Goal: Information Seeking & Learning: Learn about a topic

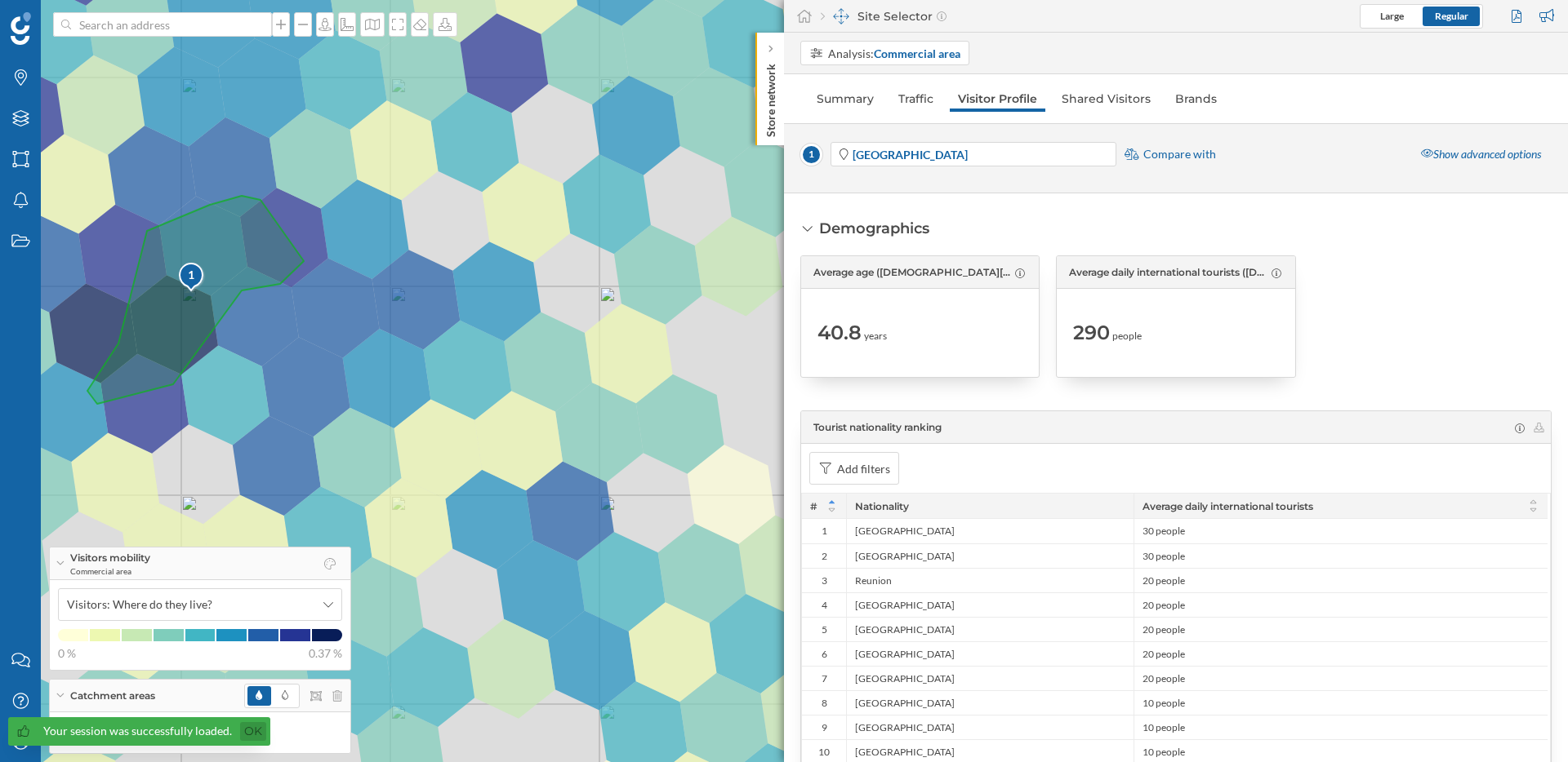
click at [254, 726] on link "Ok" at bounding box center [253, 731] width 26 height 19
click at [19, 743] on icon "My Profile" at bounding box center [21, 742] width 21 height 16
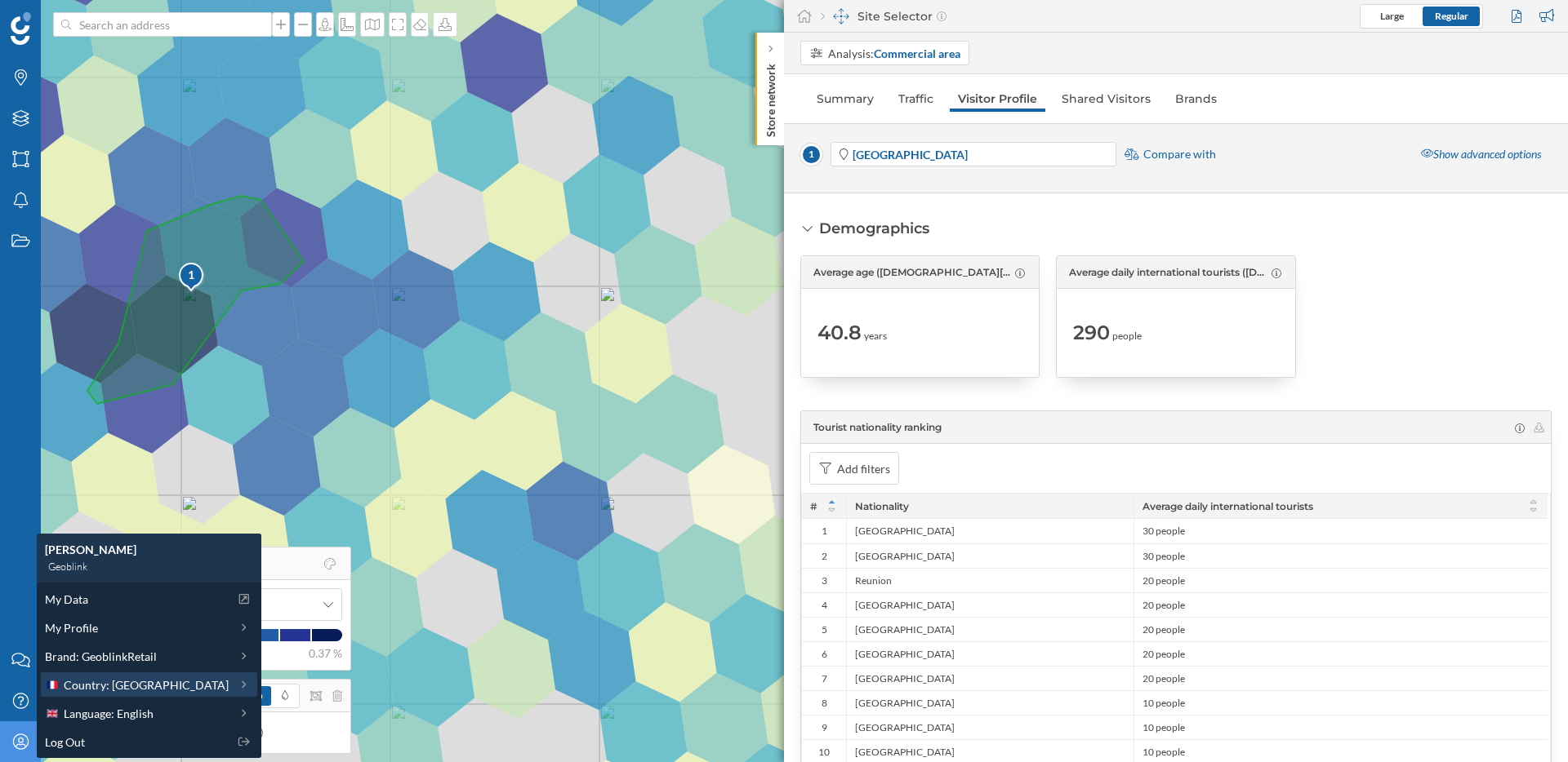
click at [128, 680] on span "Country: [GEOGRAPHIC_DATA]" at bounding box center [146, 684] width 165 height 17
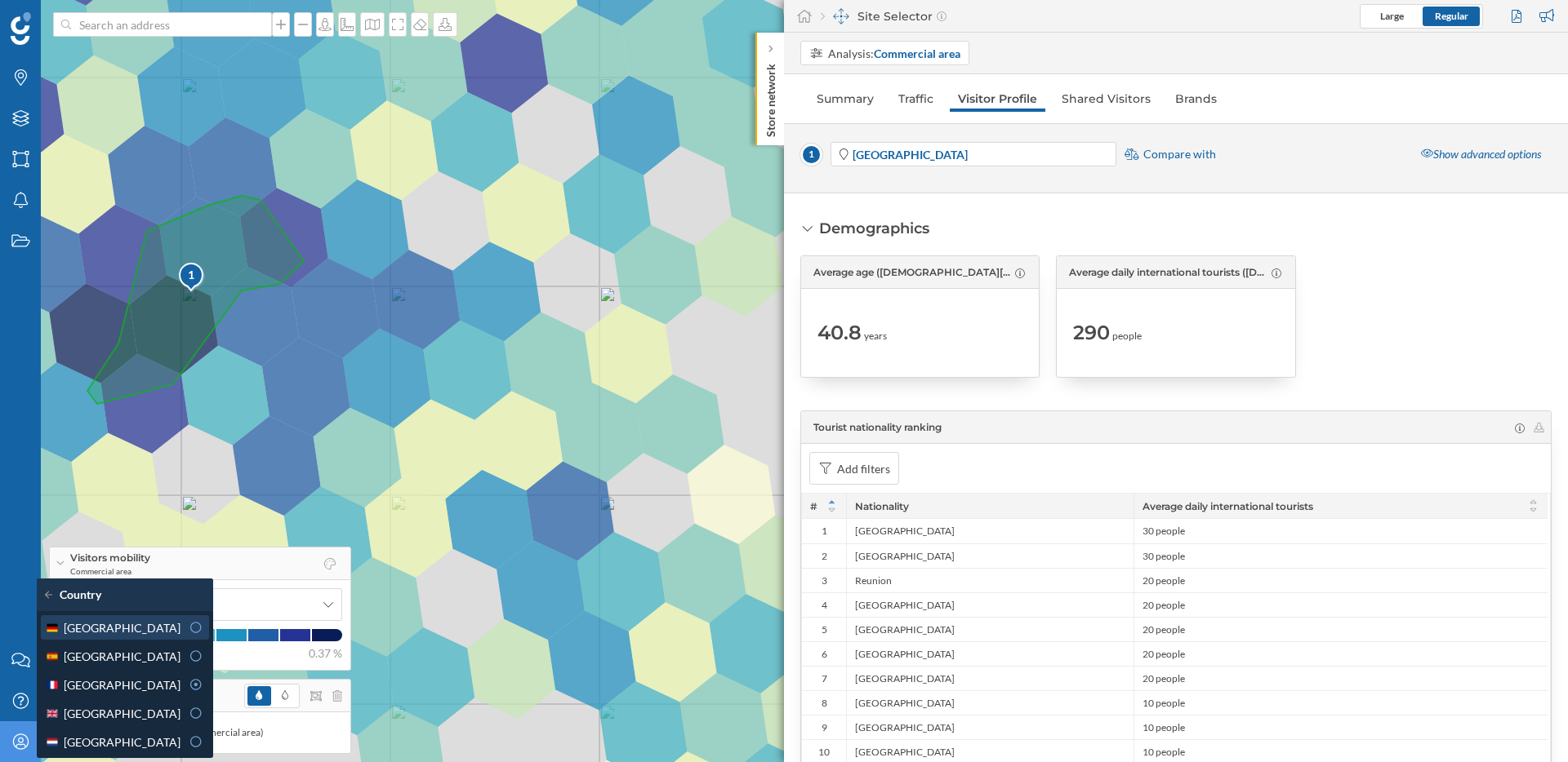
click at [189, 632] on icon at bounding box center [196, 628] width 14 height 12
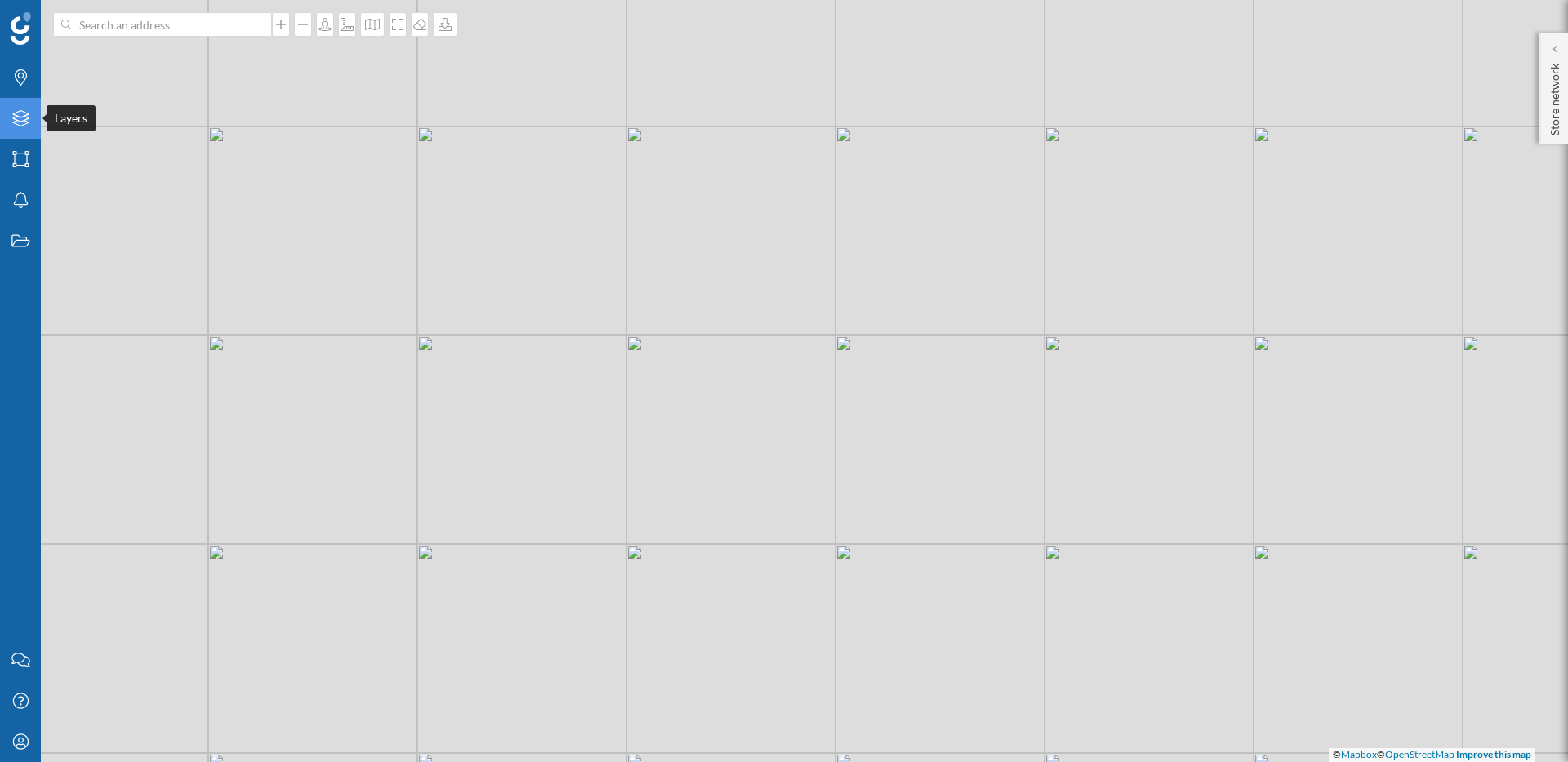
click at [26, 130] on div "Layers" at bounding box center [20, 118] width 41 height 41
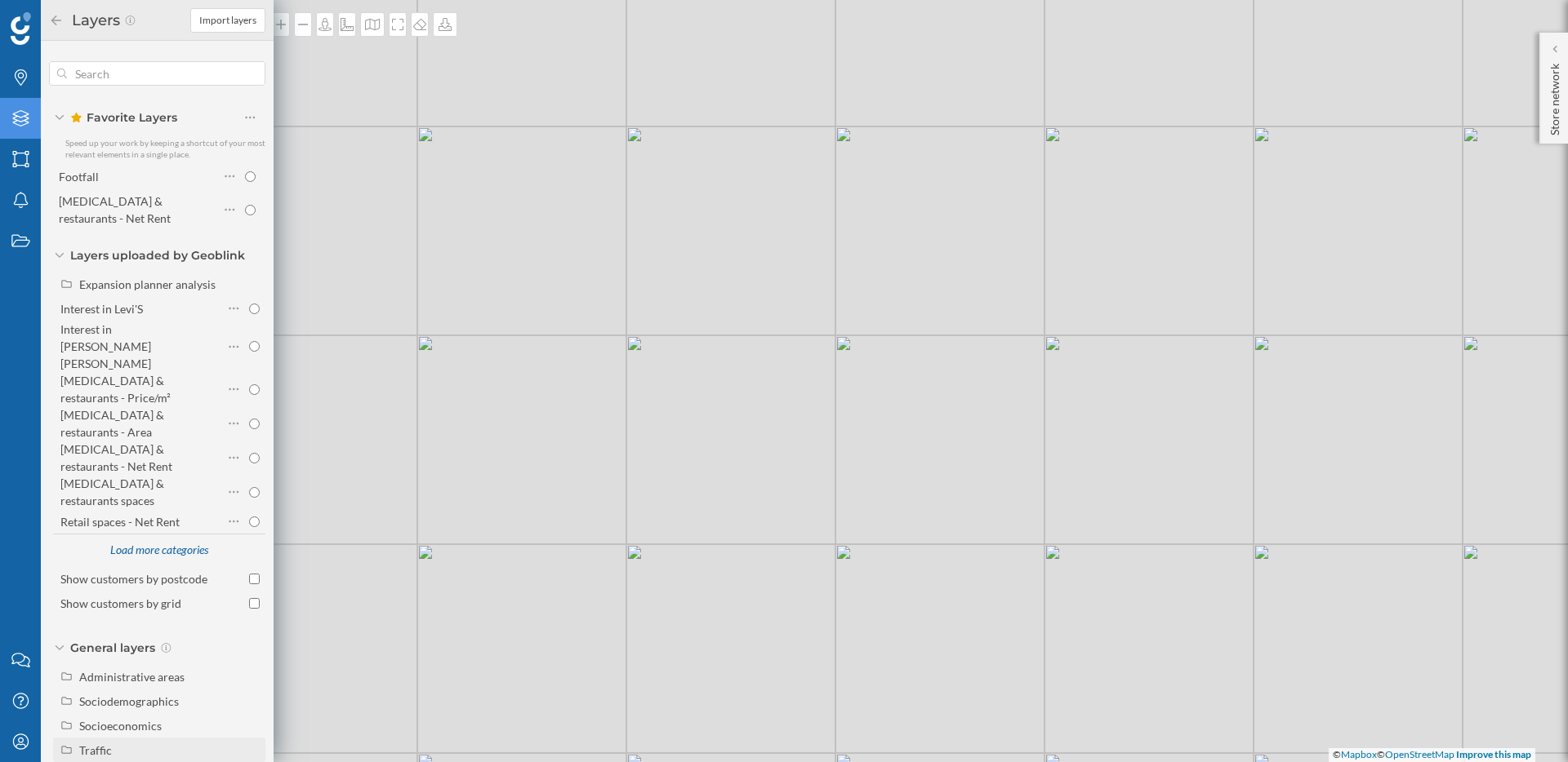
click at [99, 744] on div "Traffic" at bounding box center [96, 750] width 32 height 14
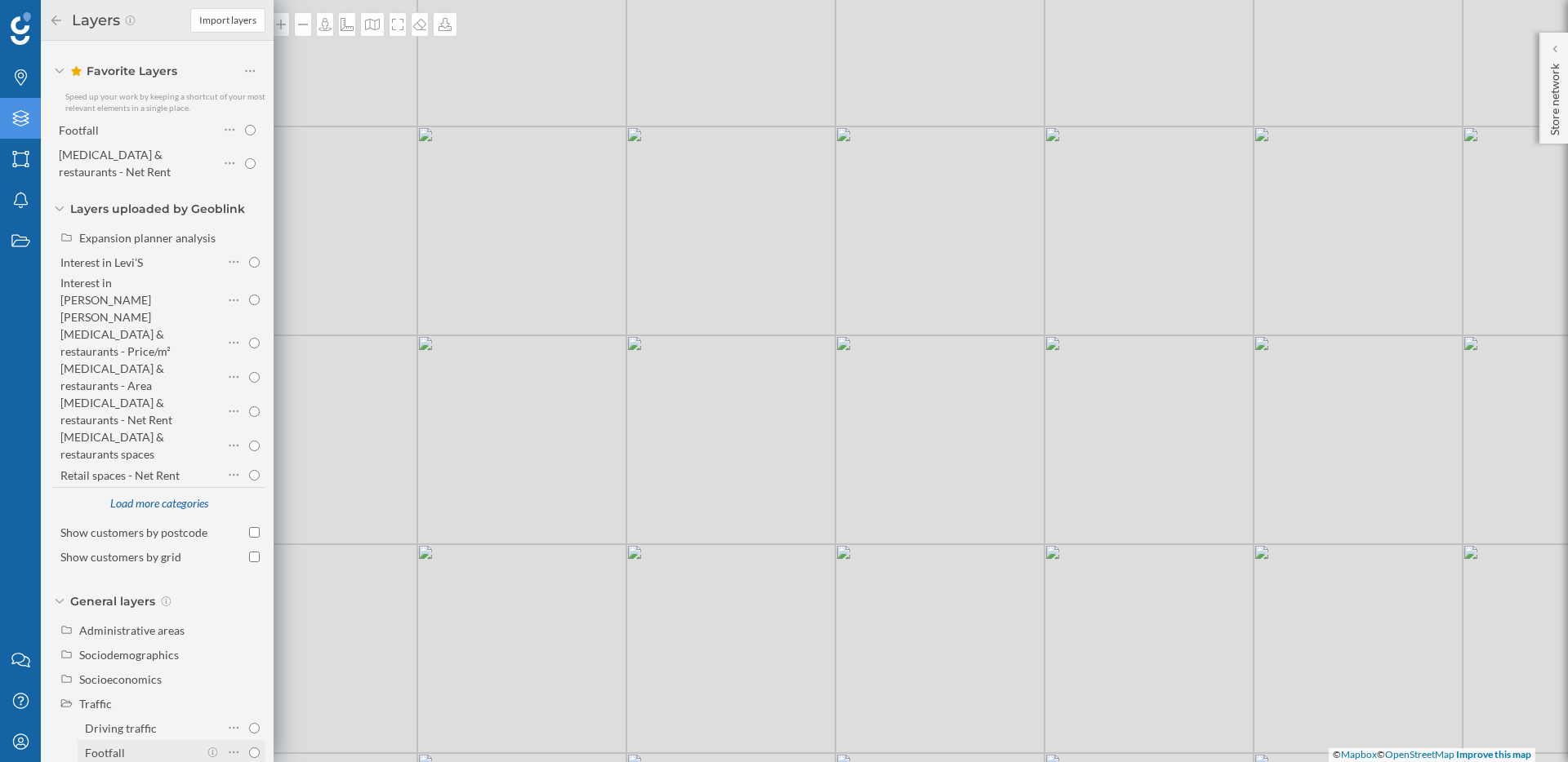
click at [163, 745] on div "Footfall" at bounding box center [142, 753] width 114 height 17
click at [249, 748] on input "Footfall" at bounding box center [254, 753] width 11 height 11
radio input "true"
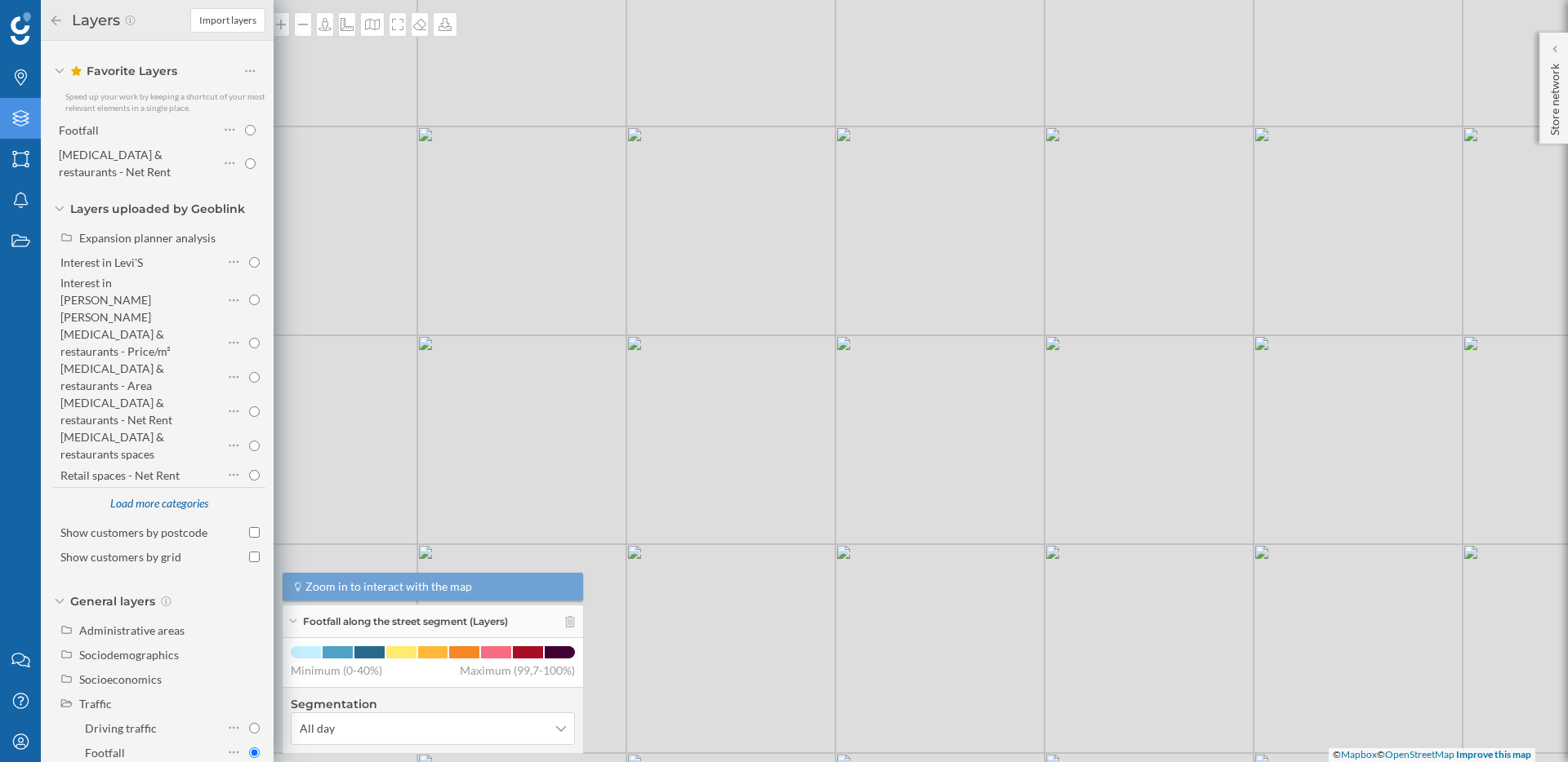
click at [64, 599] on icon at bounding box center [60, 601] width 10 height 5
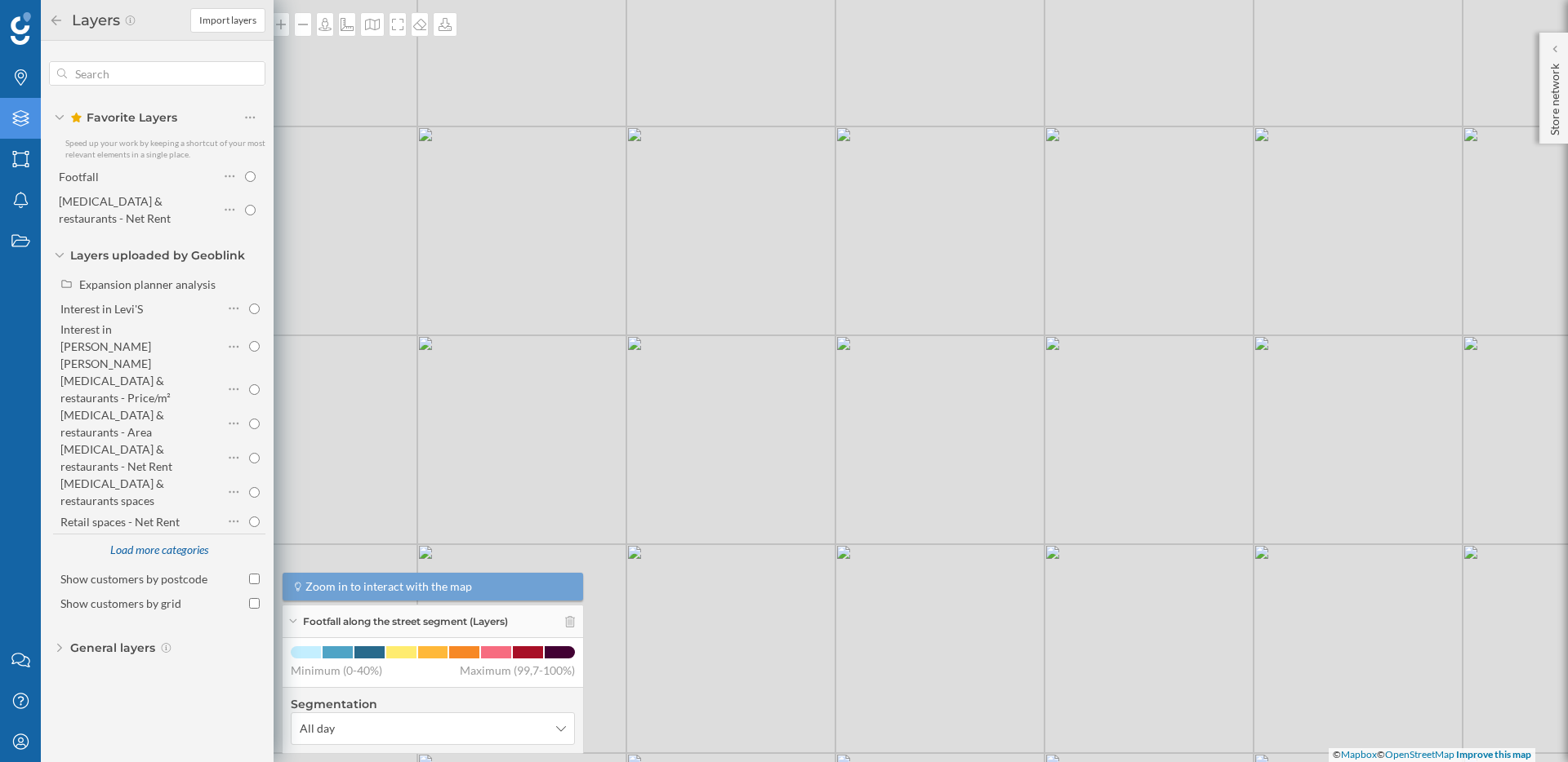
scroll to position [0, 0]
click at [57, 23] on icon at bounding box center [56, 20] width 14 height 12
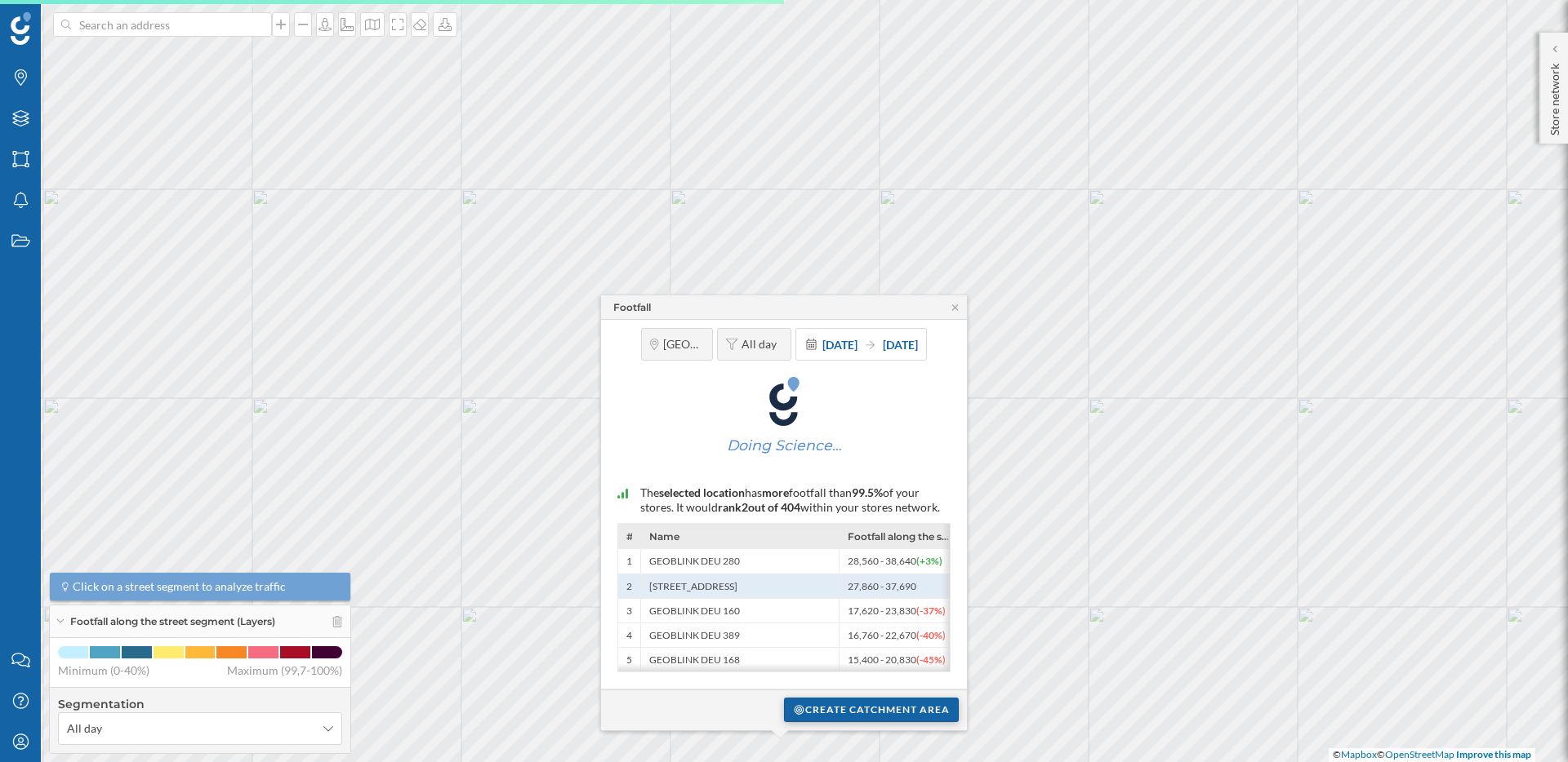
click at [835, 715] on div "Create catchment area" at bounding box center [872, 710] width 175 height 24
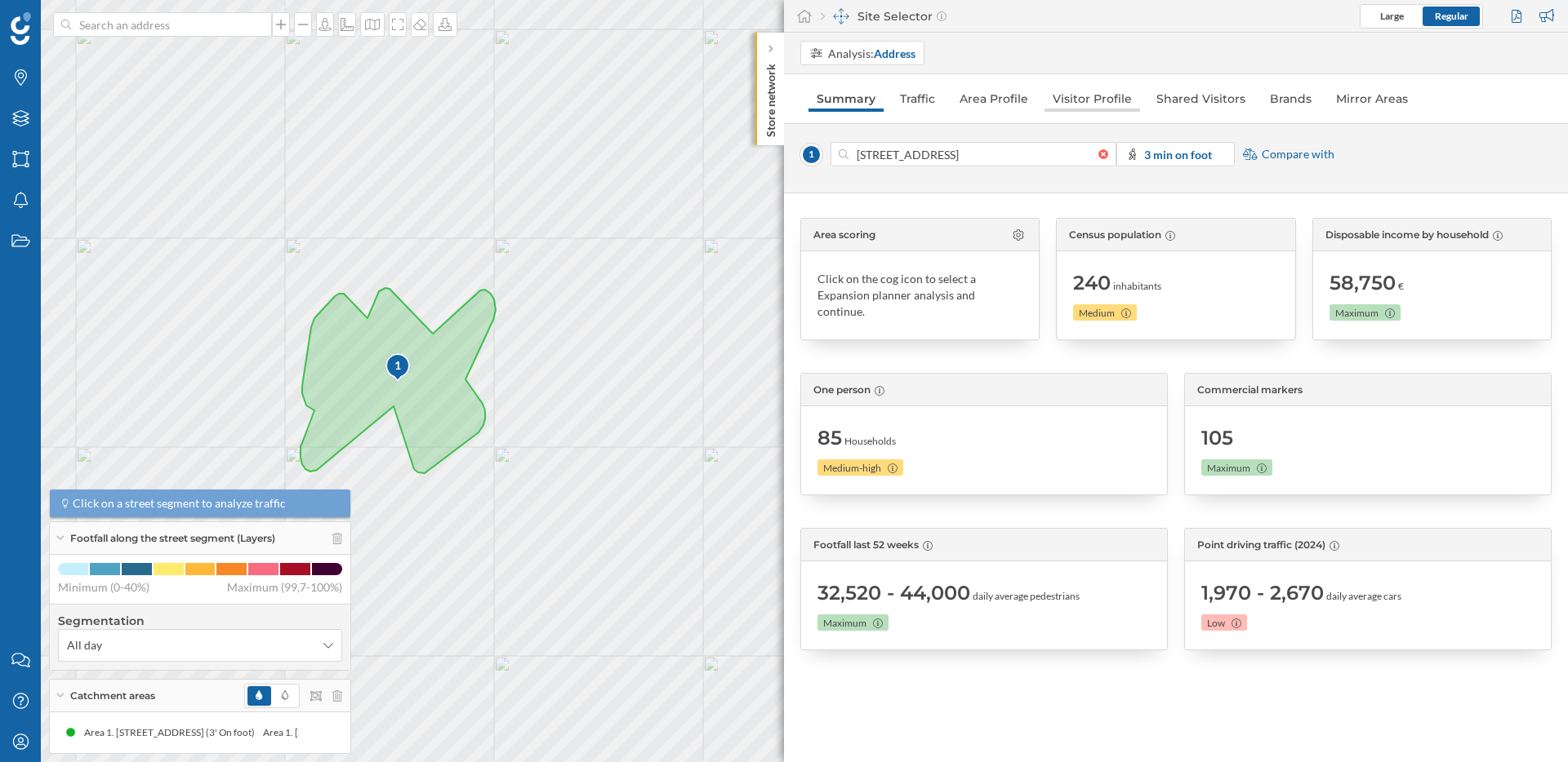
click at [1075, 96] on link "Visitor Profile" at bounding box center [1093, 98] width 96 height 26
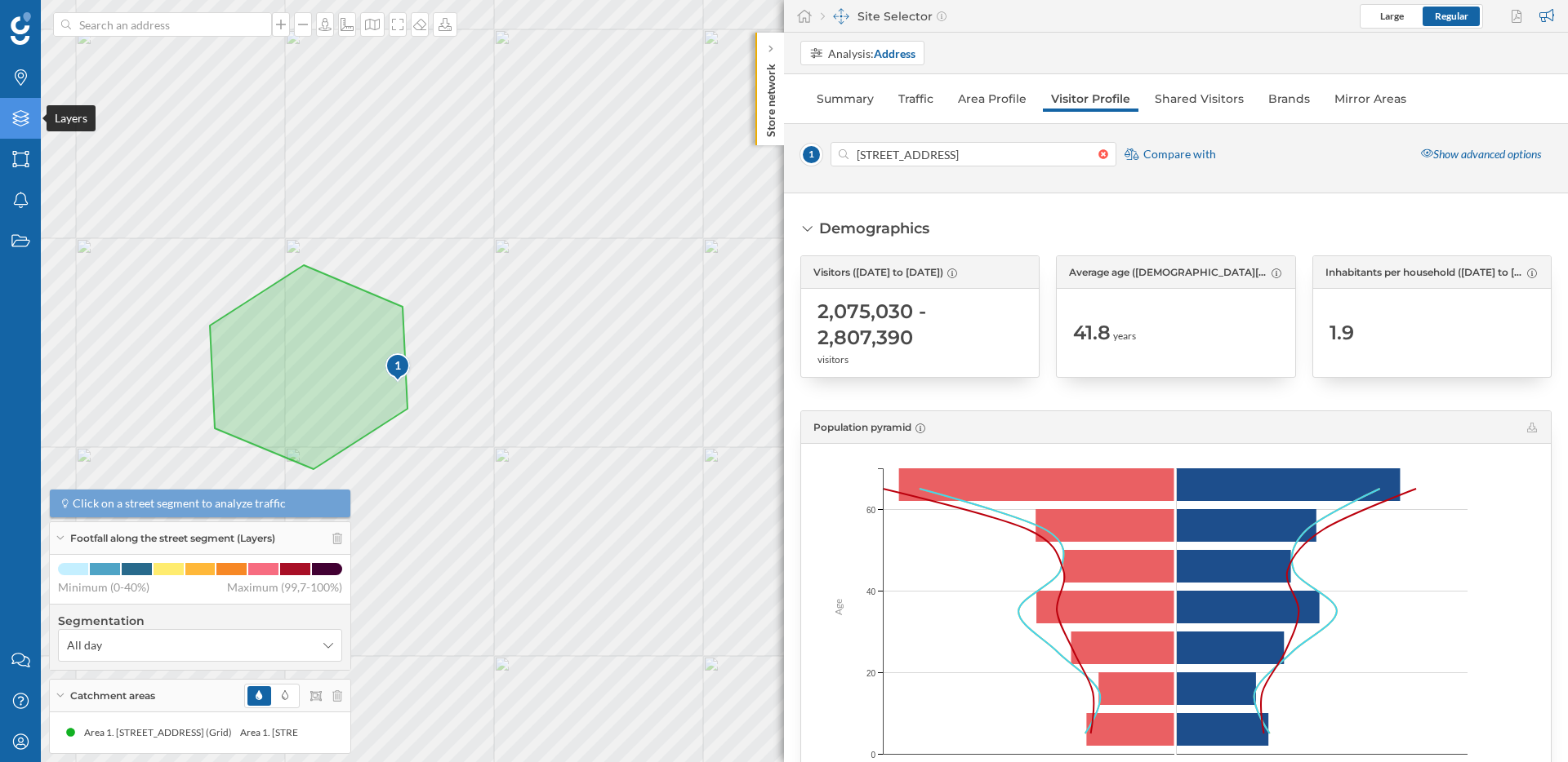
click at [32, 110] on div "Layers" at bounding box center [20, 118] width 41 height 41
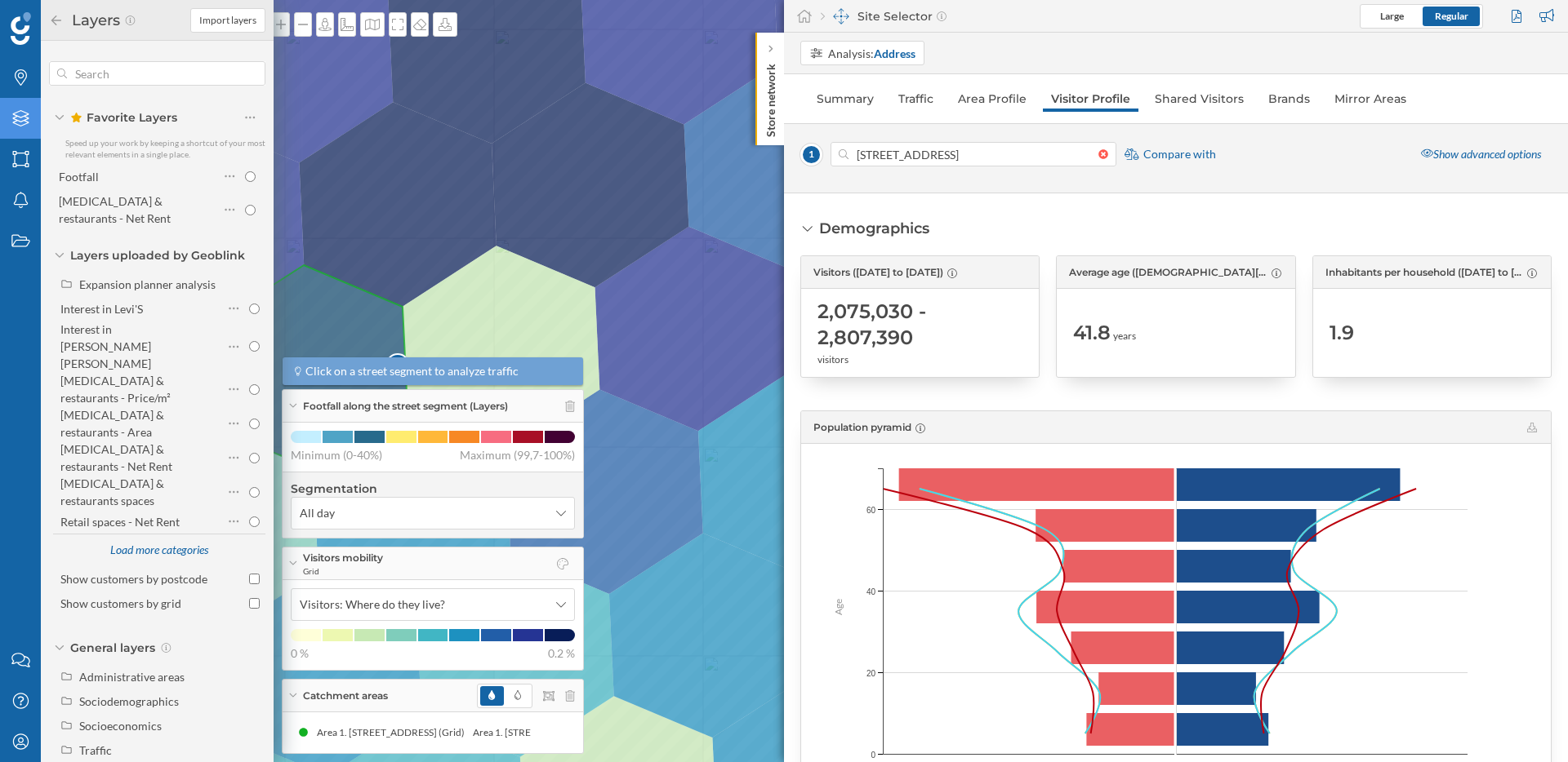
click at [25, 115] on icon at bounding box center [21, 118] width 16 height 16
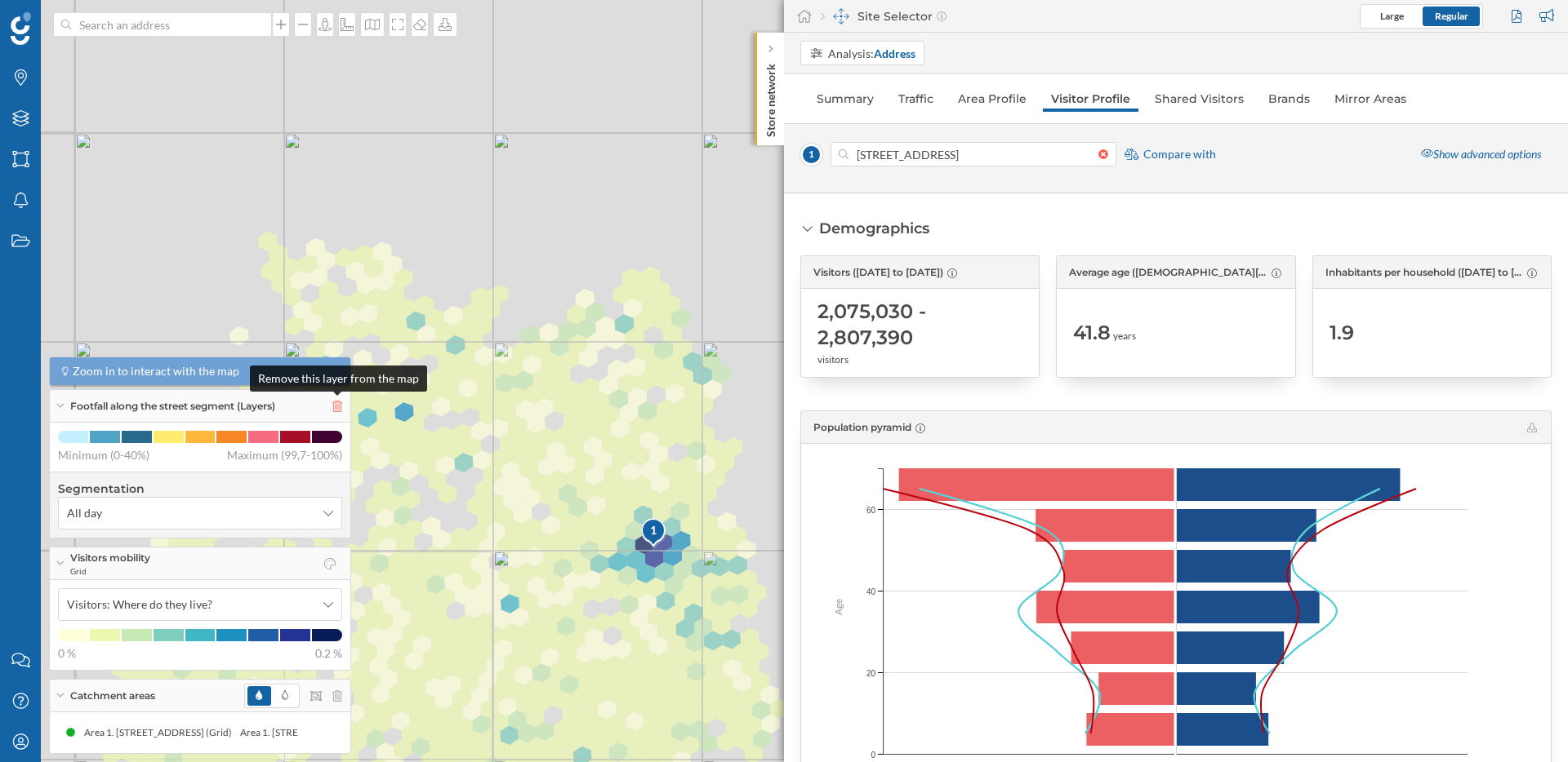
click at [338, 405] on icon at bounding box center [337, 406] width 10 height 12
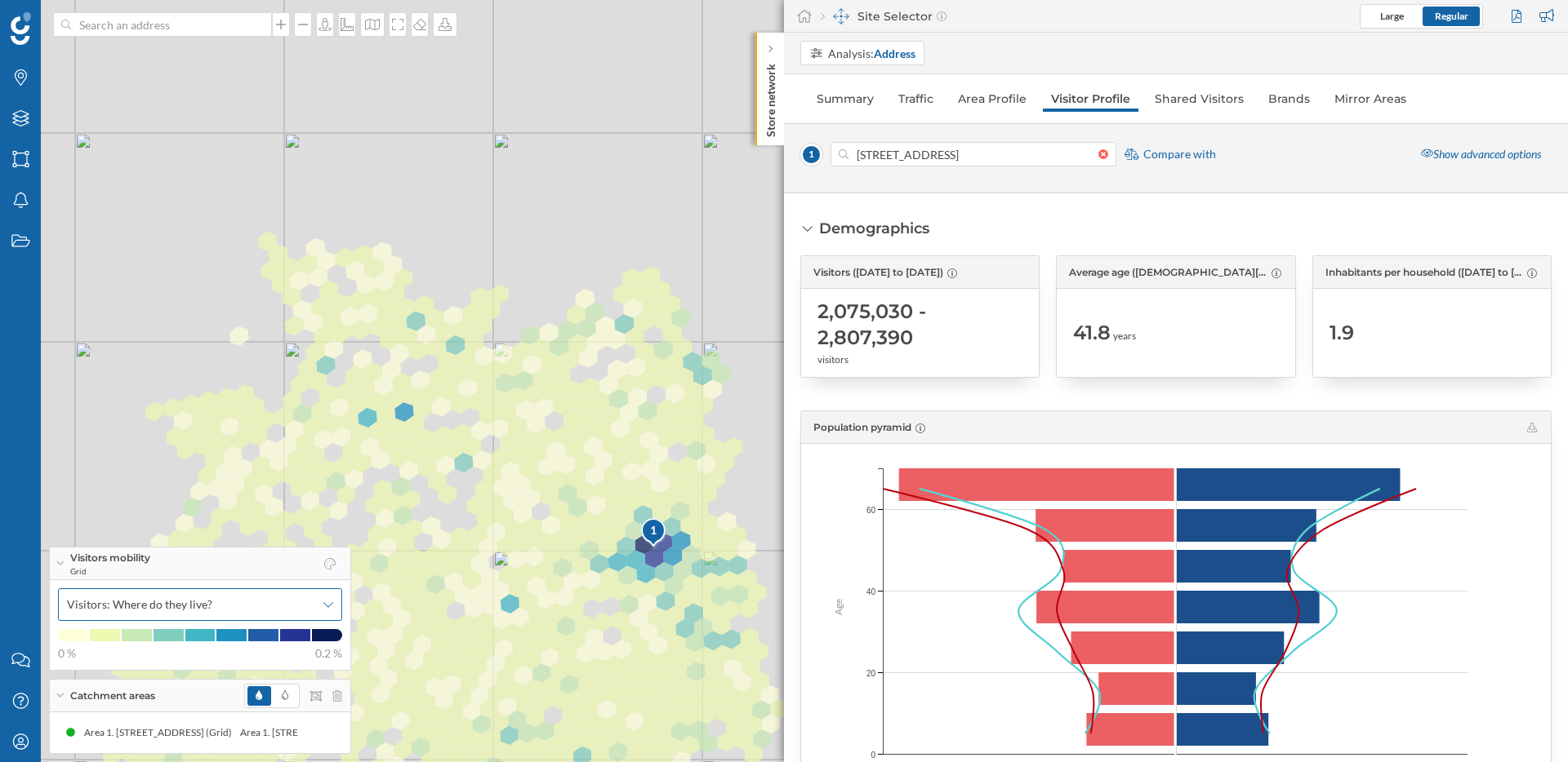
click at [278, 601] on span "Visitors: Where do they live?" at bounding box center [190, 605] width 248 height 16
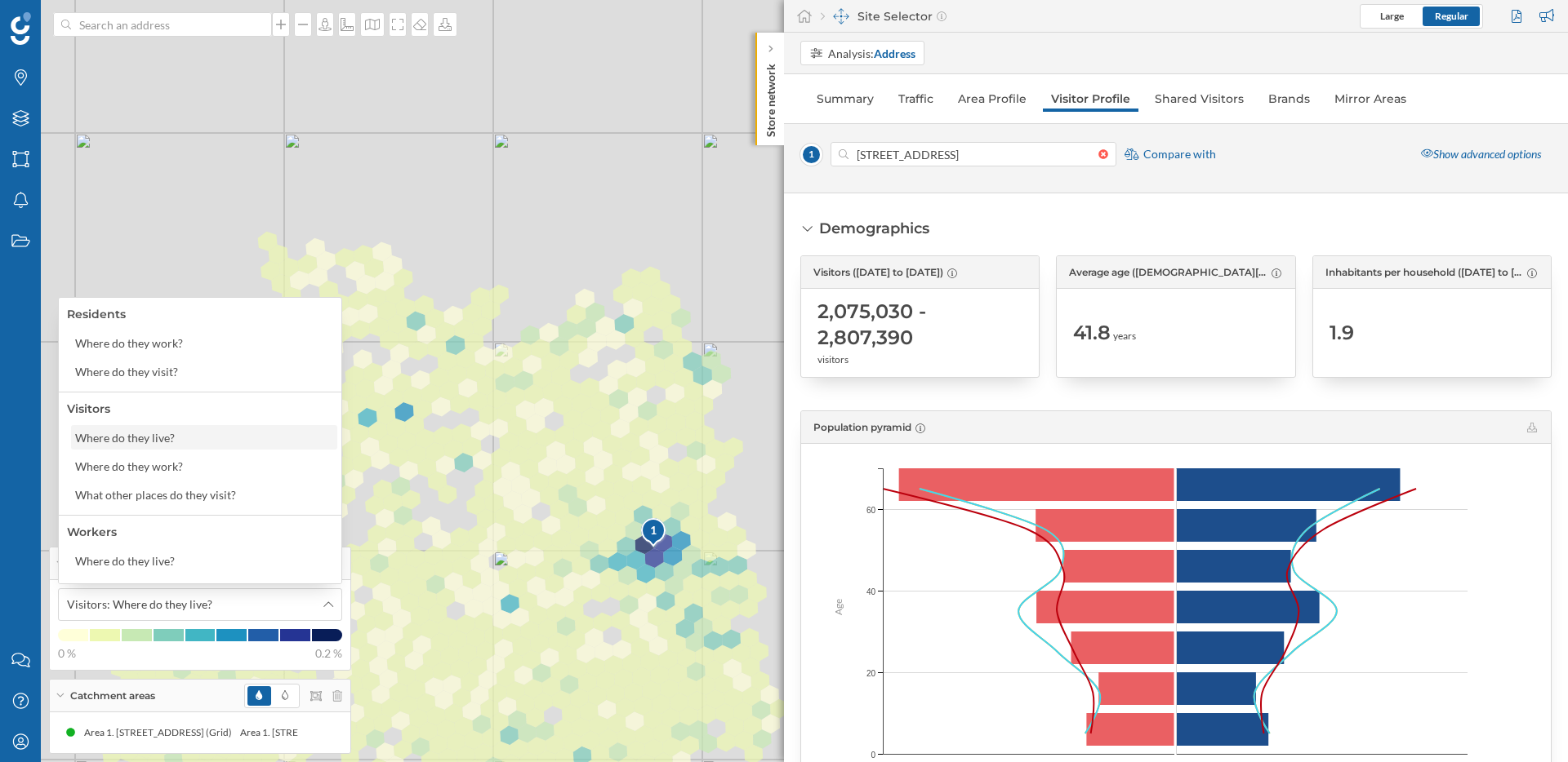
click at [213, 441] on div "Where do they live?" at bounding box center [203, 437] width 256 height 17
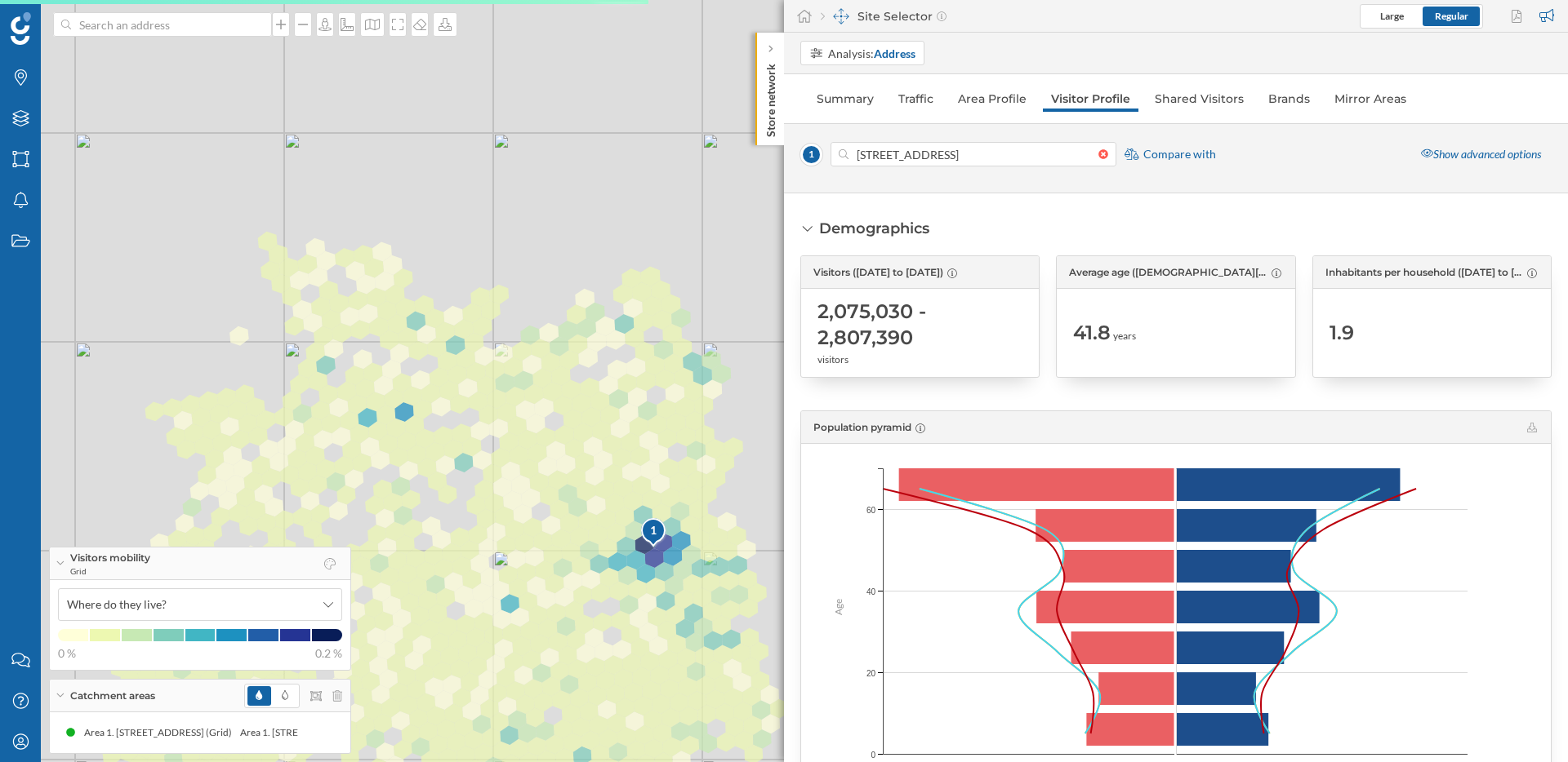
drag, startPoint x: 667, startPoint y: 396, endPoint x: 587, endPoint y: 439, distance: 90.8
click at [596, 162] on div "1 © Mapbox © OpenStreetMap Improve this map" at bounding box center [784, 381] width 1568 height 762
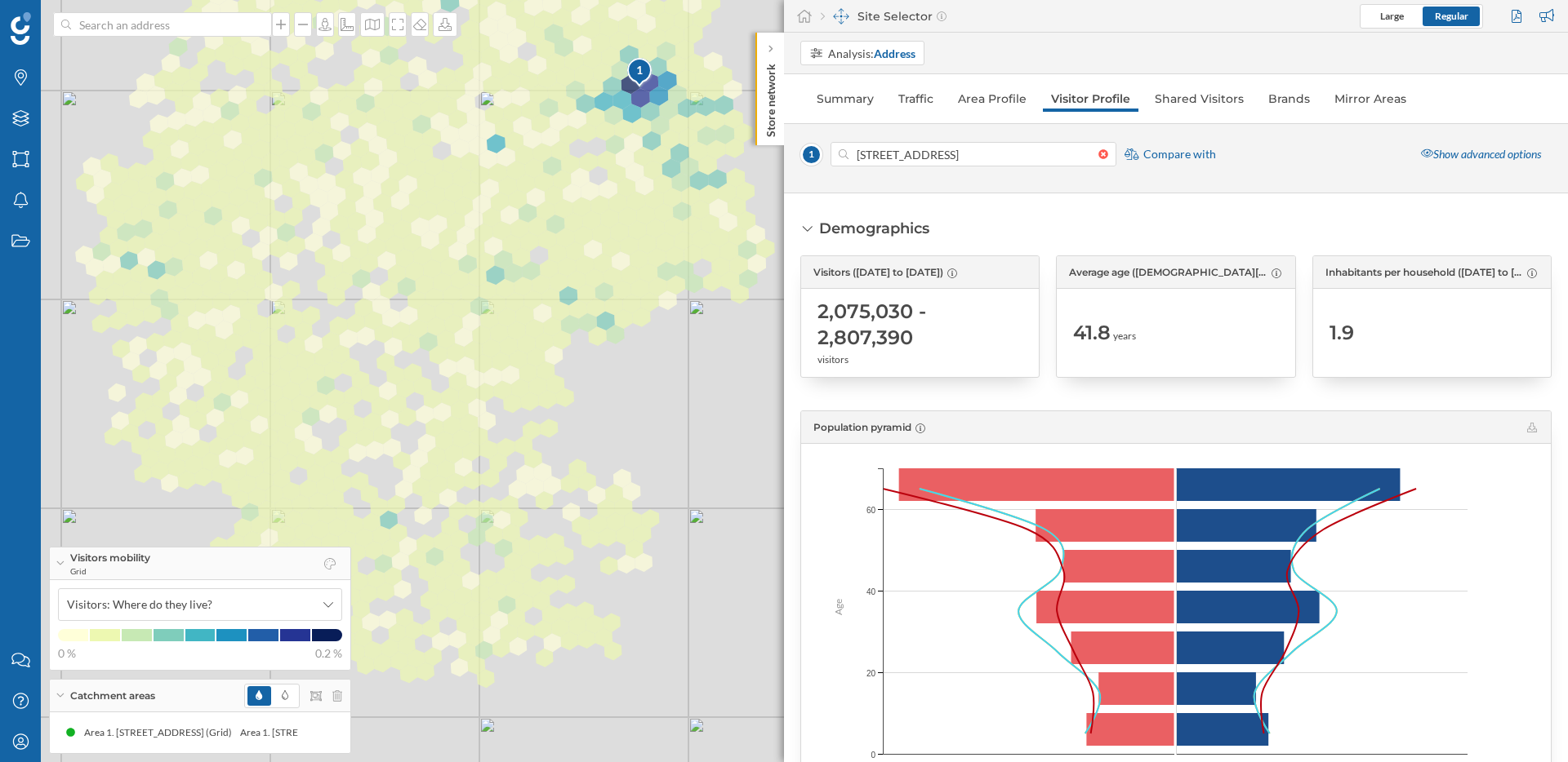
drag, startPoint x: 587, startPoint y: 439, endPoint x: 643, endPoint y: 213, distance: 232.8
click at [643, 213] on div "1 © Mapbox © OpenStreetMap Improve this map" at bounding box center [784, 381] width 1568 height 762
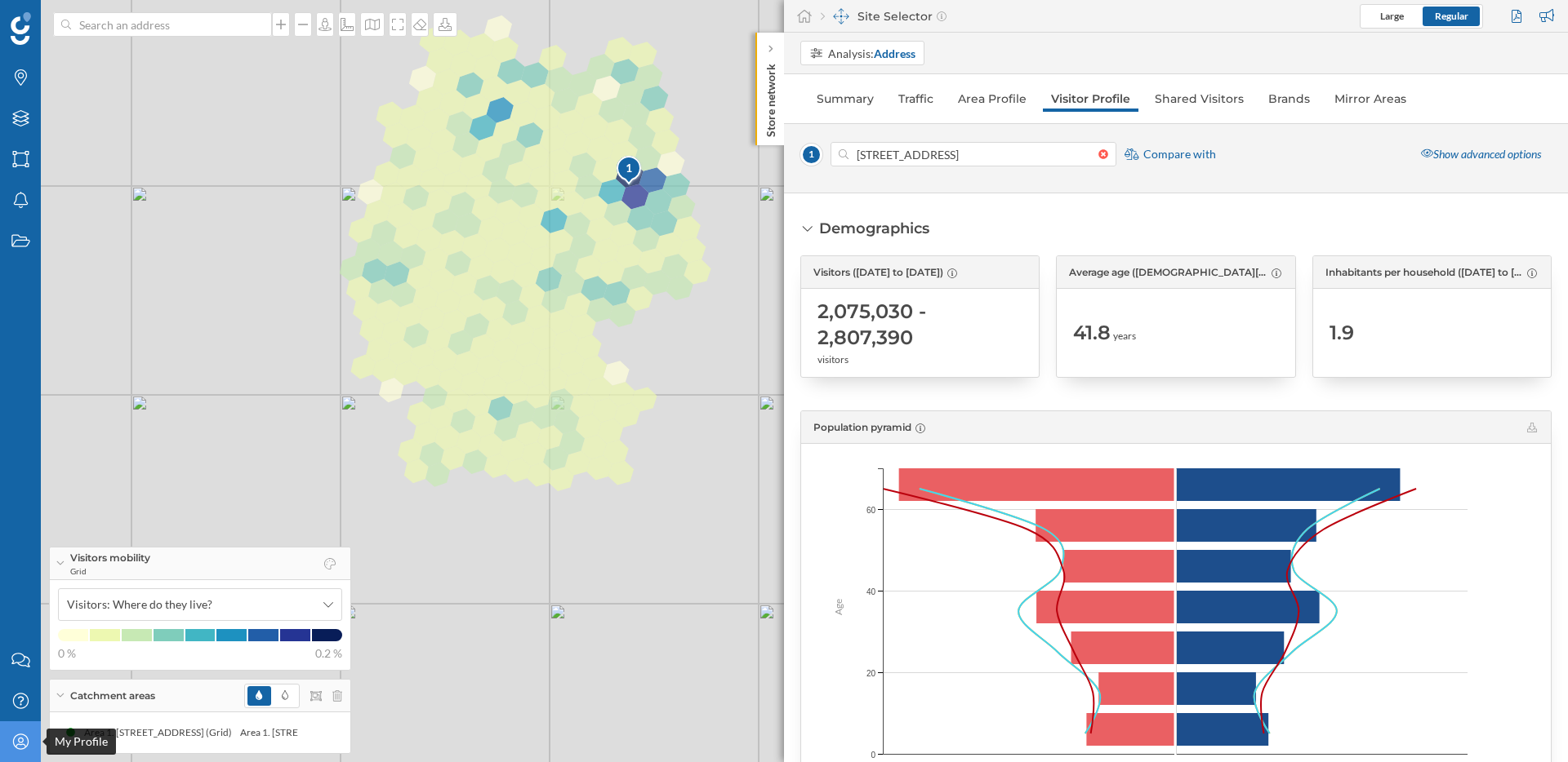
click at [21, 739] on icon "My Profile" at bounding box center [21, 742] width 21 height 16
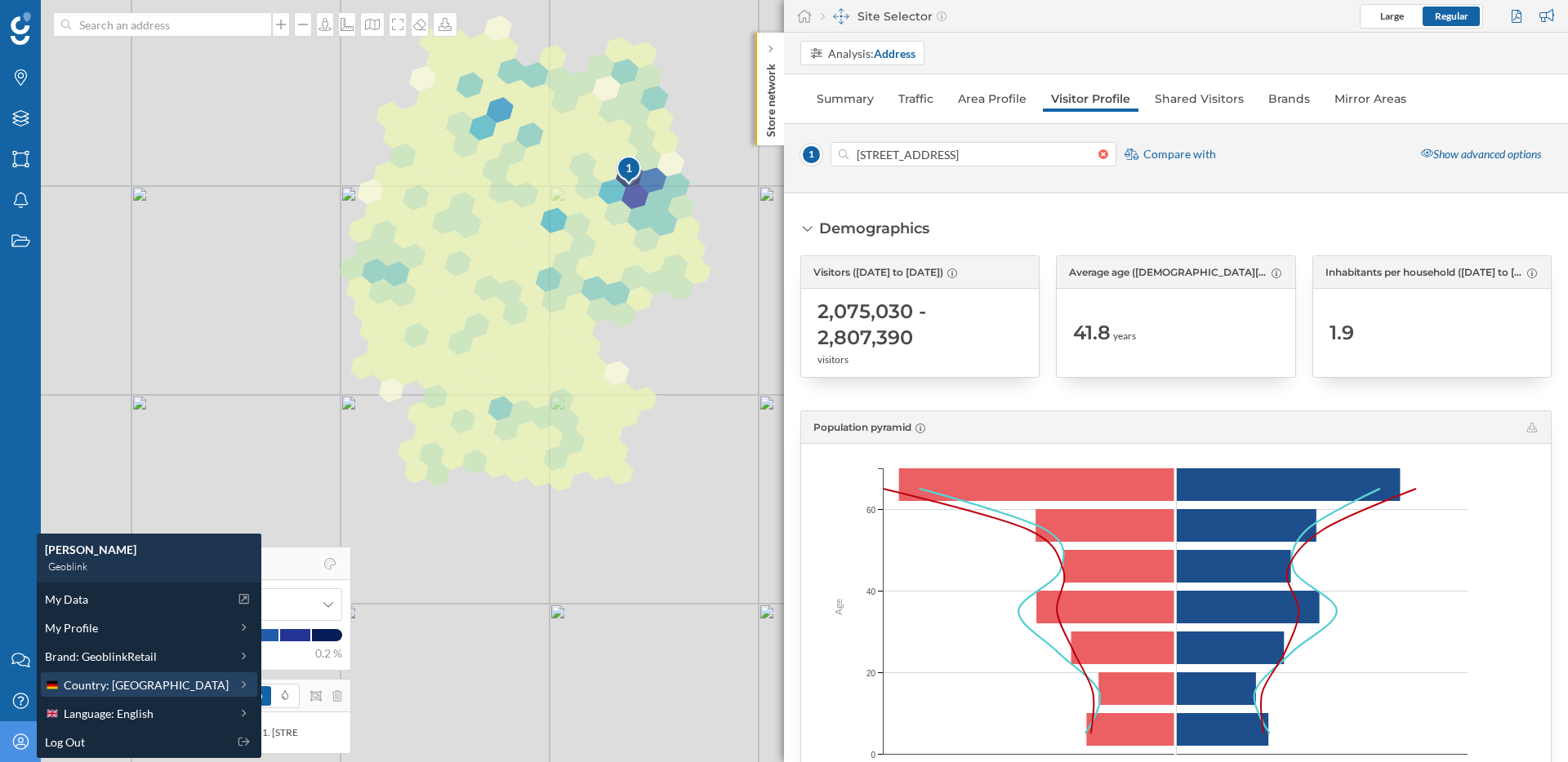
click at [119, 688] on span "Country: [GEOGRAPHIC_DATA]" at bounding box center [146, 684] width 165 height 17
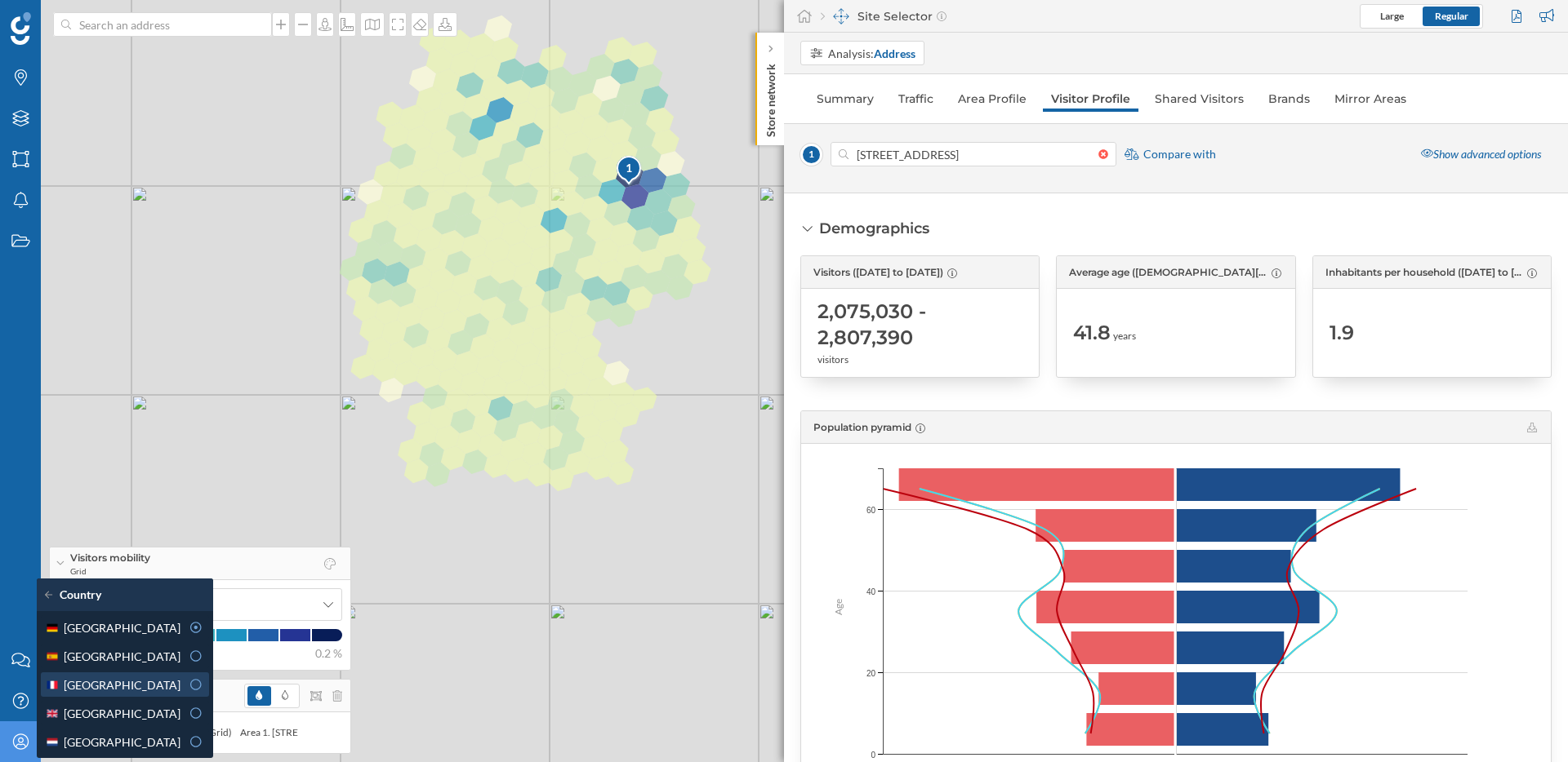
click at [128, 684] on div "[GEOGRAPHIC_DATA]" at bounding box center [113, 684] width 135 height 17
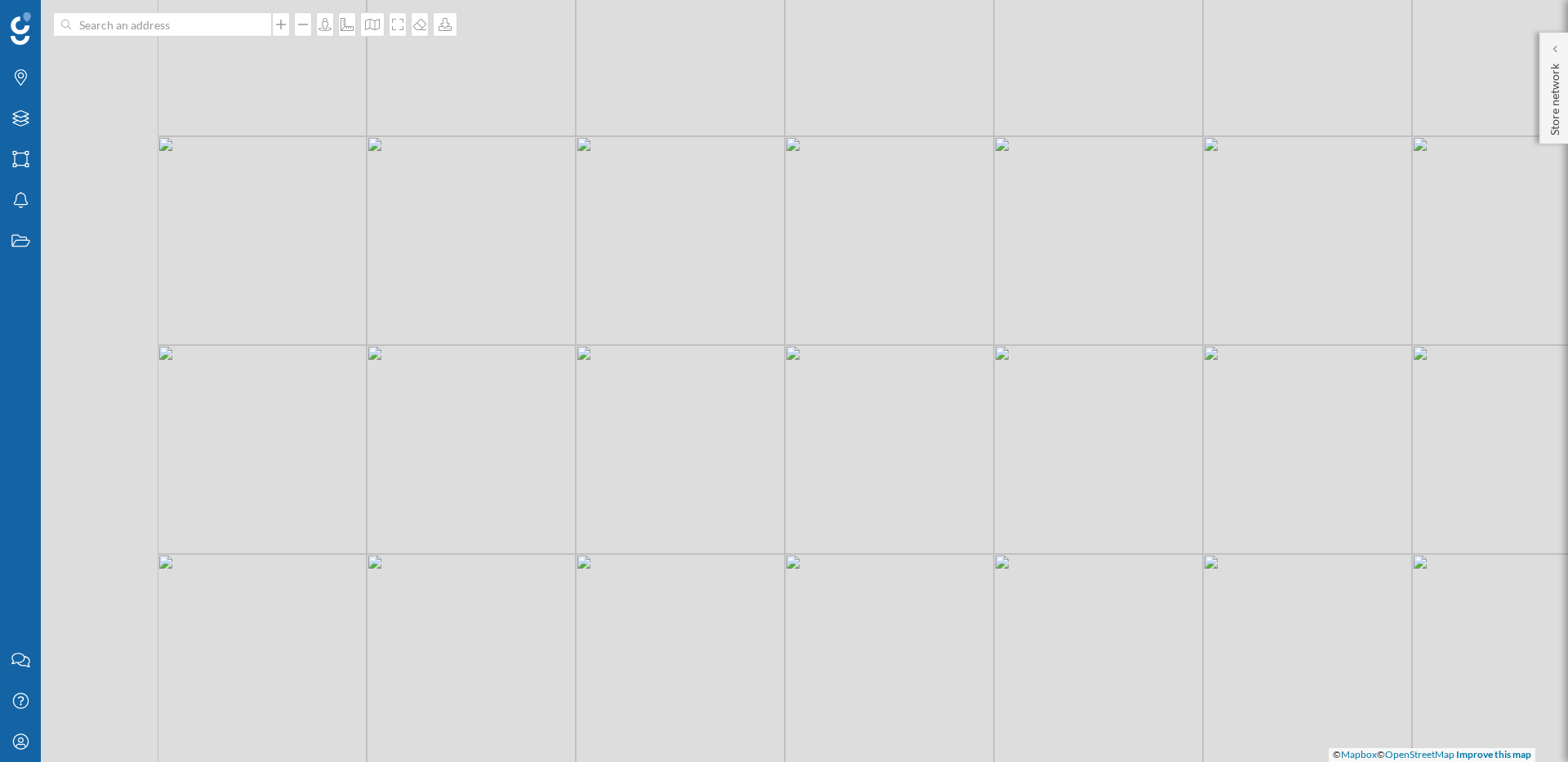
drag, startPoint x: 364, startPoint y: 169, endPoint x: 1037, endPoint y: 588, distance: 792.8
click at [1037, 588] on div "© Mapbox © OpenStreetMap Improve this map" at bounding box center [784, 381] width 1568 height 762
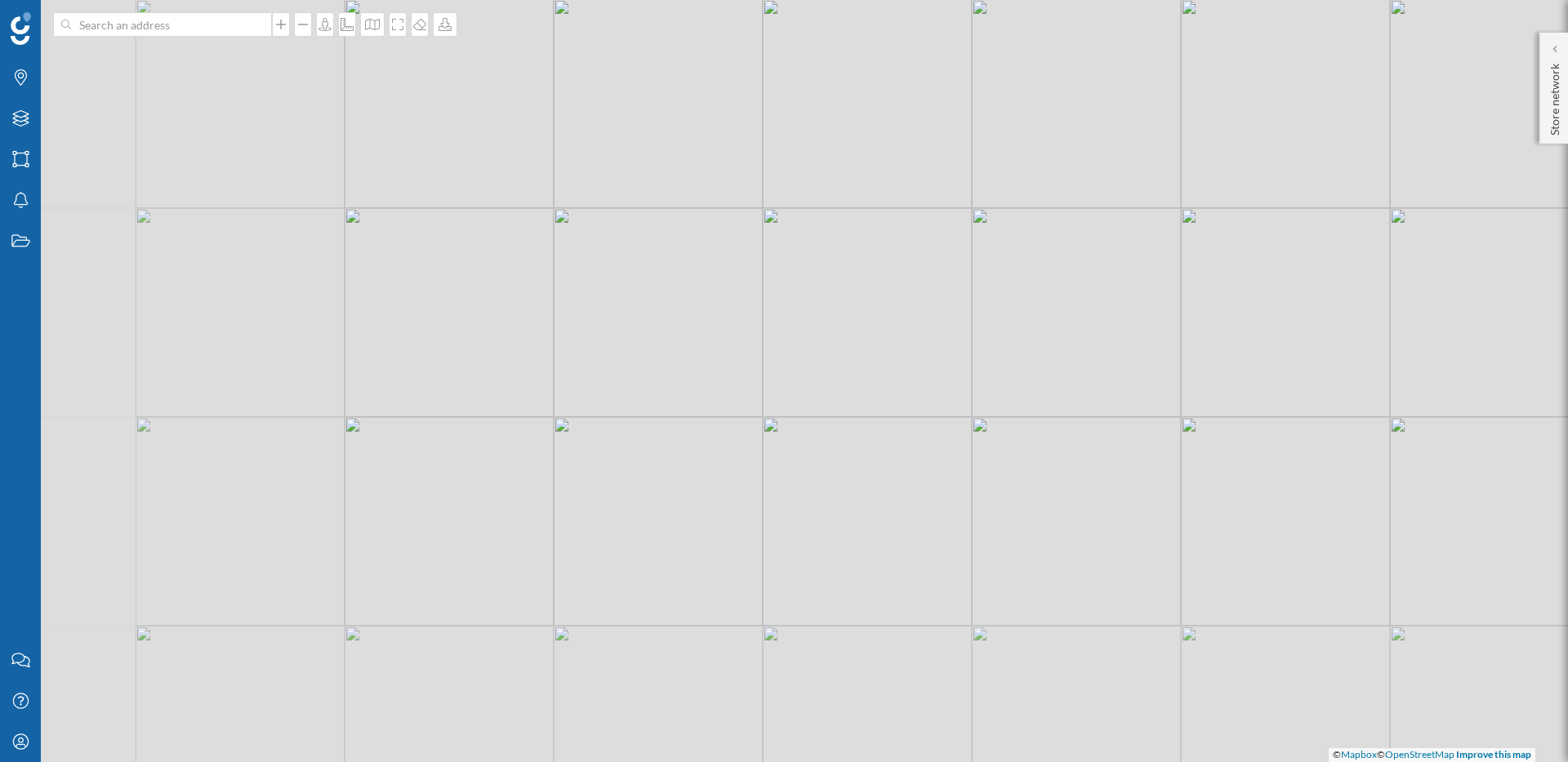
drag, startPoint x: 512, startPoint y: 580, endPoint x: 944, endPoint y: 328, distance: 500.1
click at [944, 328] on div "© Mapbox © OpenStreetMap Improve this map" at bounding box center [784, 381] width 1568 height 762
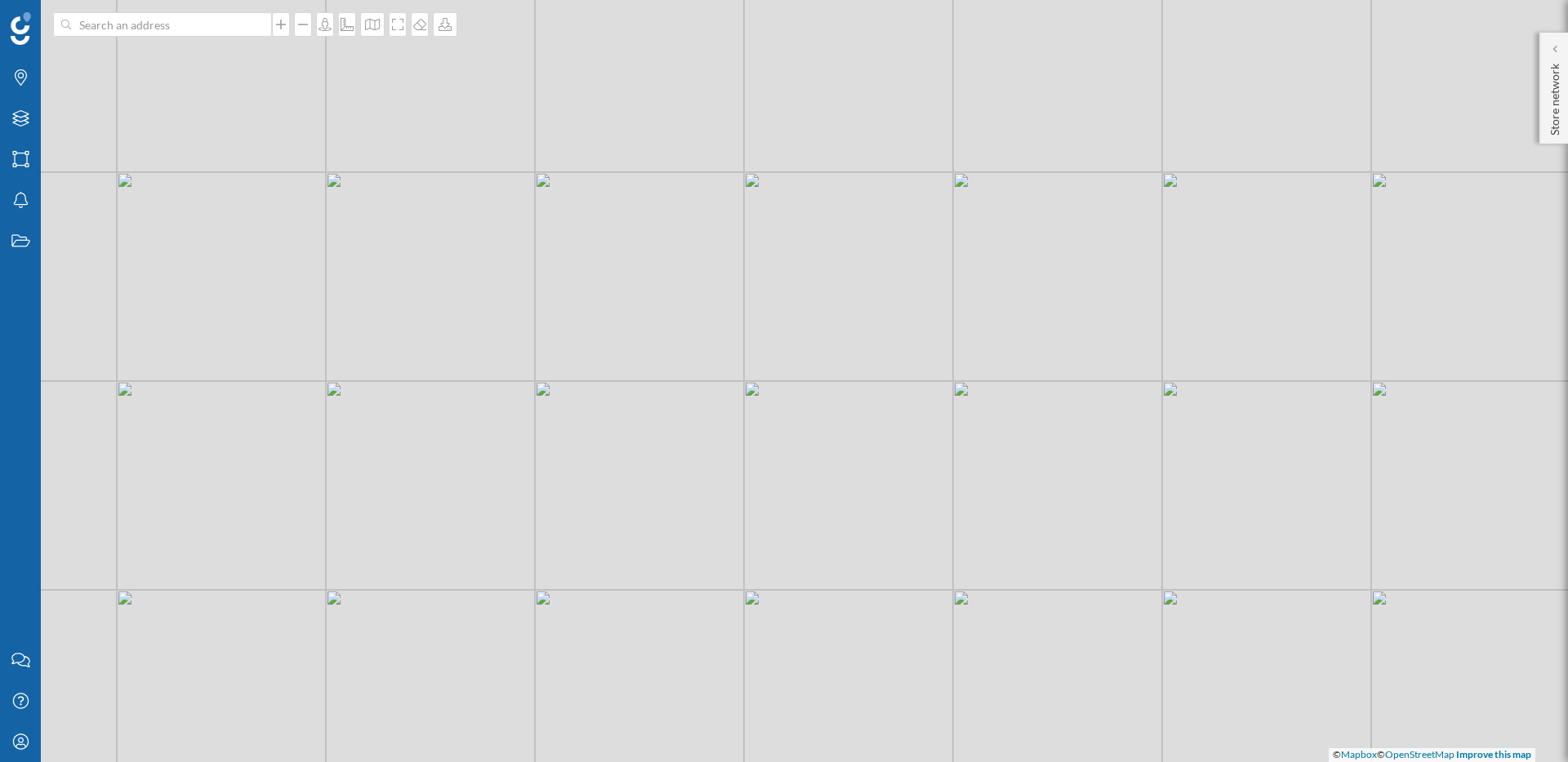
drag, startPoint x: 584, startPoint y: 366, endPoint x: 683, endPoint y: 392, distance: 102.4
click at [683, 392] on div "© Mapbox © OpenStreetMap Improve this map" at bounding box center [784, 381] width 1568 height 762
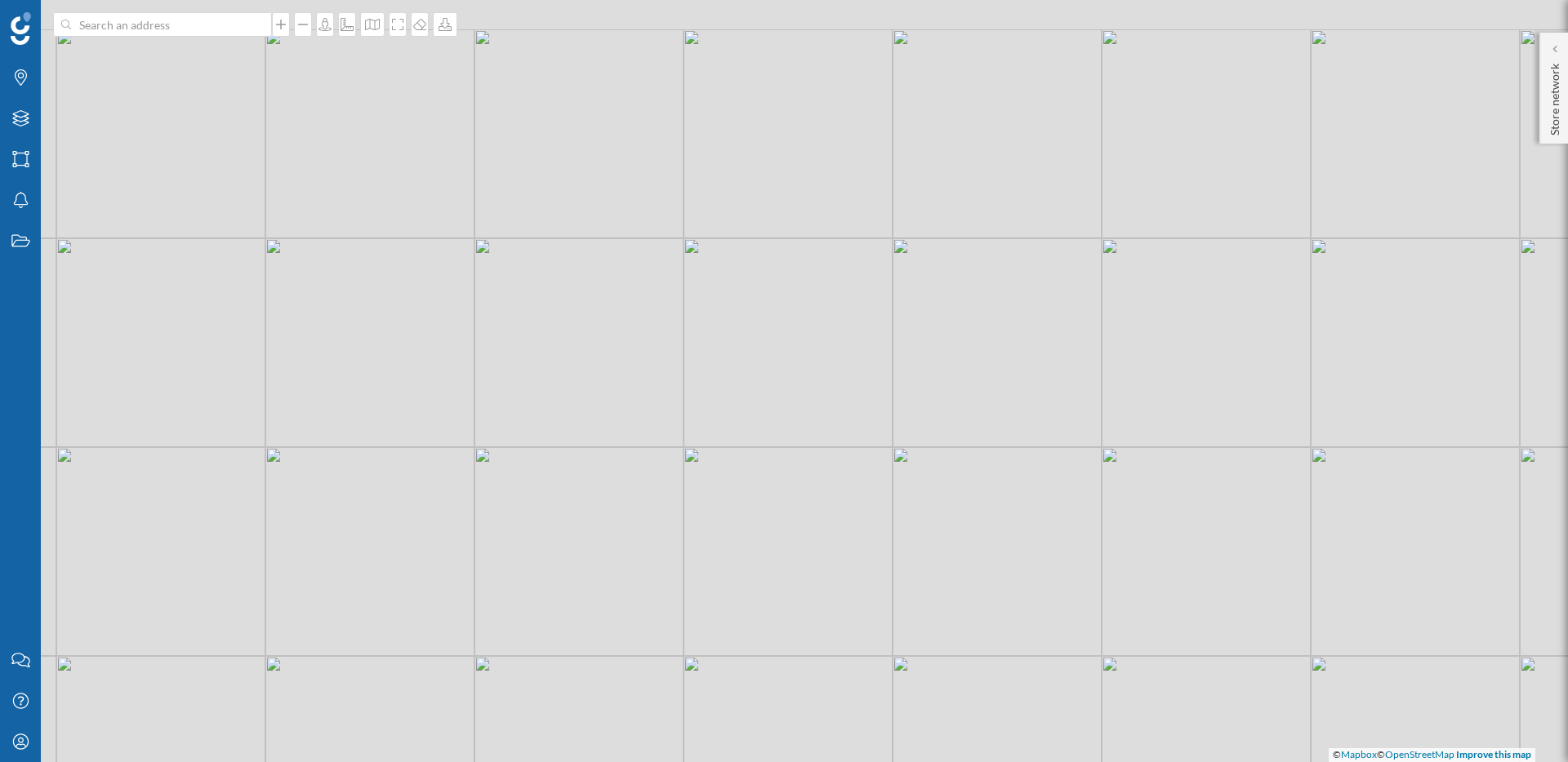
drag, startPoint x: 681, startPoint y: 219, endPoint x: 610, endPoint y: 446, distance: 237.8
click at [610, 446] on div "© Mapbox © OpenStreetMap Improve this map" at bounding box center [784, 381] width 1568 height 762
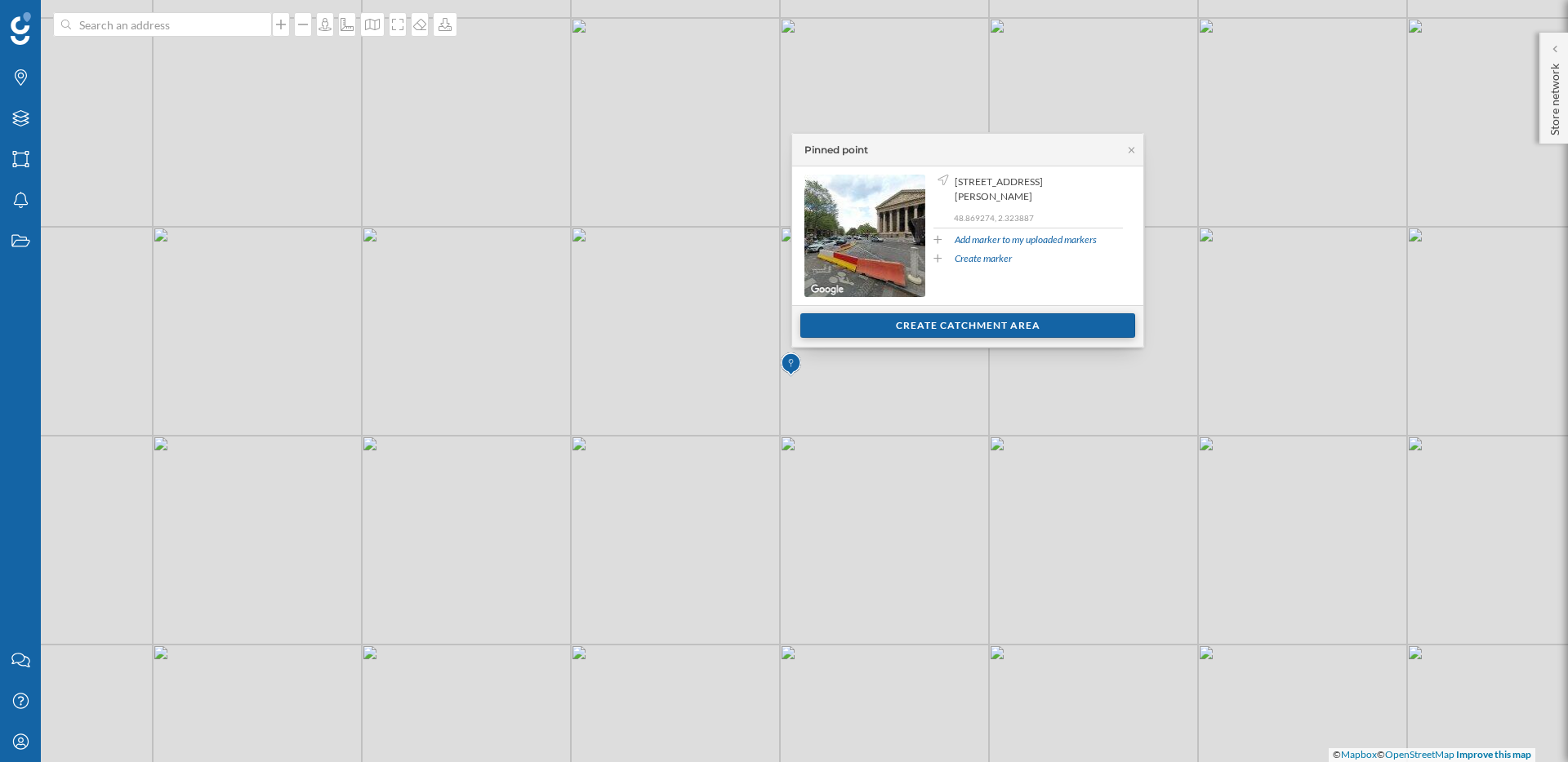
click at [929, 324] on div "Create catchment area" at bounding box center [967, 326] width 335 height 24
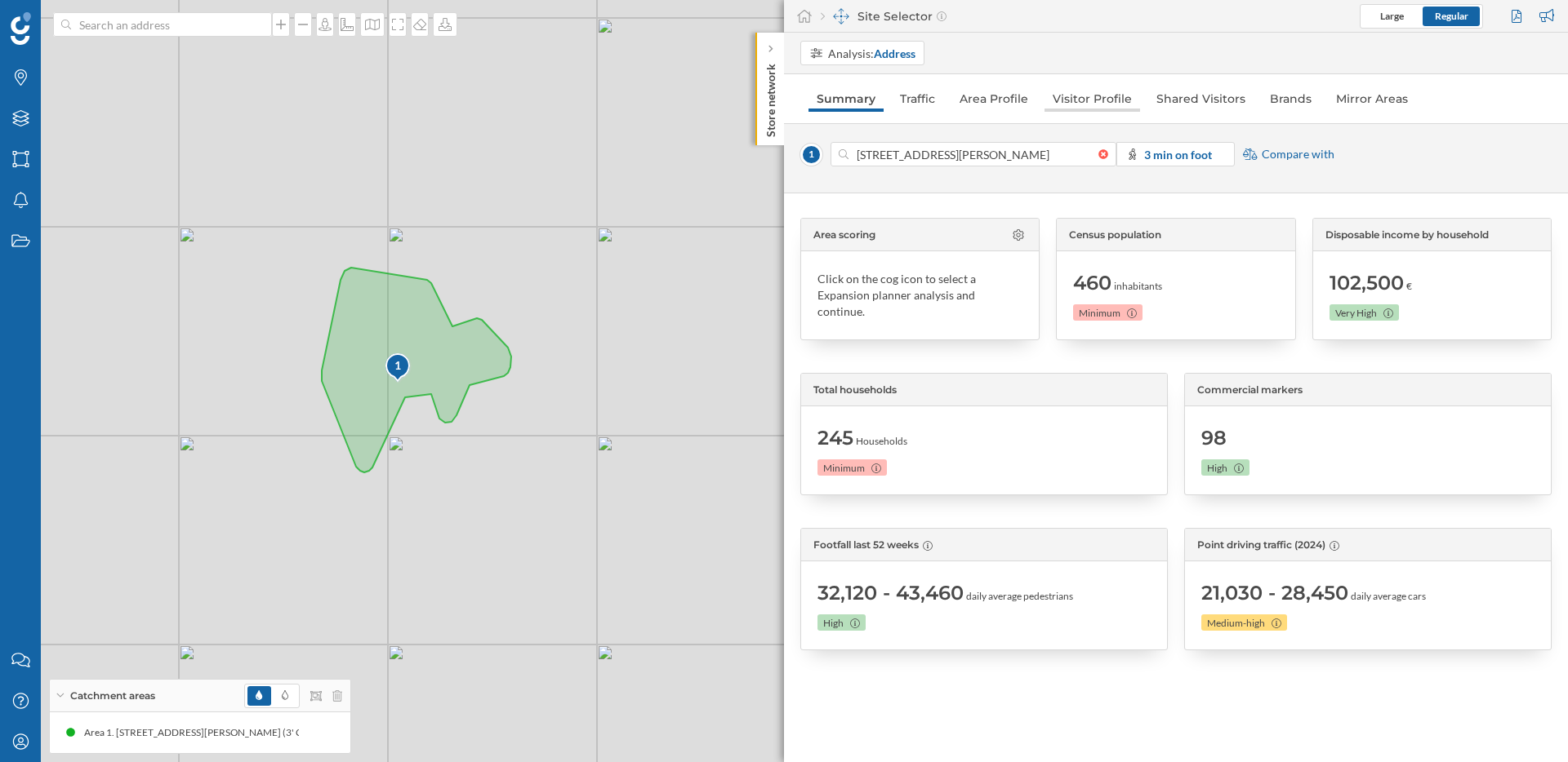
click at [1076, 97] on link "Visitor Profile" at bounding box center [1093, 98] width 96 height 26
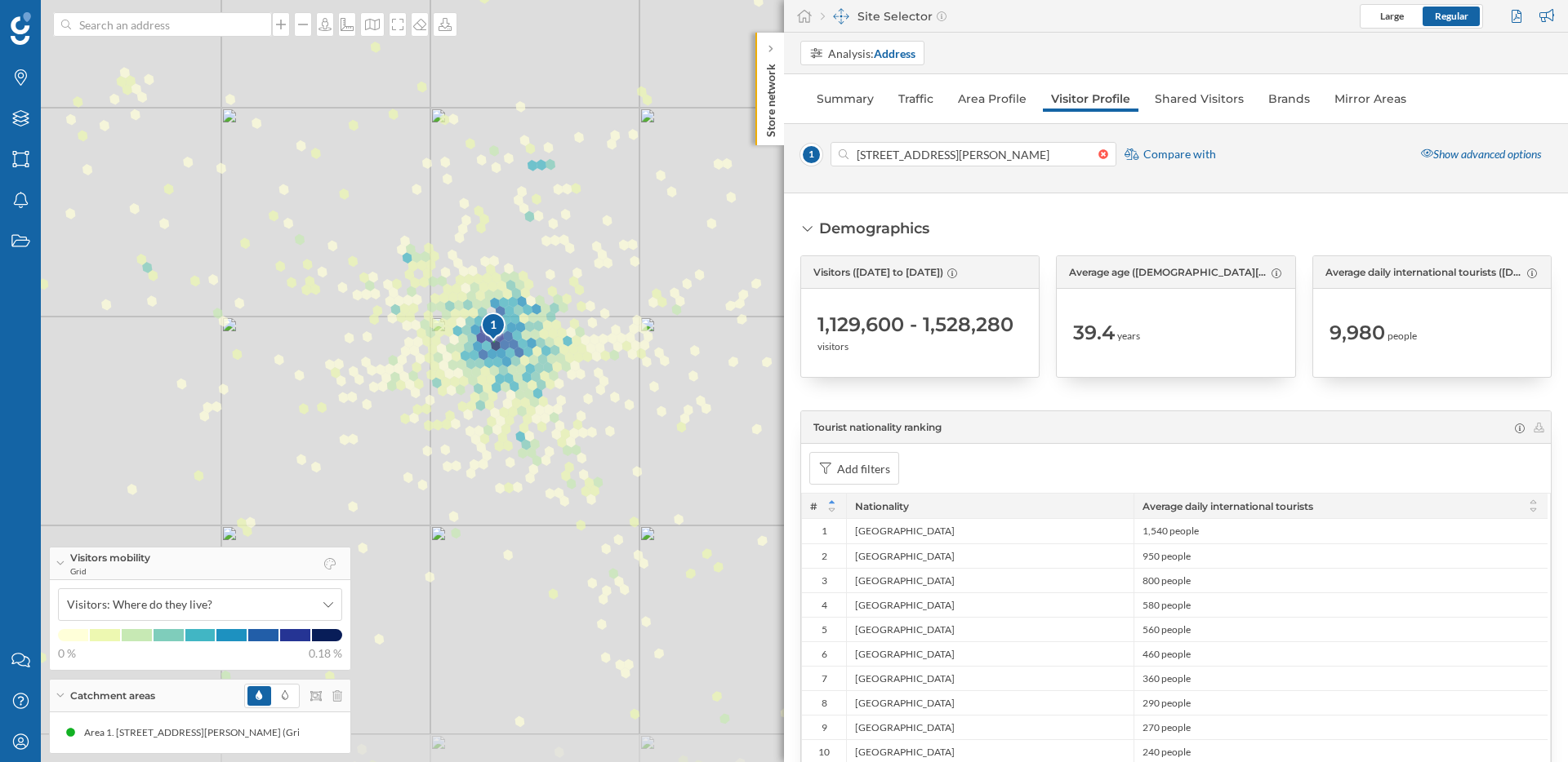
drag, startPoint x: 536, startPoint y: 529, endPoint x: 611, endPoint y: 332, distance: 210.8
click at [611, 332] on div "1 © Mapbox © OpenStreetMap Improve this map" at bounding box center [784, 381] width 1568 height 762
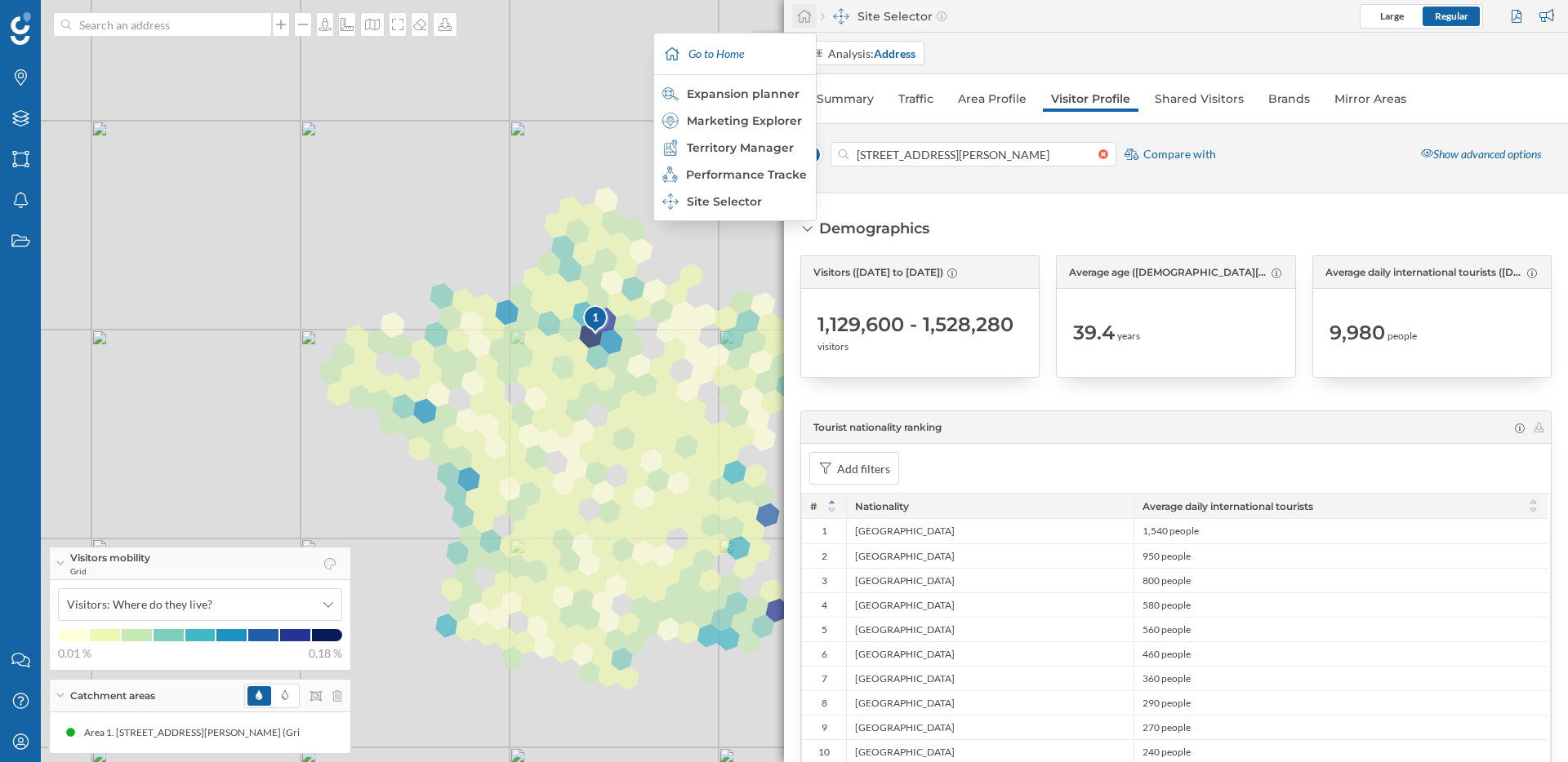
click at [810, 16] on icon at bounding box center [805, 16] width 16 height 14
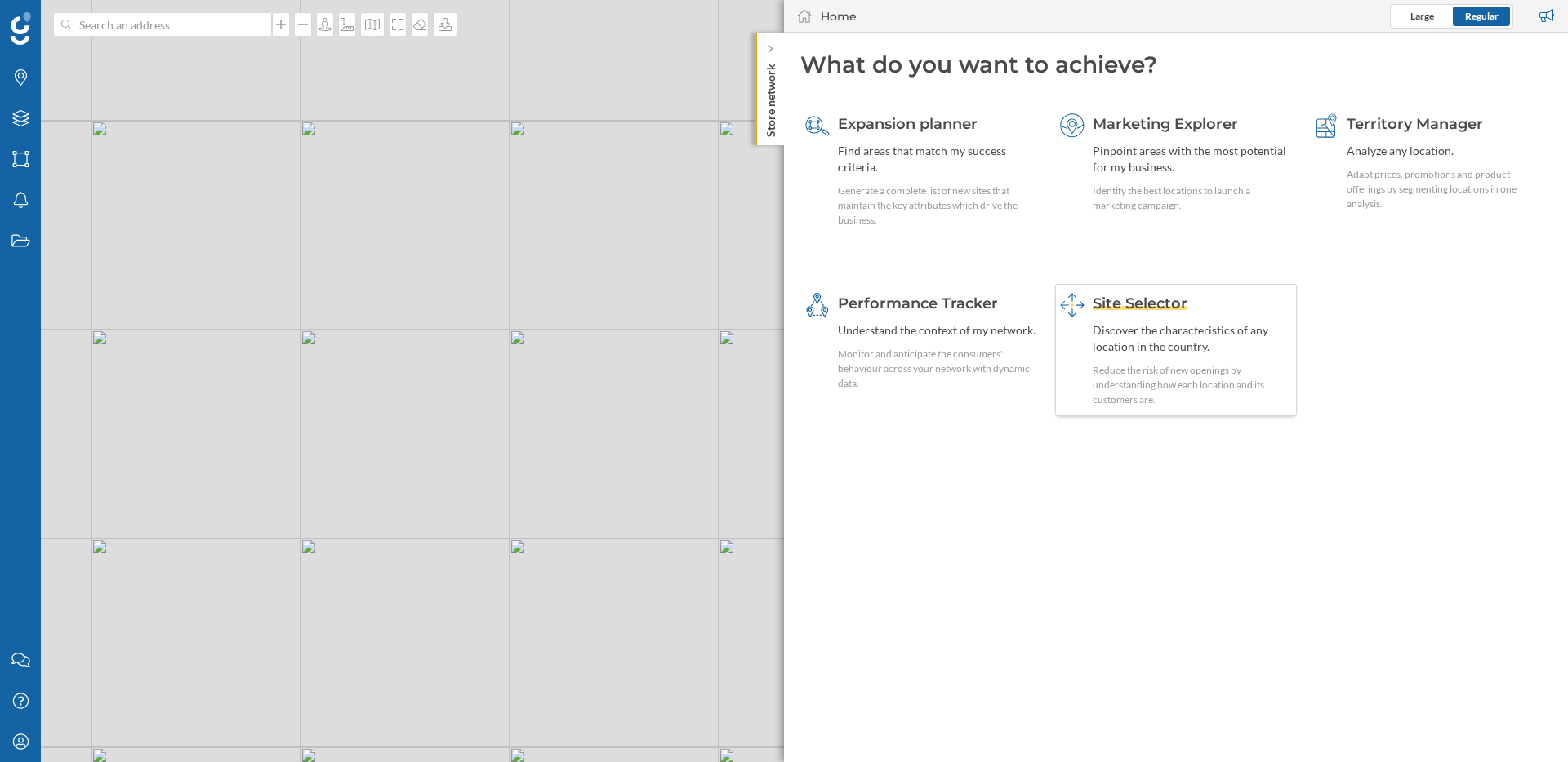
click at [1150, 326] on div "Discover the characteristics of any location in the country." at bounding box center [1193, 339] width 200 height 32
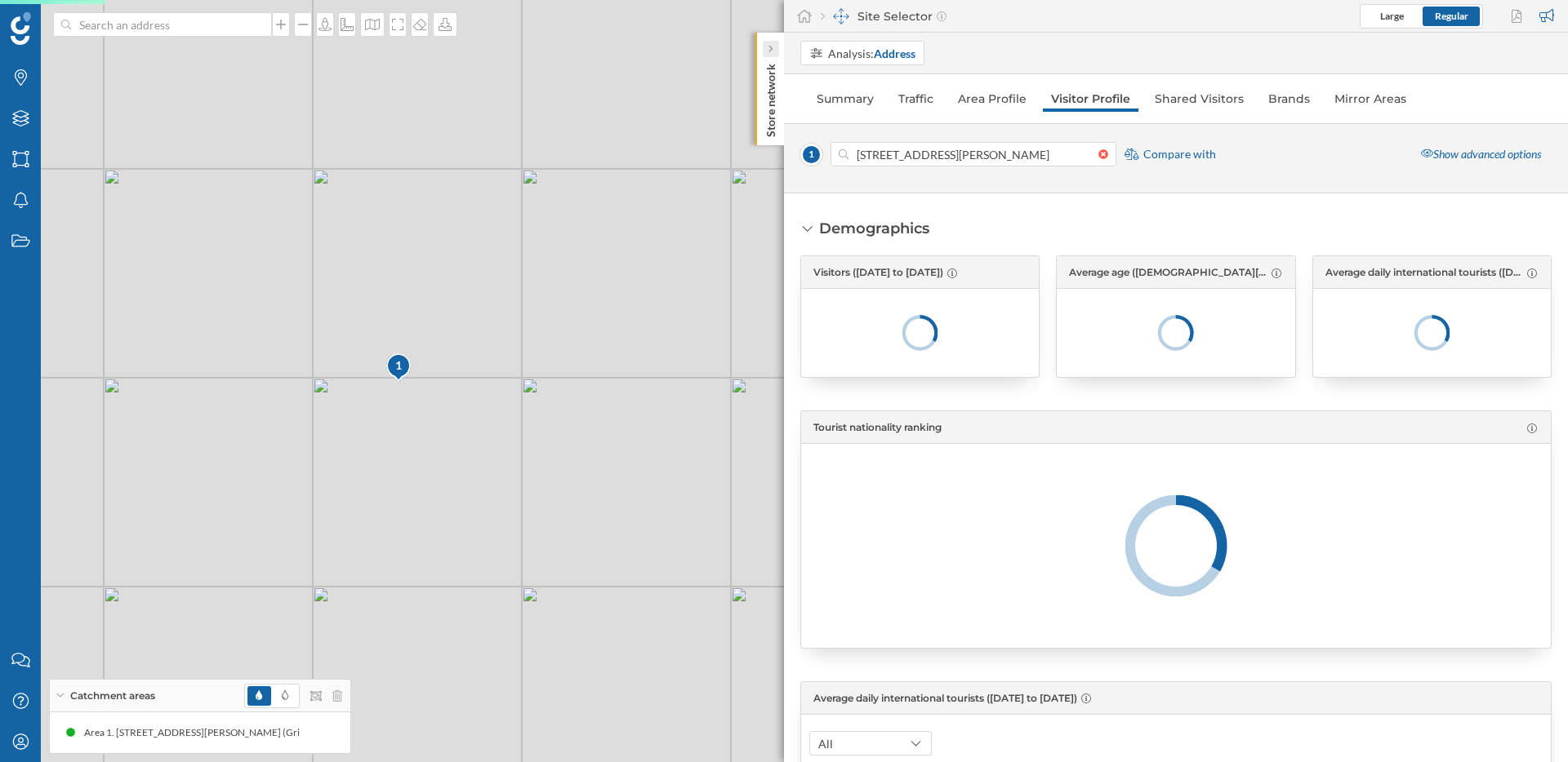
click at [770, 48] on icon at bounding box center [770, 49] width 5 height 8
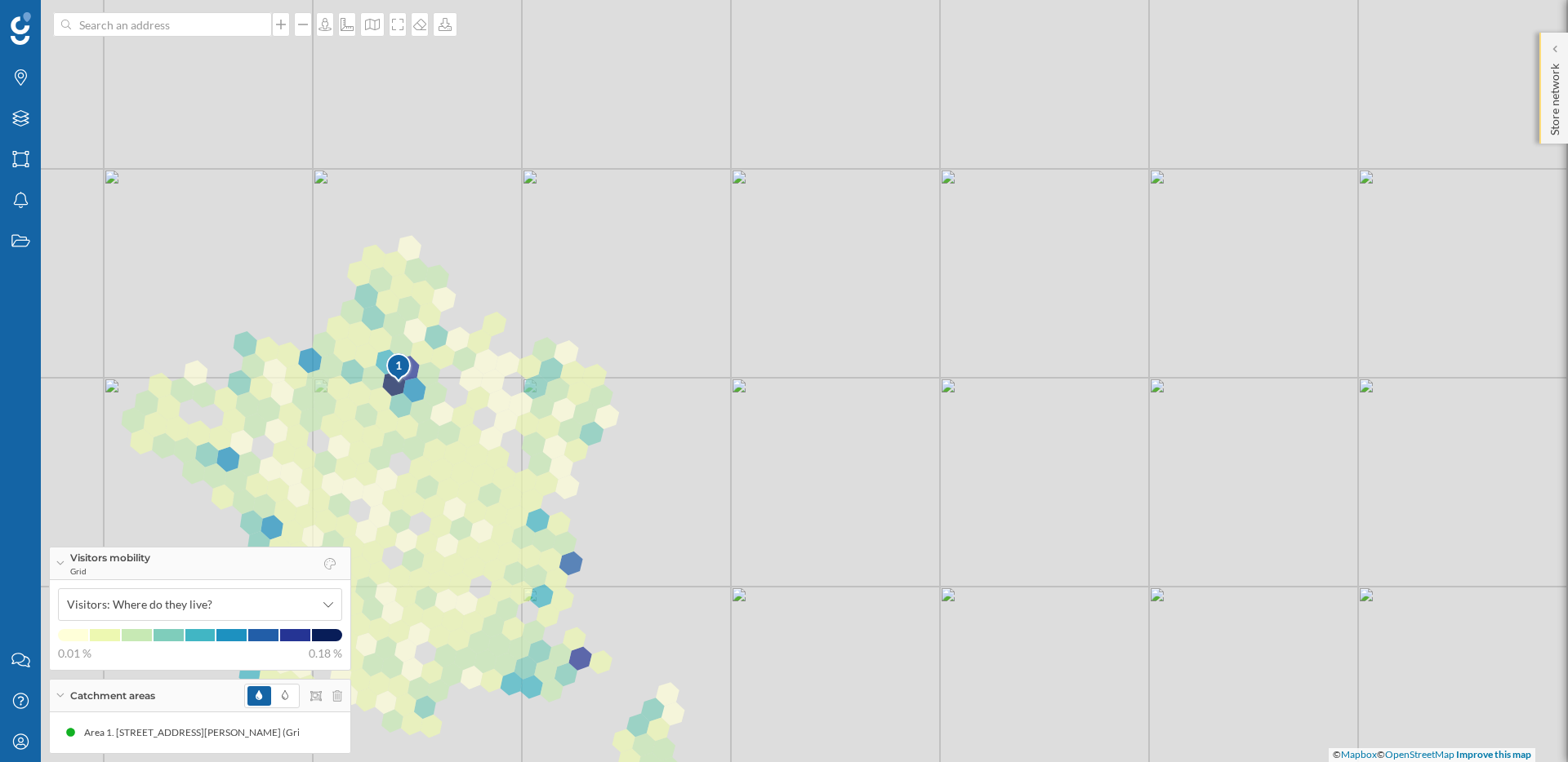
click at [1553, 109] on p "Store network" at bounding box center [1554, 96] width 16 height 78
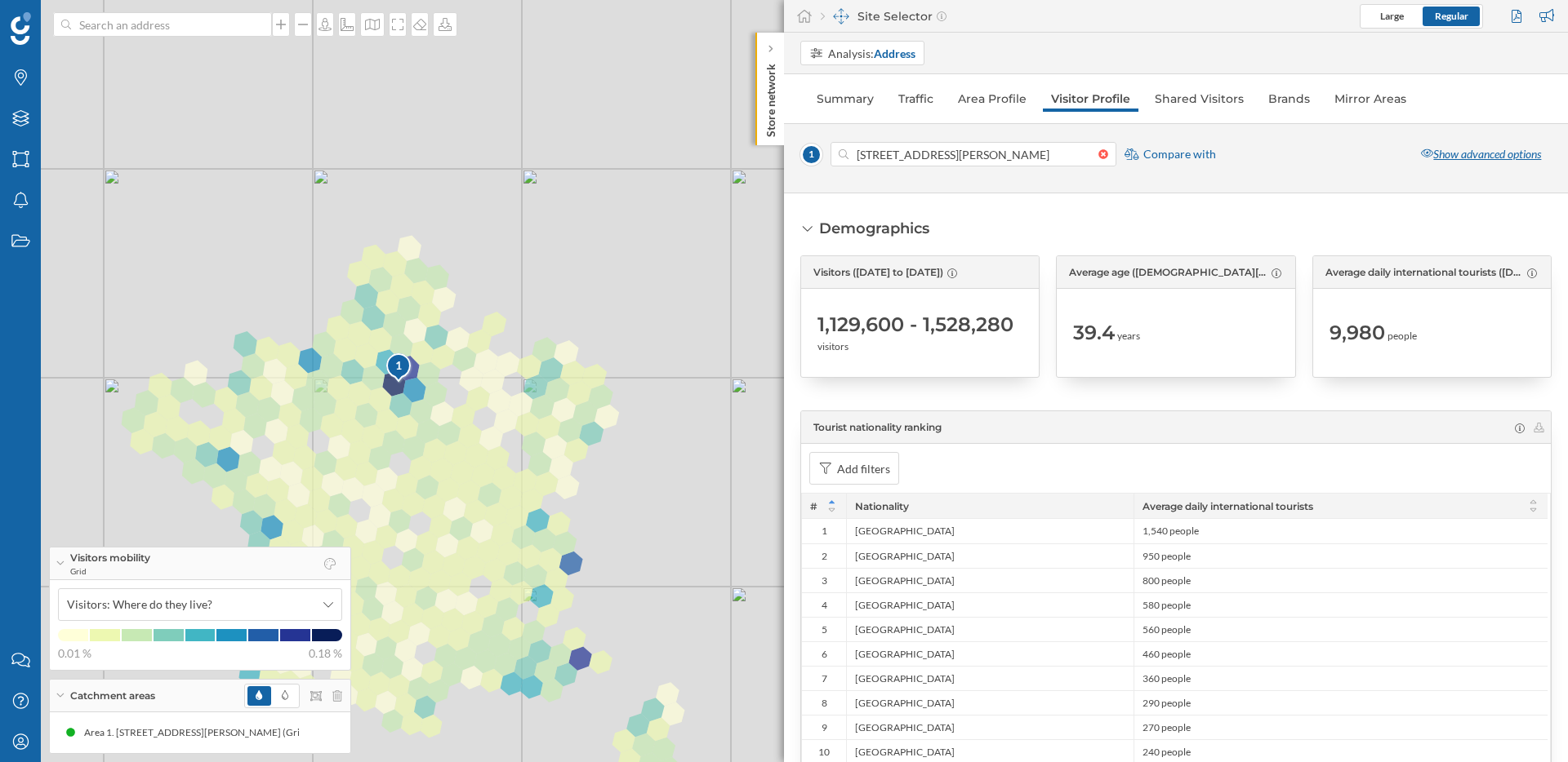
click at [1463, 155] on div "Show advanced options" at bounding box center [1480, 154] width 142 height 24
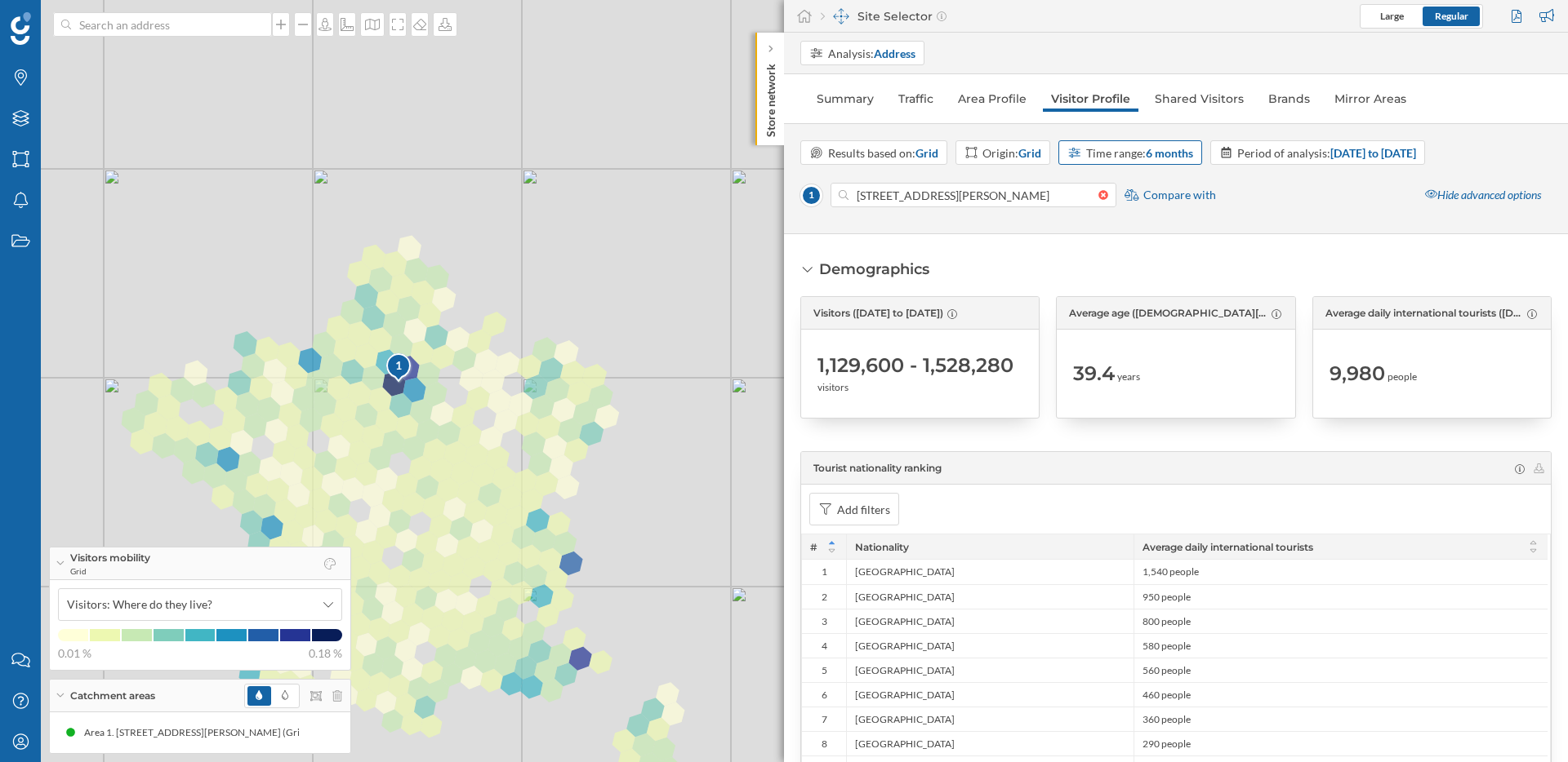
click at [1158, 152] on strong "6 months" at bounding box center [1169, 152] width 48 height 14
click at [1019, 149] on div "Origin: Grid" at bounding box center [1011, 152] width 59 height 17
click at [990, 272] on div "Postcode" at bounding box center [989, 276] width 48 height 14
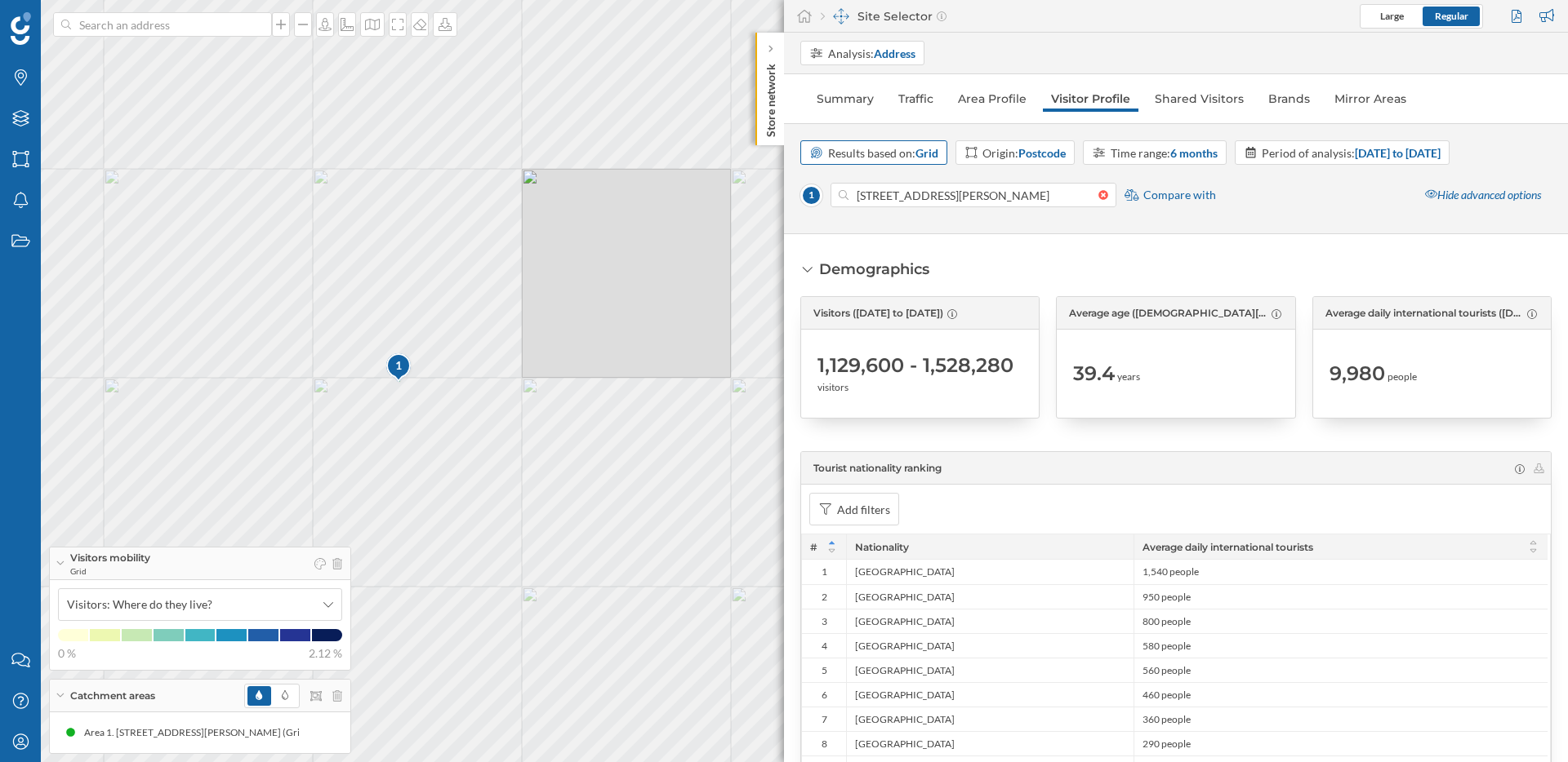
click at [918, 162] on div "Results based on: Grid" at bounding box center [873, 152] width 147 height 24
click at [864, 280] on div "Postcode" at bounding box center [873, 276] width 128 height 17
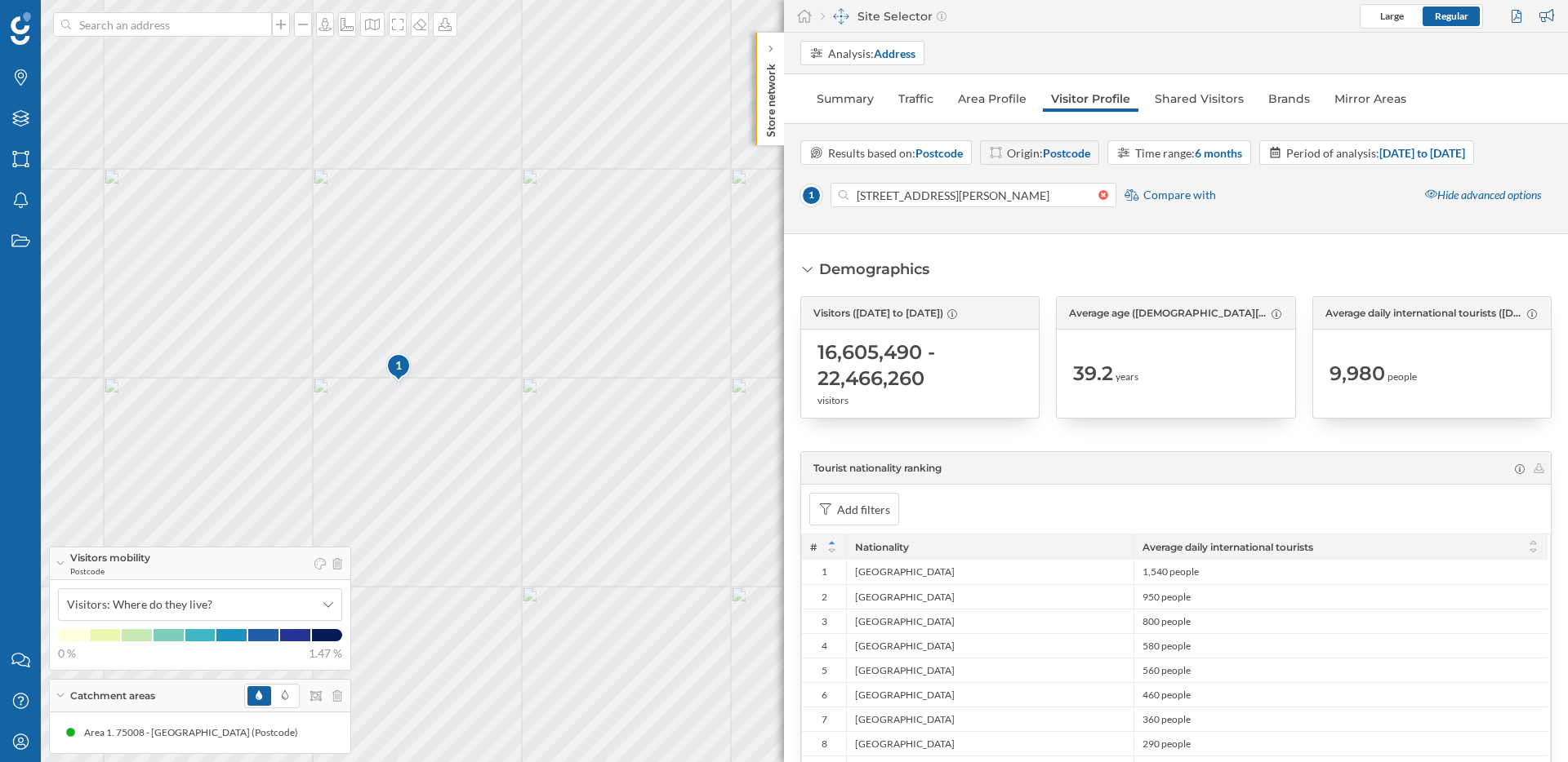
click at [1039, 151] on div "Origin: Postcode" at bounding box center [1048, 152] width 83 height 17
drag, startPoint x: 373, startPoint y: 363, endPoint x: 537, endPoint y: 422, distance: 174.3
click at [537, 422] on div "1 © Mapbox © OpenStreetMap Improve this map" at bounding box center [784, 381] width 1568 height 762
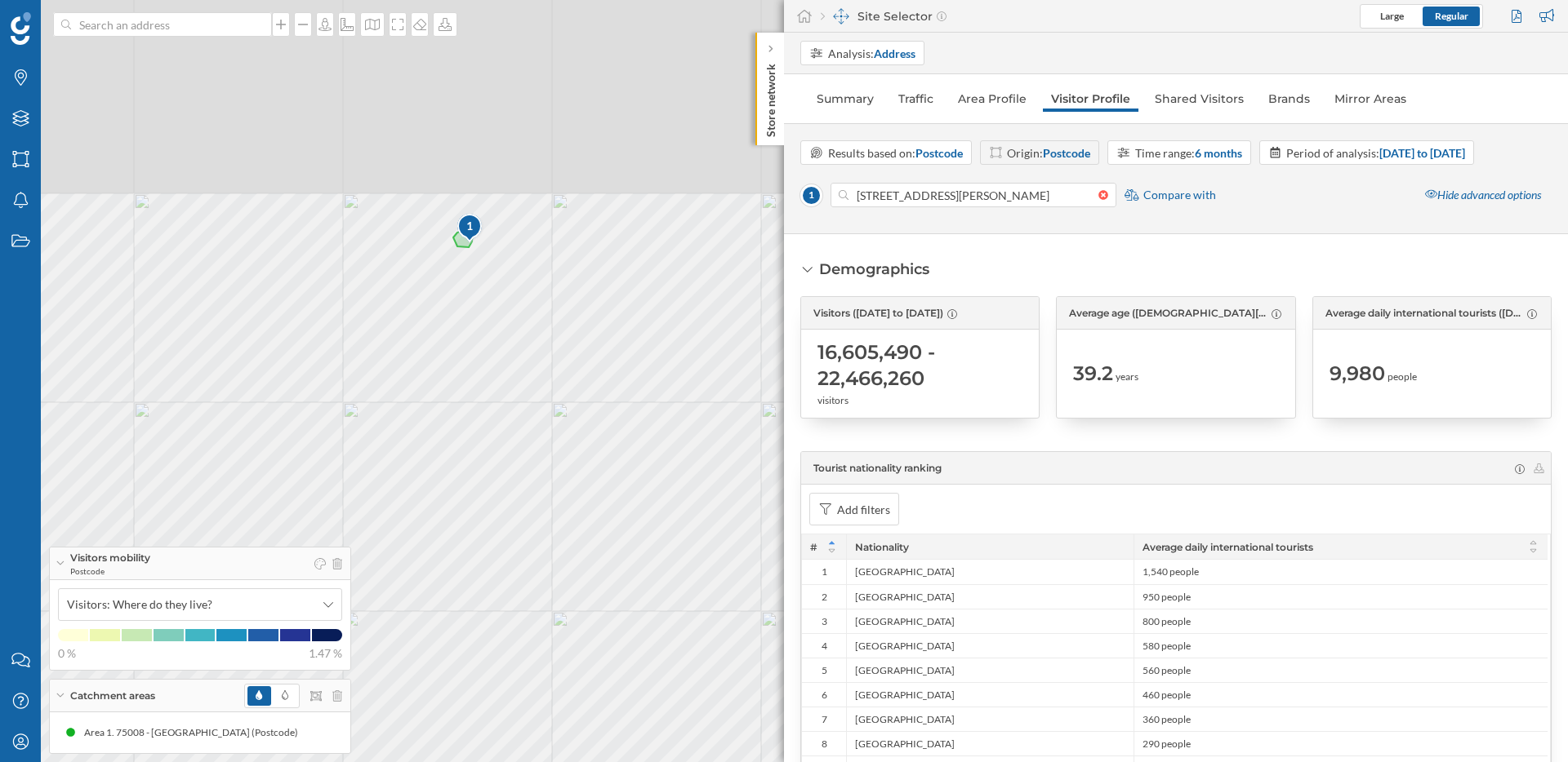
drag, startPoint x: 551, startPoint y: 132, endPoint x: 528, endPoint y: 335, distance: 204.3
click at [528, 335] on div "1 © Mapbox © OpenStreetMap Improve this map" at bounding box center [784, 381] width 1568 height 762
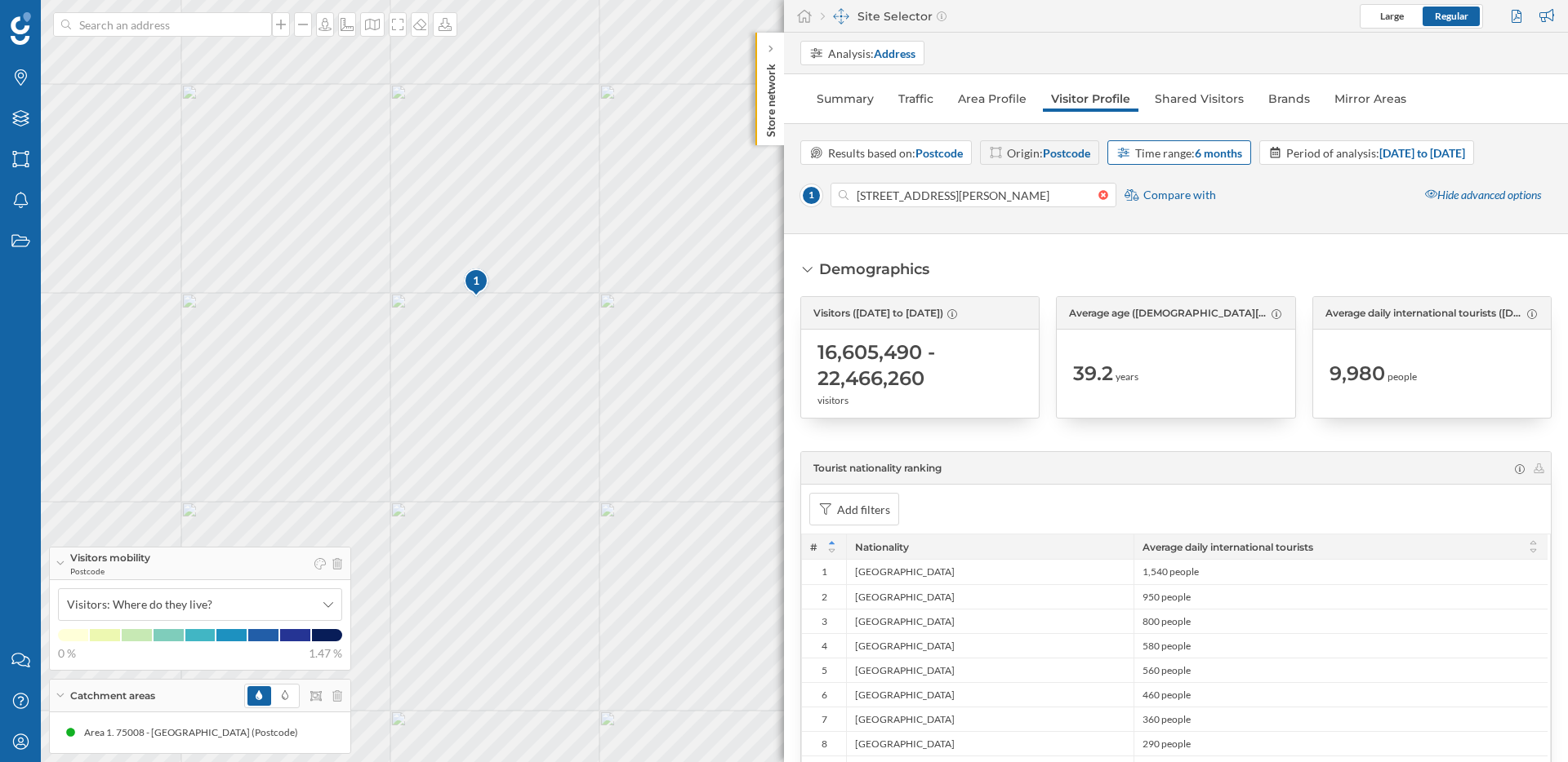
click at [1230, 144] on div "Time range: 6 months" at bounding box center [1188, 152] width 107 height 17
click at [1148, 227] on div "1 month" at bounding box center [1182, 218] width 134 height 24
click at [1335, 155] on div "Period of analysis: [DATE] to [DATE]" at bounding box center [1376, 152] width 179 height 17
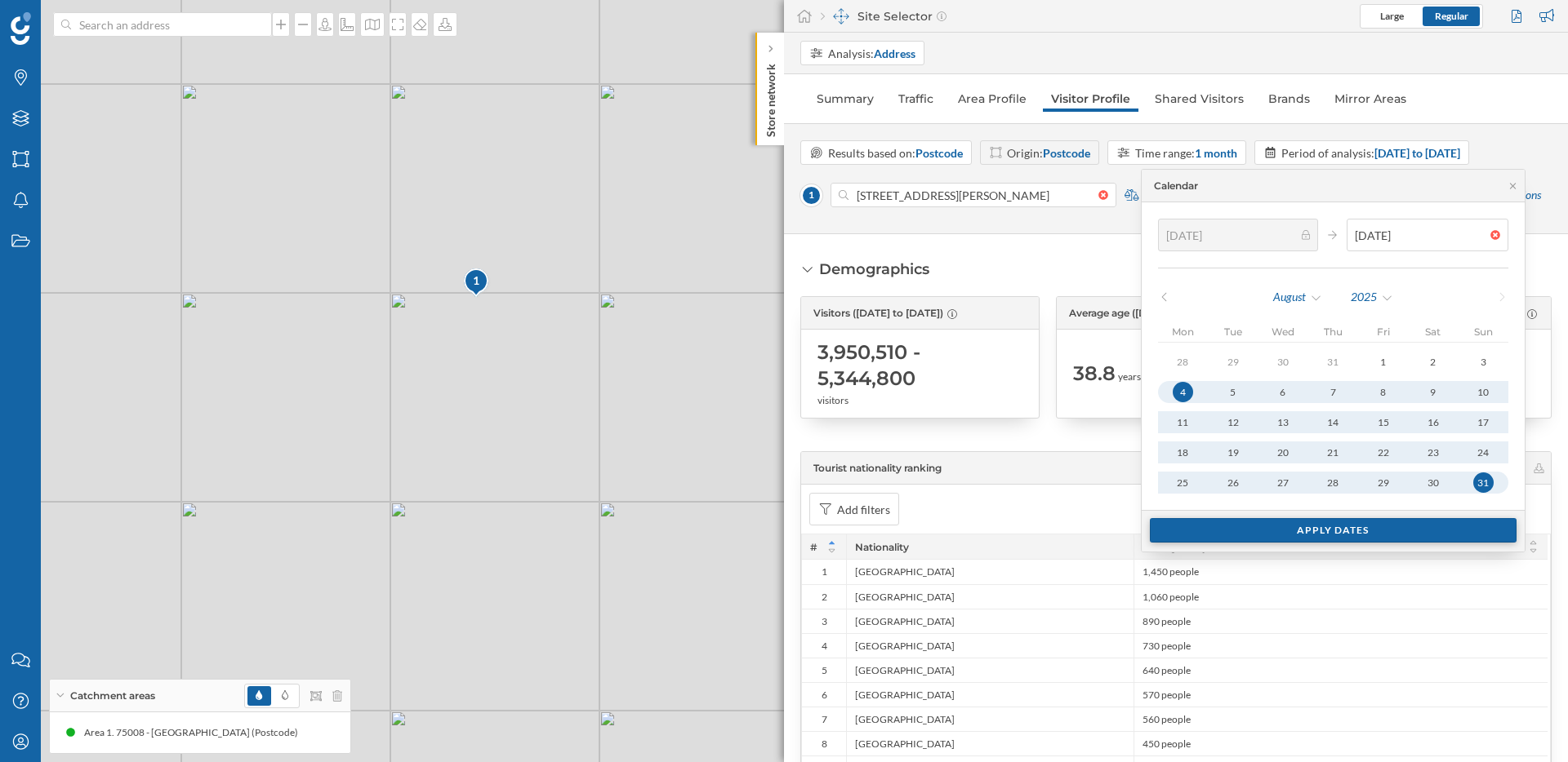
click at [1342, 527] on div "Apply dates" at bounding box center [1333, 530] width 367 height 24
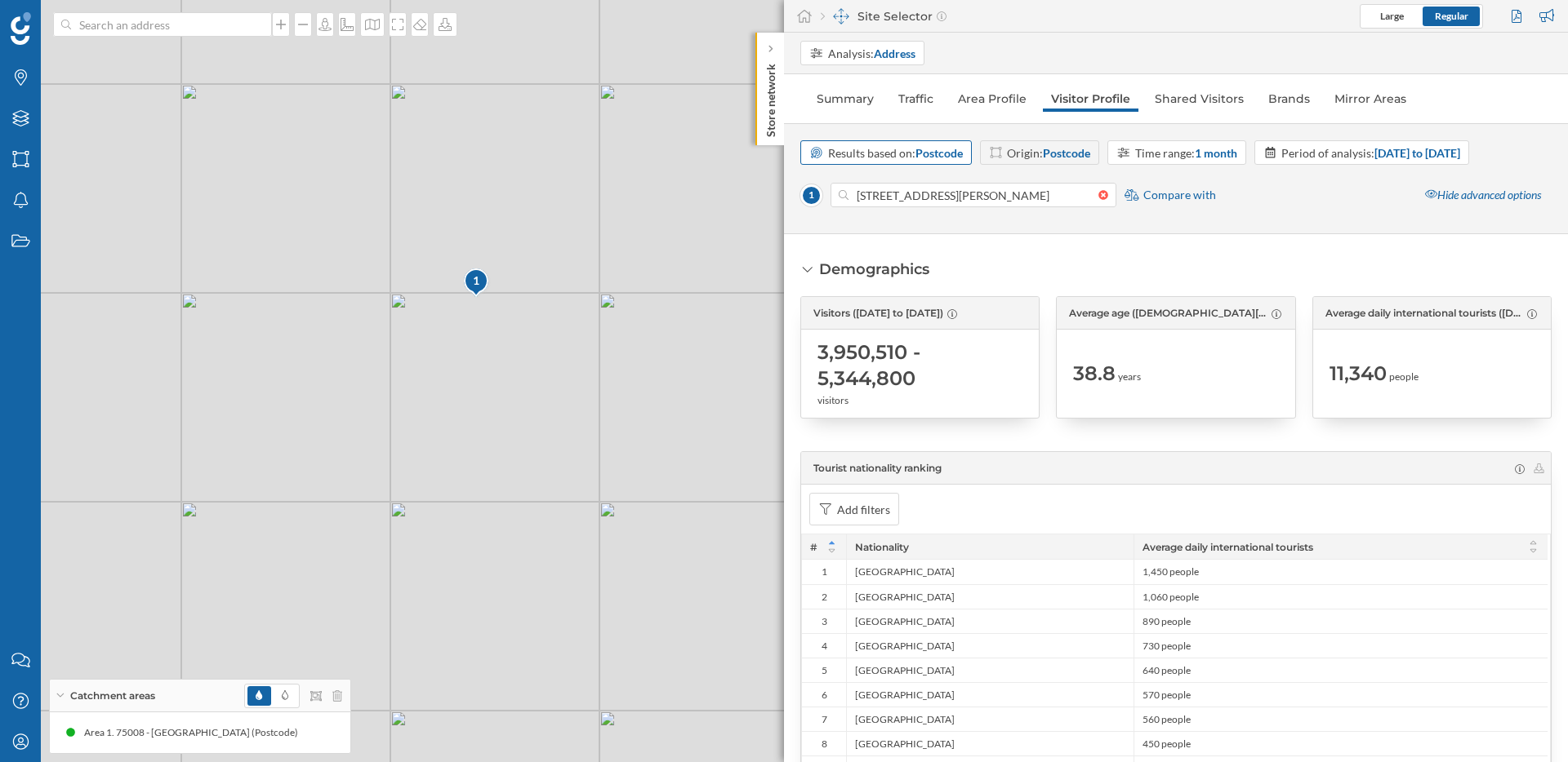
click at [937, 146] on strong "Postcode" at bounding box center [939, 152] width 48 height 14
click at [862, 221] on div "Grid" at bounding box center [885, 219] width 152 height 17
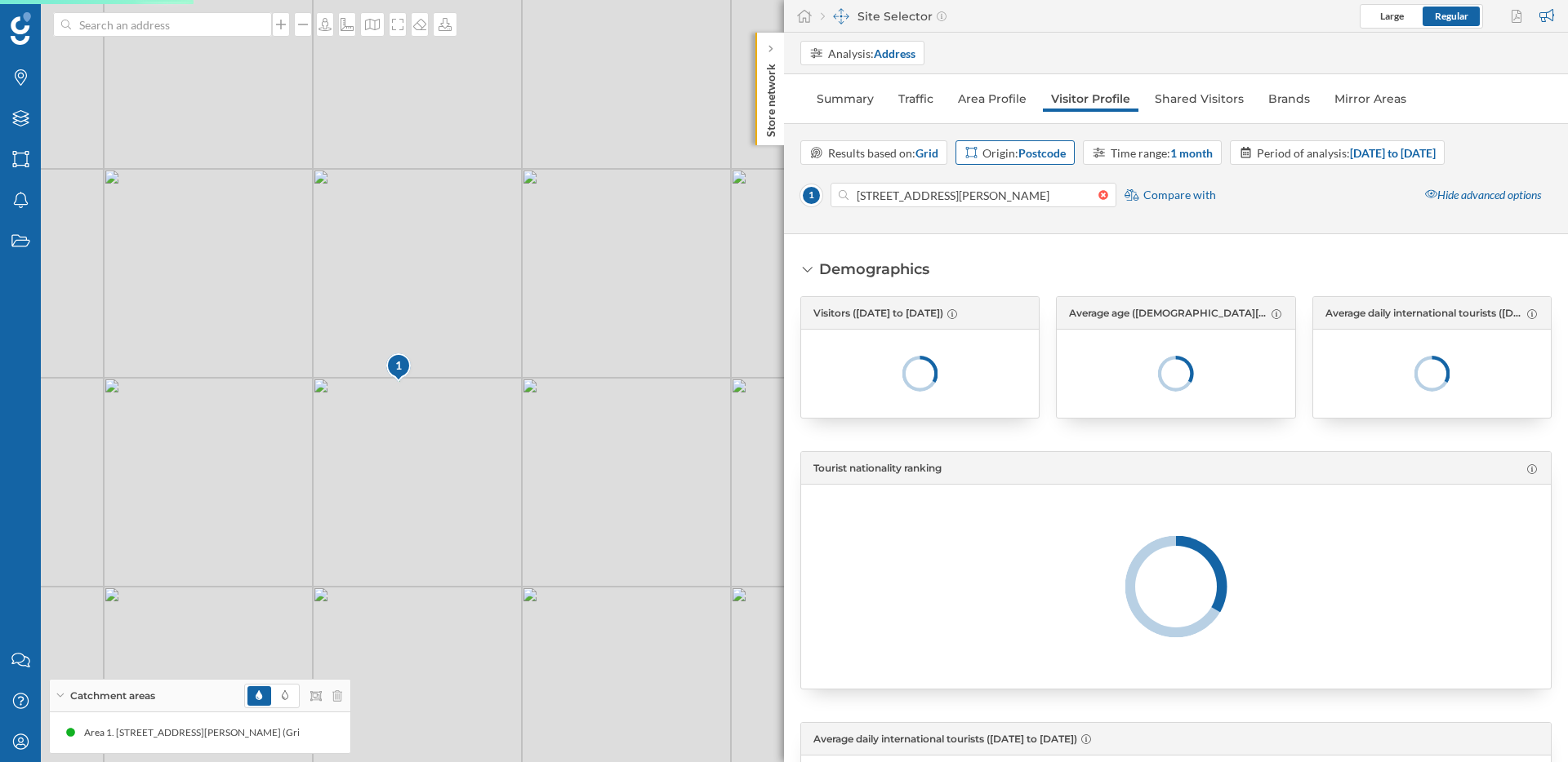
click at [996, 159] on div "Origin: Postcode" at bounding box center [1024, 152] width 83 height 17
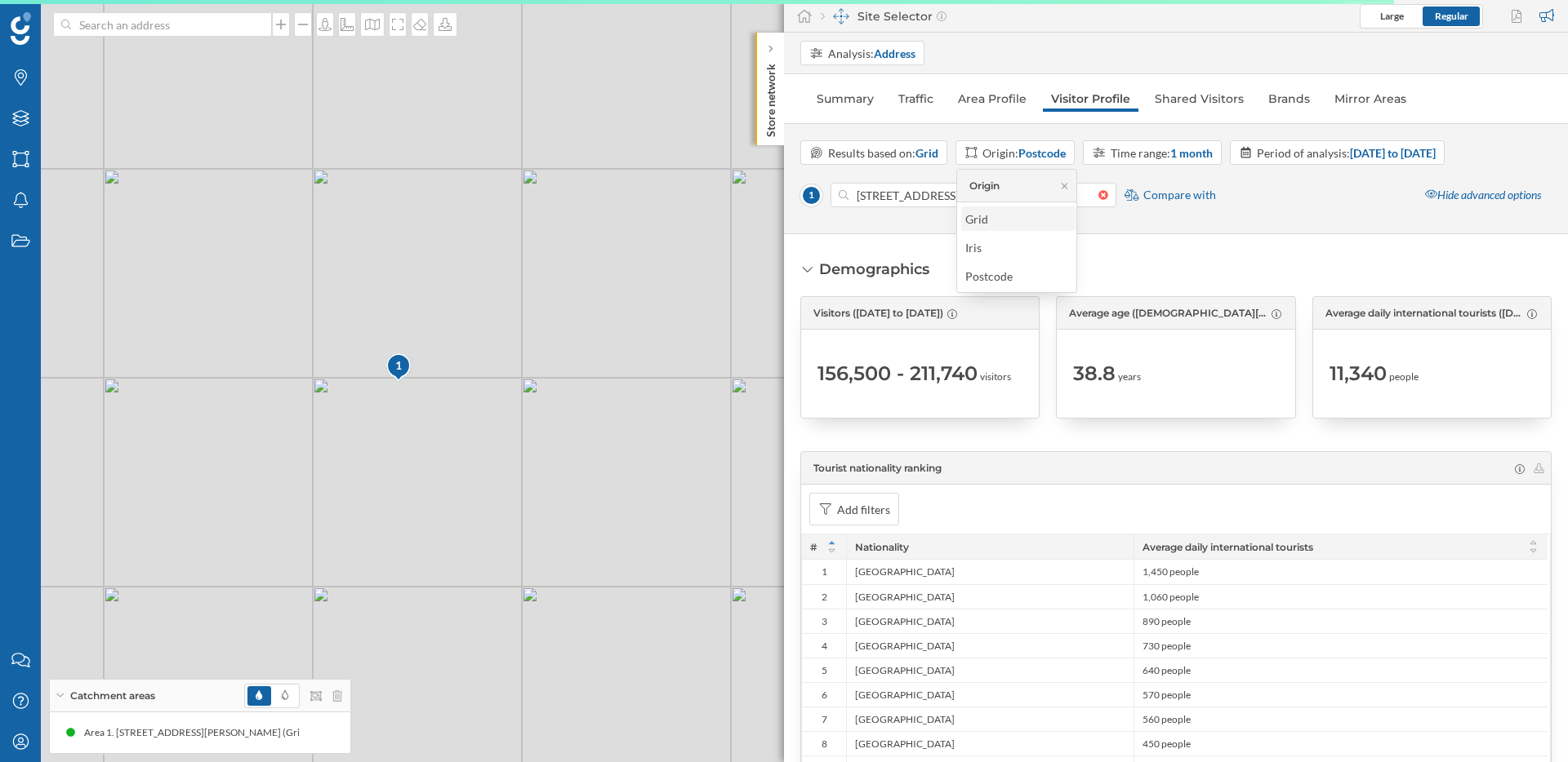
click at [988, 218] on div "Grid" at bounding box center [981, 219] width 31 height 17
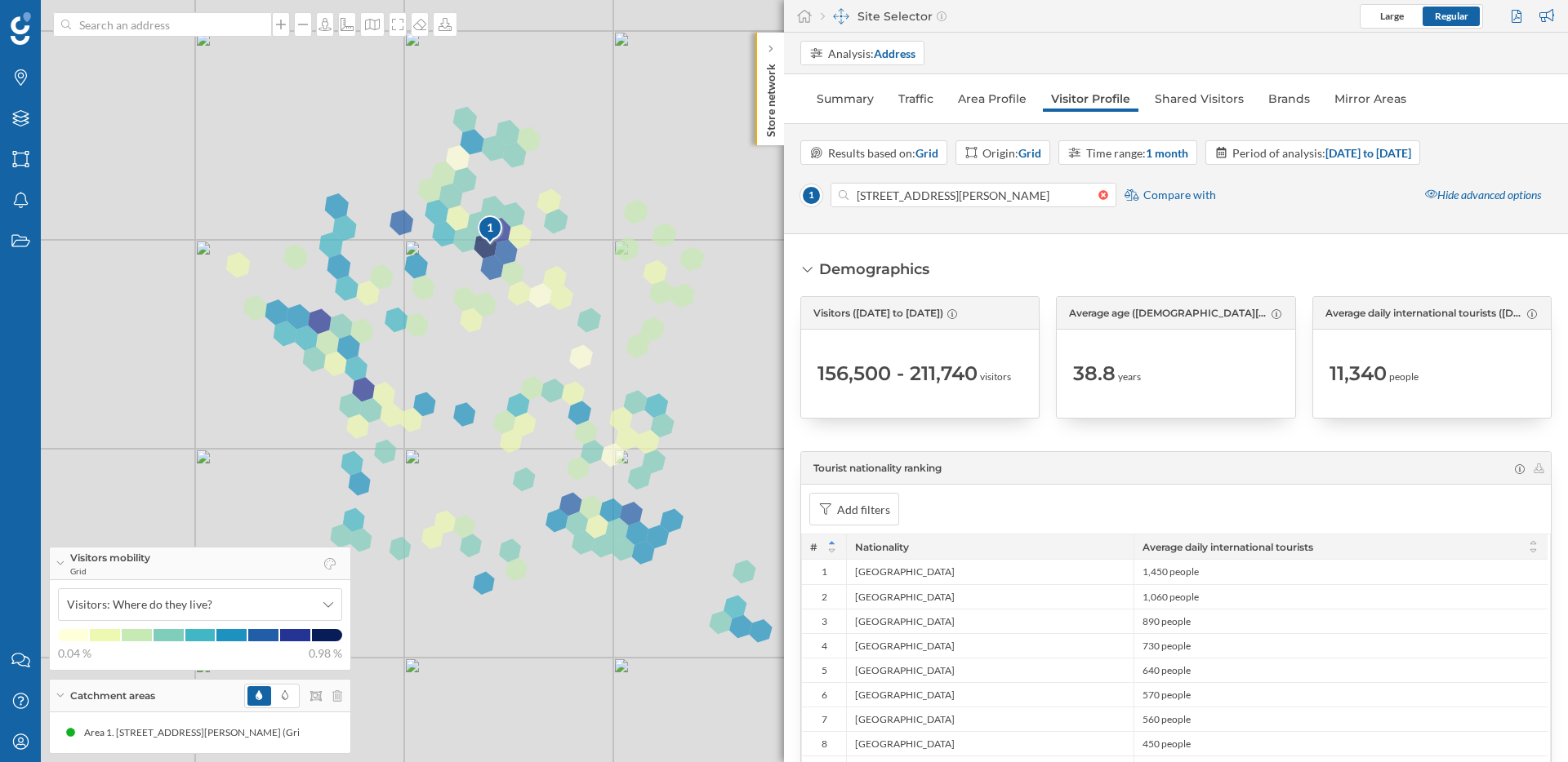
drag, startPoint x: 536, startPoint y: 444, endPoint x: 628, endPoint y: 306, distance: 165.9
click at [628, 306] on div "1 © Mapbox © OpenStreetMap Improve this map" at bounding box center [784, 381] width 1568 height 762
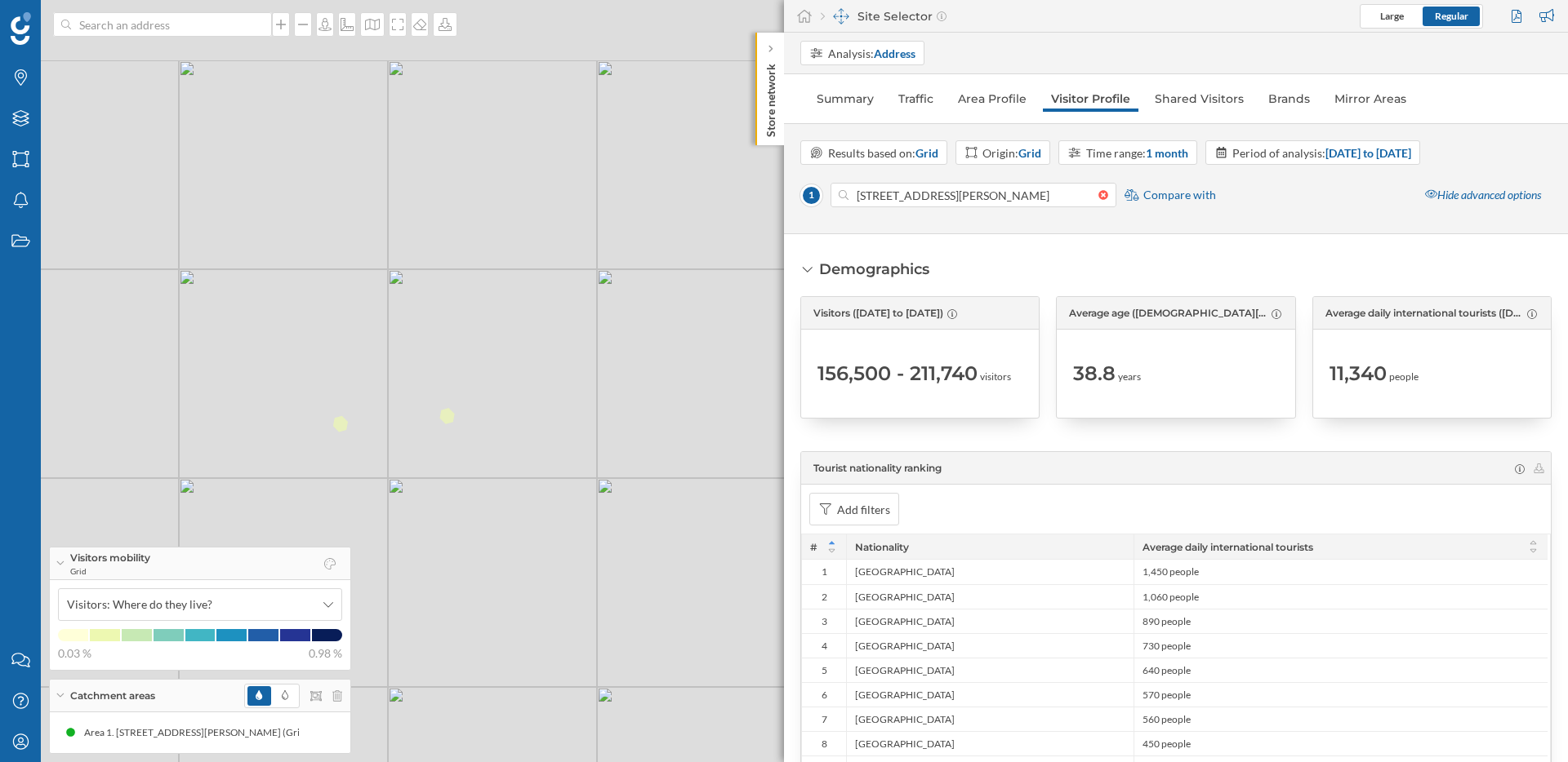
drag, startPoint x: 492, startPoint y: 135, endPoint x: 599, endPoint y: 593, distance: 470.3
click at [599, 593] on div "1 © Mapbox © OpenStreetMap Improve this map" at bounding box center [784, 381] width 1568 height 762
drag, startPoint x: 558, startPoint y: 271, endPoint x: 557, endPoint y: 674, distance: 403.0
click at [557, 674] on div "1 © Mapbox © OpenStreetMap Improve this map" at bounding box center [784, 381] width 1568 height 762
drag, startPoint x: 547, startPoint y: 154, endPoint x: 553, endPoint y: 701, distance: 547.0
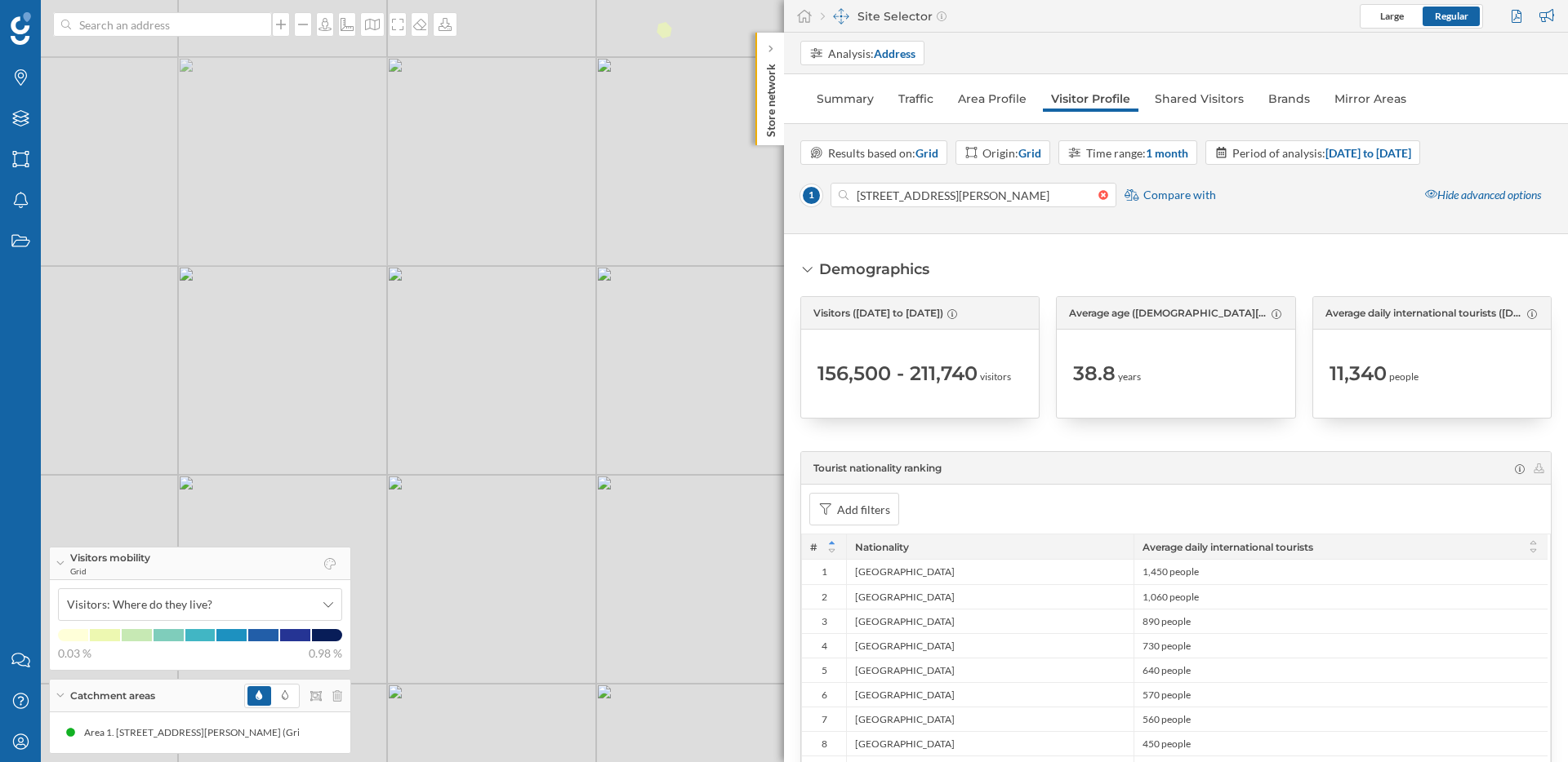
click at [553, 701] on div "1 © Mapbox © OpenStreetMap Improve this map" at bounding box center [784, 381] width 1568 height 762
drag, startPoint x: 595, startPoint y: 349, endPoint x: 690, endPoint y: 627, distance: 293.8
click at [690, 627] on div "1 © Mapbox © OpenStreetMap Improve this map" at bounding box center [784, 381] width 1568 height 762
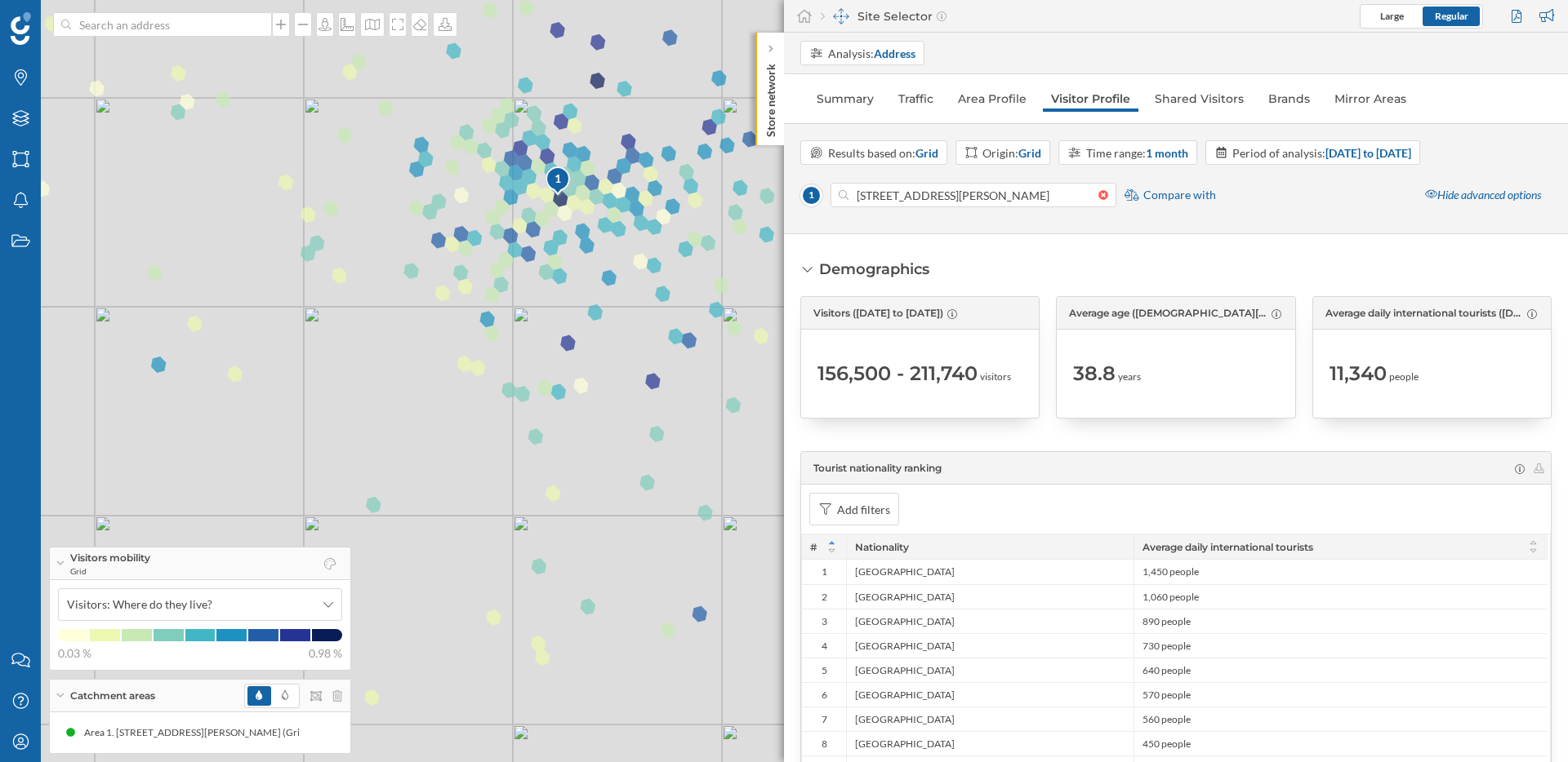
drag, startPoint x: 665, startPoint y: 246, endPoint x: 279, endPoint y: 521, distance: 473.9
click at [279, 521] on div "1 © Mapbox © OpenStreetMap Improve this map" at bounding box center [784, 381] width 1568 height 762
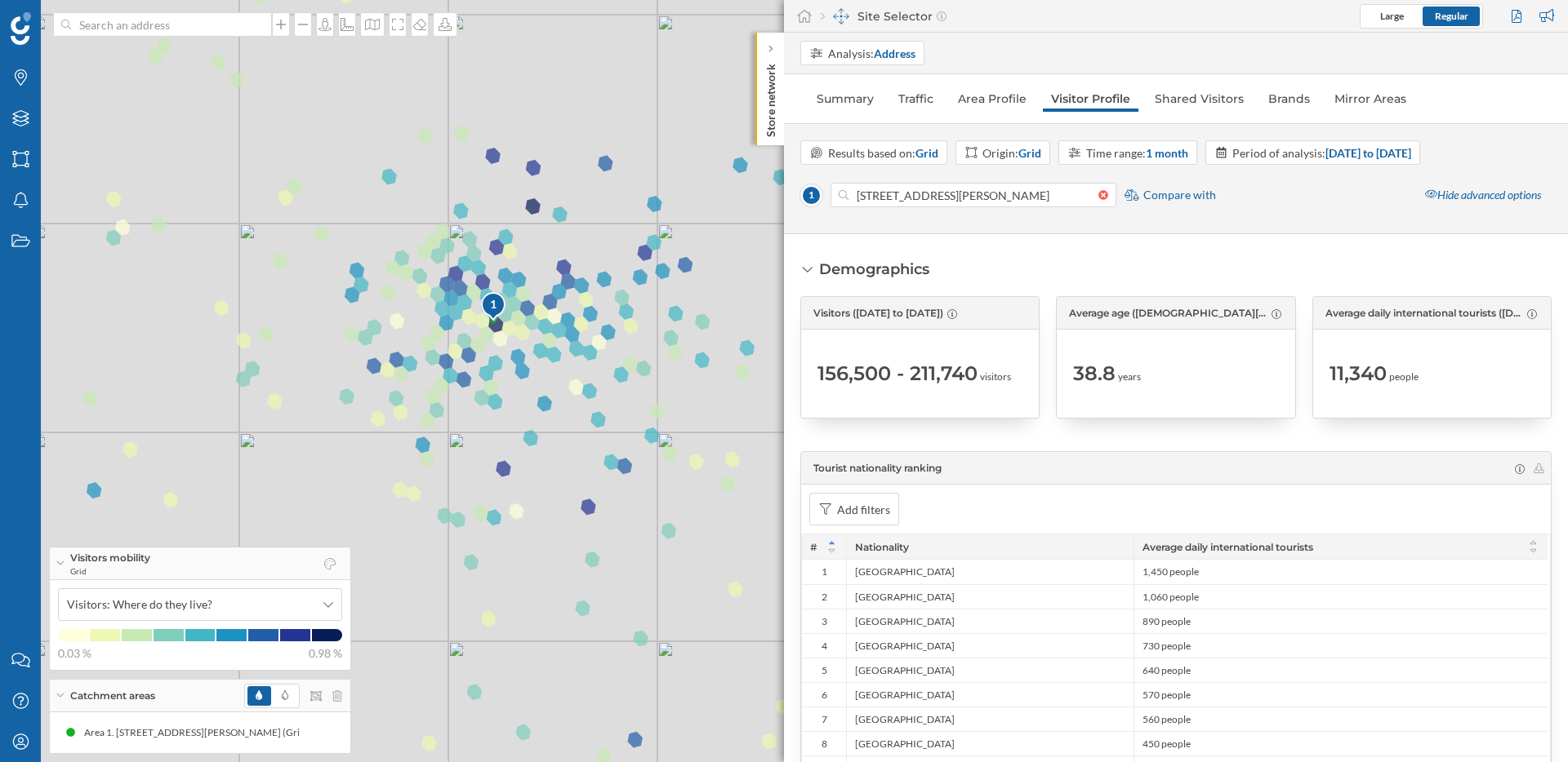
drag, startPoint x: 654, startPoint y: 265, endPoint x: 597, endPoint y: 395, distance: 141.9
click at [597, 395] on div "1 © Mapbox © OpenStreetMap Improve this map" at bounding box center [784, 381] width 1568 height 762
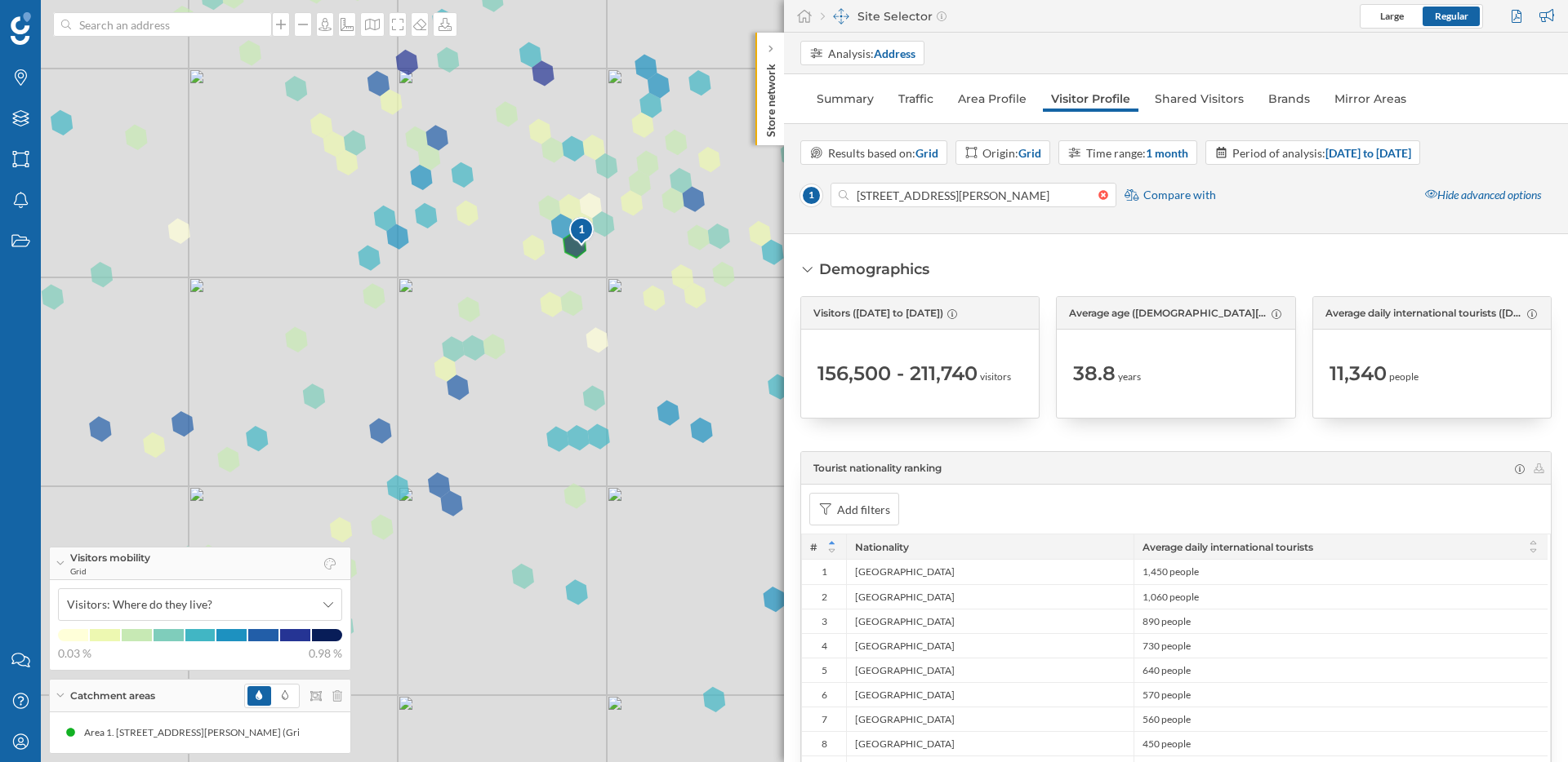
drag, startPoint x: 268, startPoint y: 200, endPoint x: 633, endPoint y: 331, distance: 387.8
click at [633, 331] on div "1 © Mapbox © OpenStreetMap Improve this map" at bounding box center [784, 381] width 1568 height 762
click at [228, 599] on span "Visitors: Where do they live?" at bounding box center [190, 605] width 248 height 16
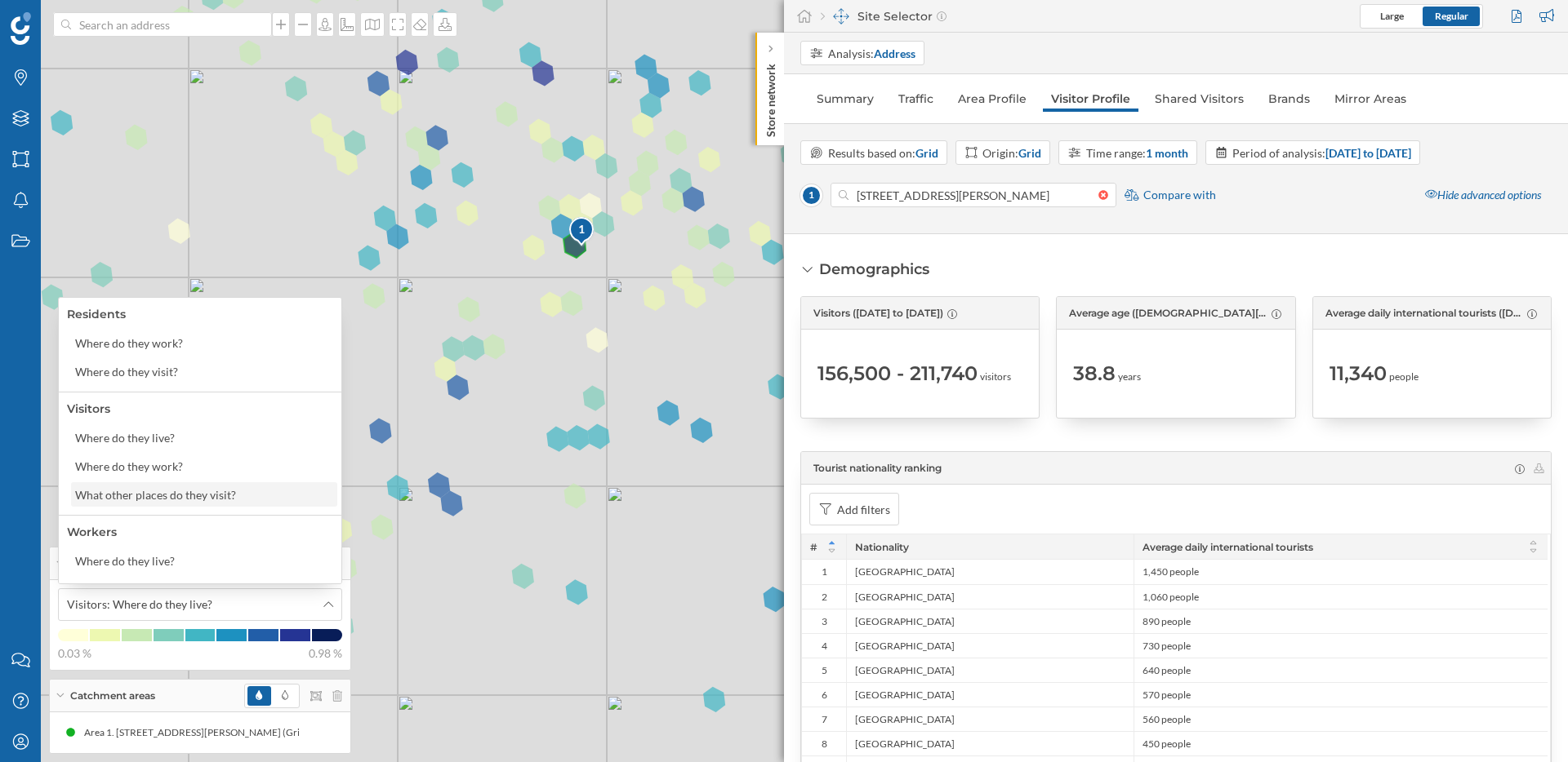
click at [238, 496] on div "What other places do they visit?" at bounding box center [159, 494] width 169 height 17
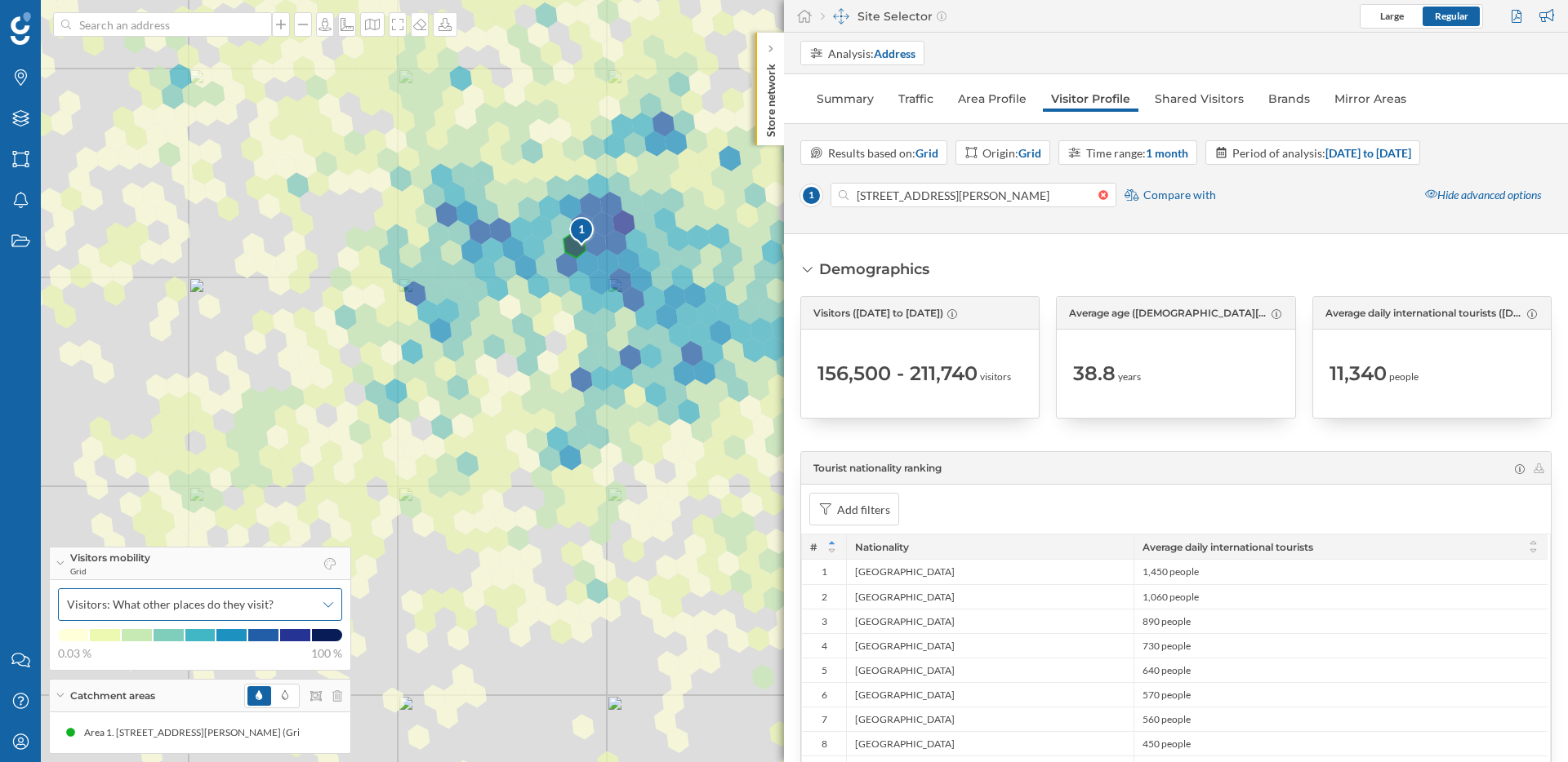
click at [229, 597] on span "Visitors: What other places do they visit?" at bounding box center [170, 605] width 207 height 16
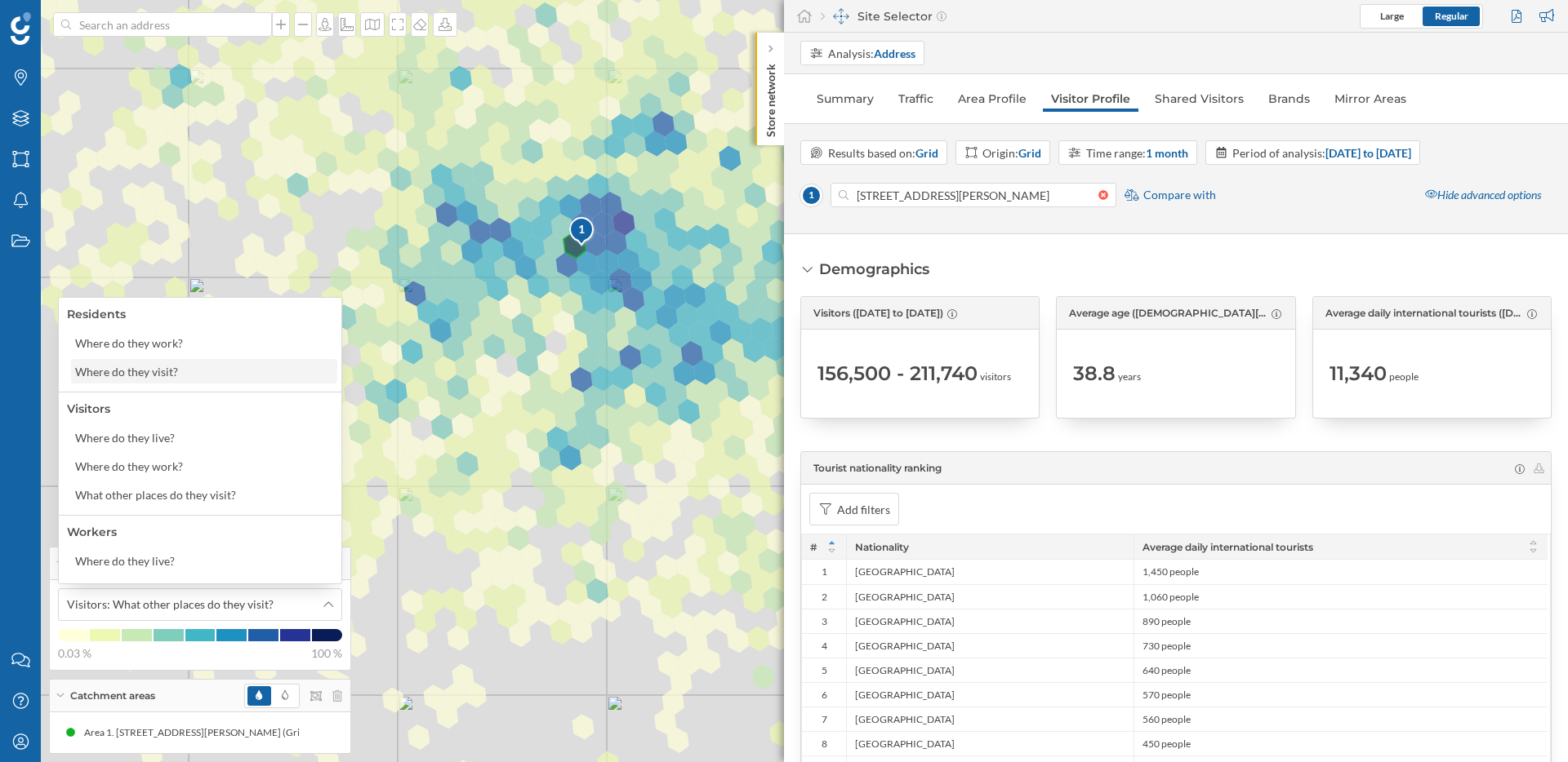
click at [235, 369] on div "Where do they visit?" at bounding box center [203, 372] width 256 height 17
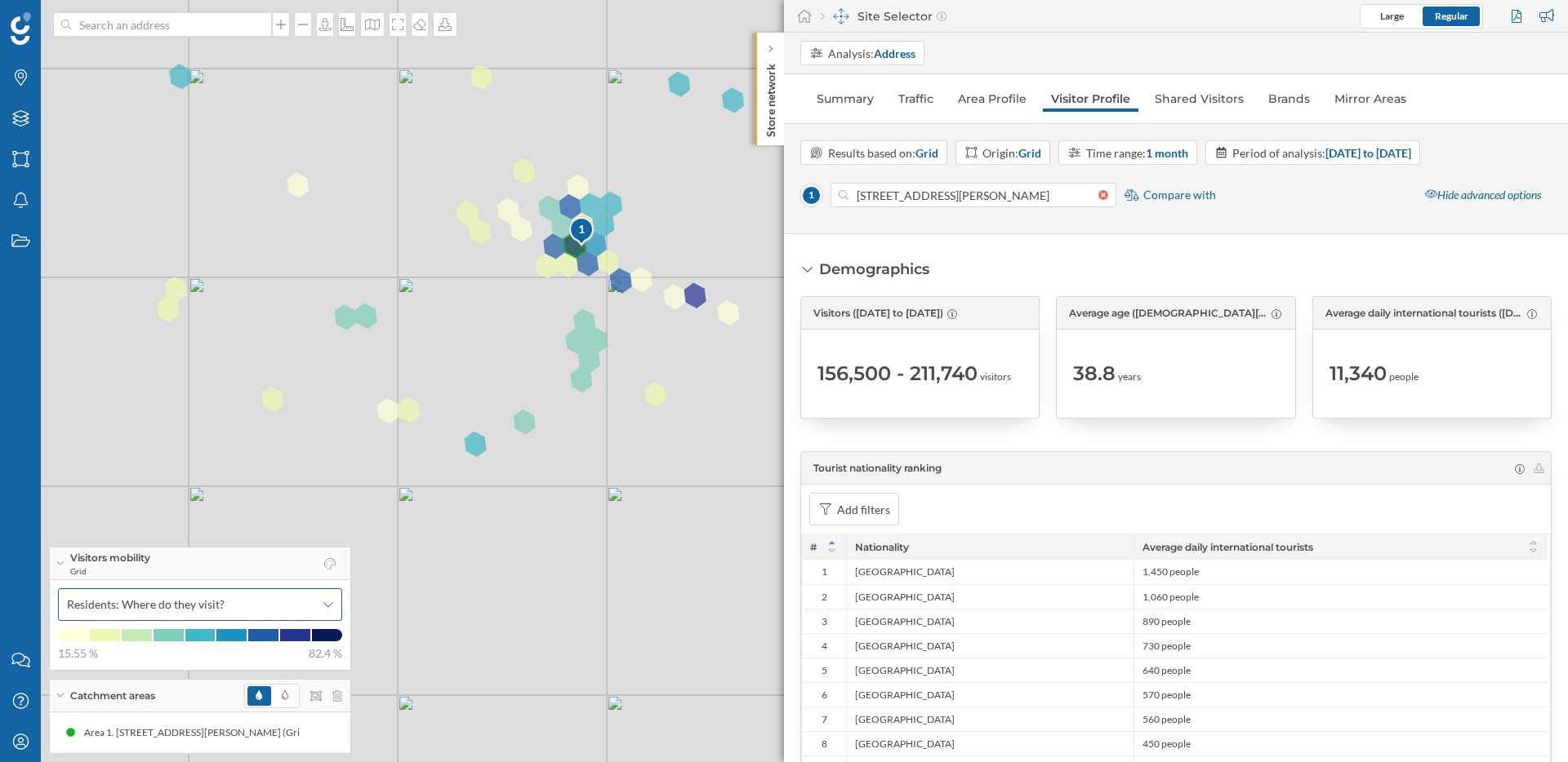
click at [225, 601] on span "Residents: Where do they visit?" at bounding box center [190, 605] width 248 height 16
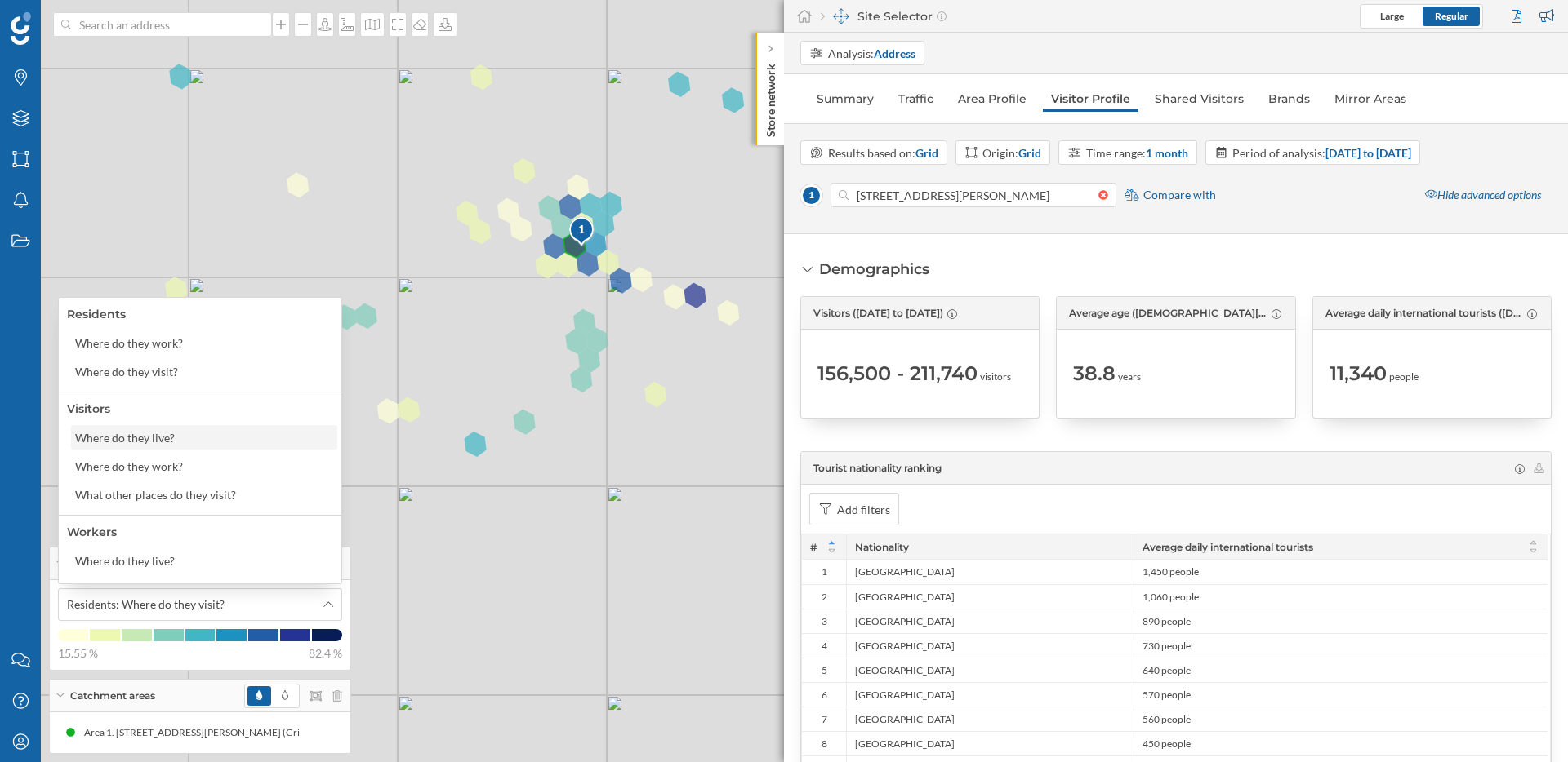
click at [215, 445] on div "Where do they live?" at bounding box center [203, 437] width 256 height 17
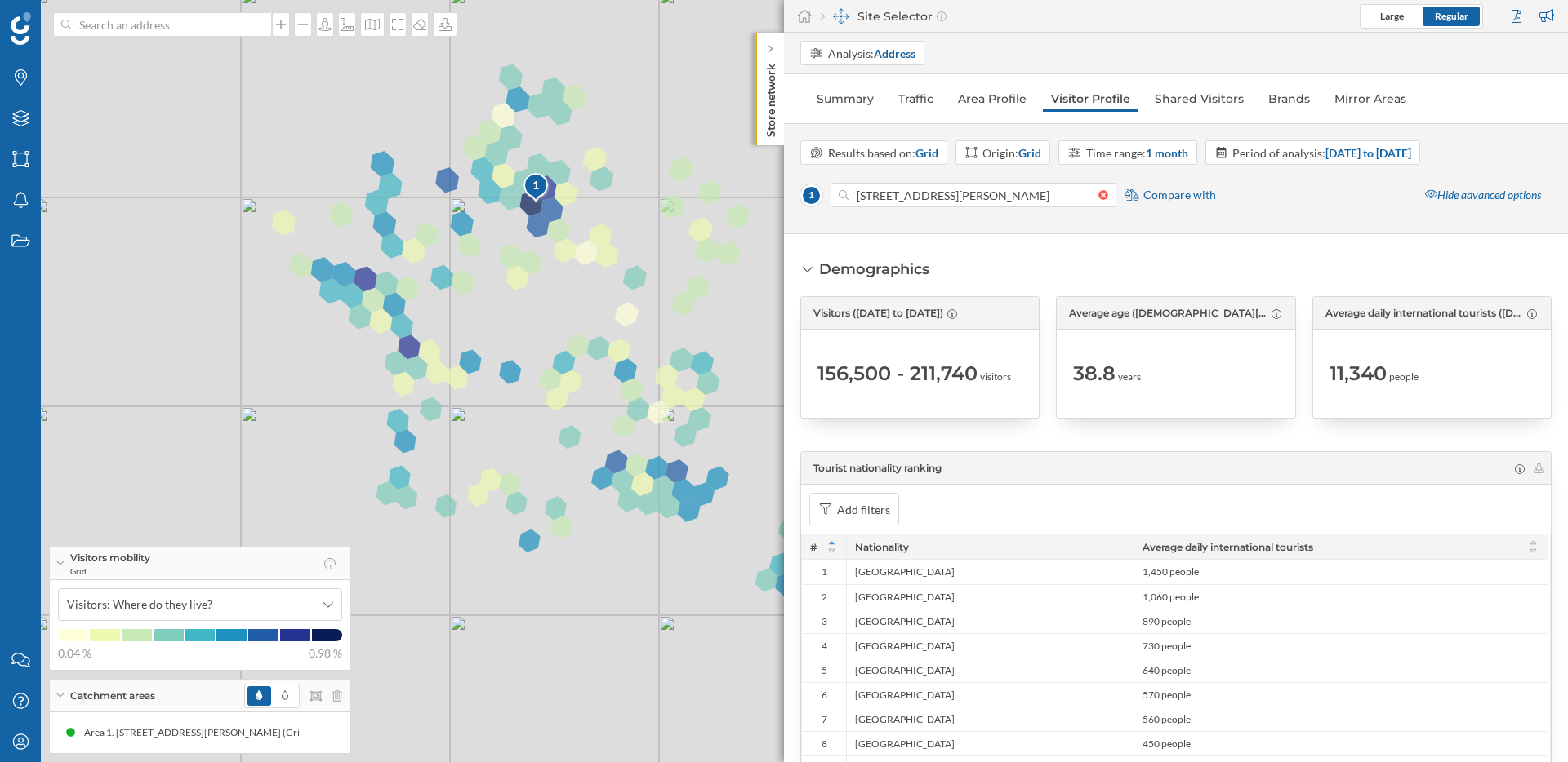
drag, startPoint x: 465, startPoint y: 491, endPoint x: 530, endPoint y: 308, distance: 194.2
click at [530, 308] on div "1 © Mapbox © OpenStreetMap Improve this map" at bounding box center [784, 381] width 1568 height 762
drag, startPoint x: 1342, startPoint y: 378, endPoint x: 1430, endPoint y: 383, distance: 88.1
click at [1430, 383] on div "11,340 people" at bounding box center [1432, 374] width 205 height 72
click at [1402, 378] on span "people" at bounding box center [1404, 377] width 30 height 14
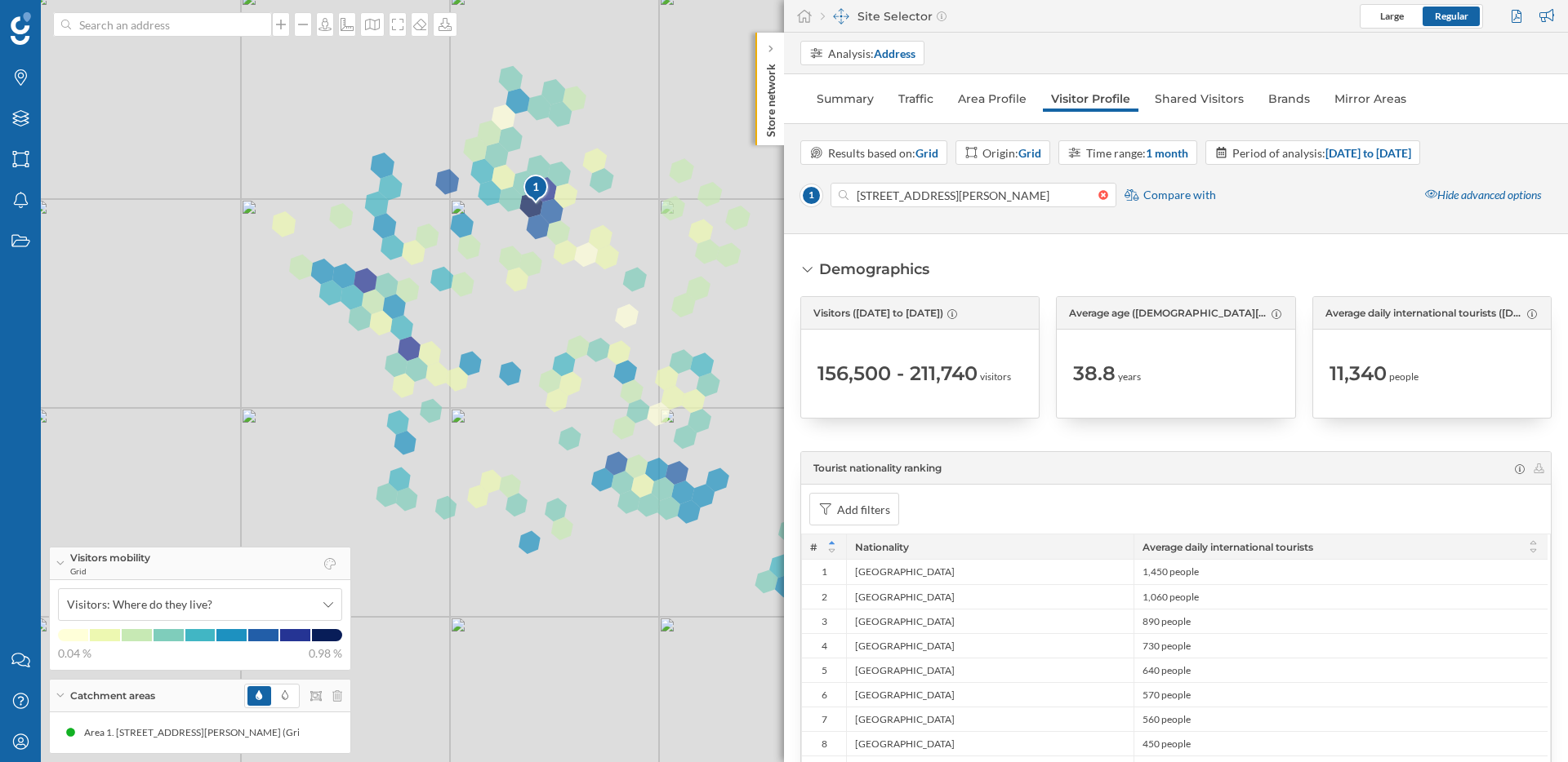
click at [1402, 378] on span "people" at bounding box center [1404, 377] width 30 height 14
click at [1355, 156] on strong "[DATE] to [DATE]" at bounding box center [1368, 152] width 86 height 14
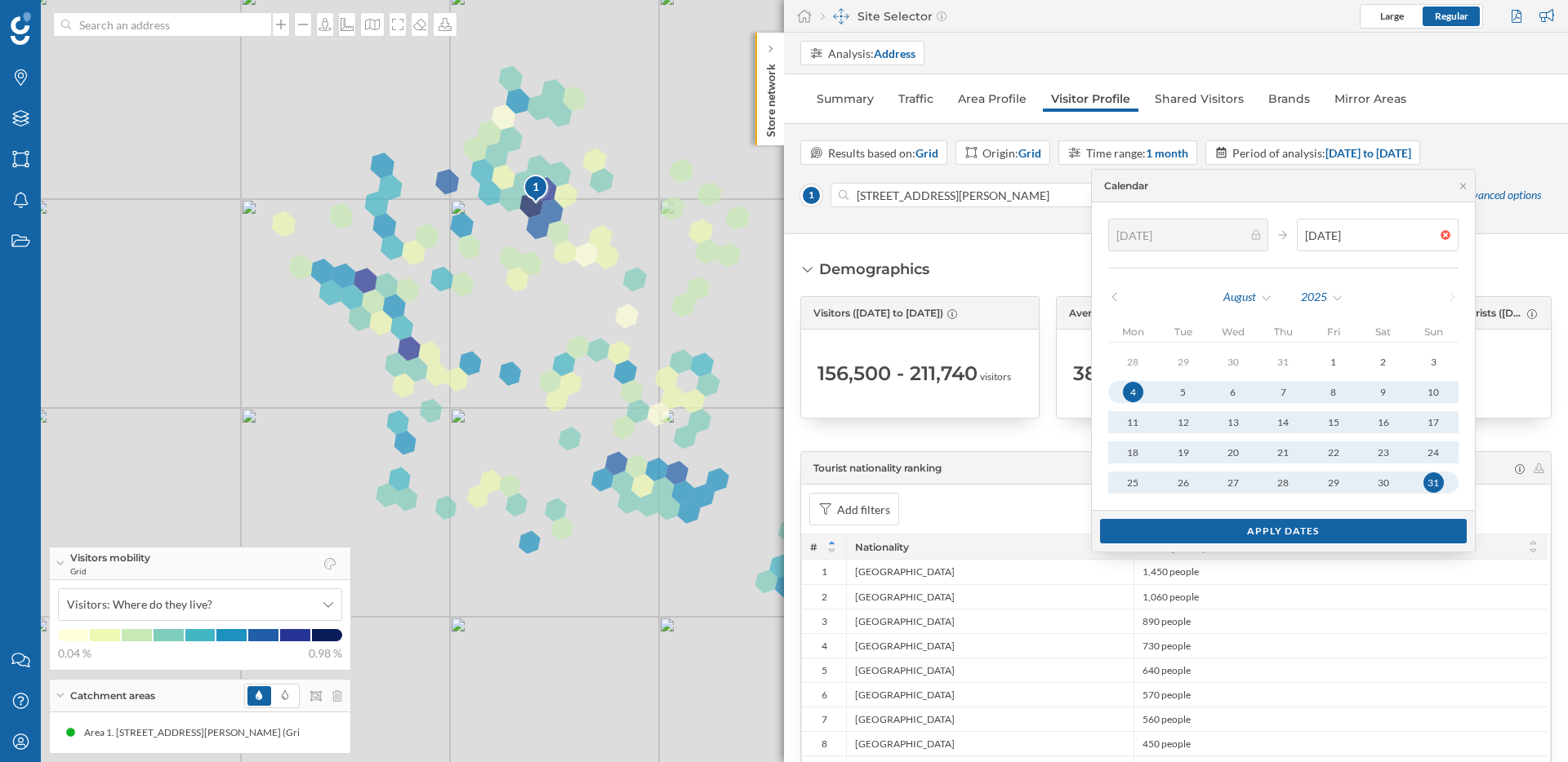
click at [1121, 301] on icon at bounding box center [1114, 297] width 13 height 10
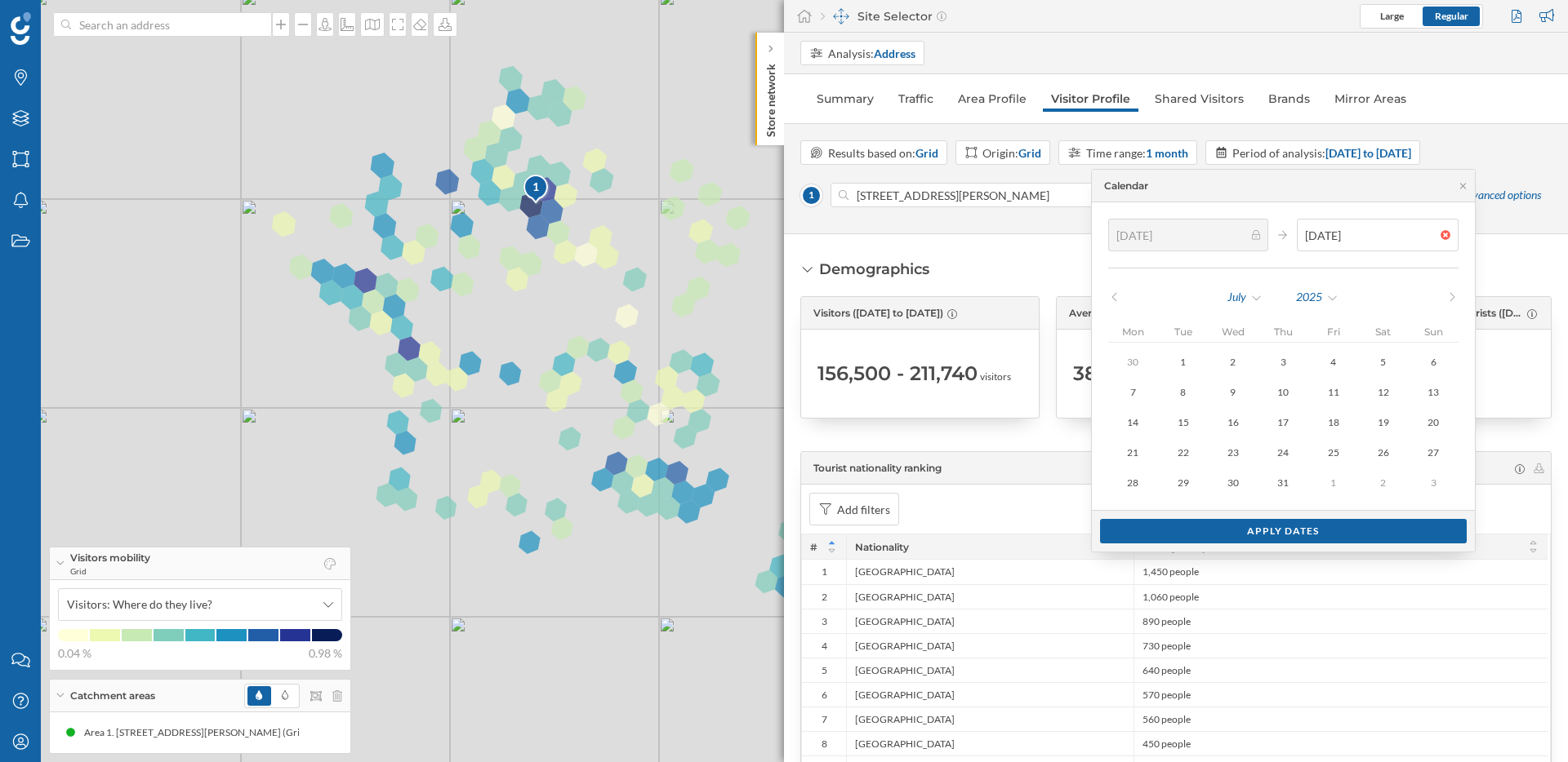
click at [1132, 298] on div "July 2025" at bounding box center [1283, 297] width 351 height 24
click at [1121, 296] on icon at bounding box center [1114, 297] width 13 height 10
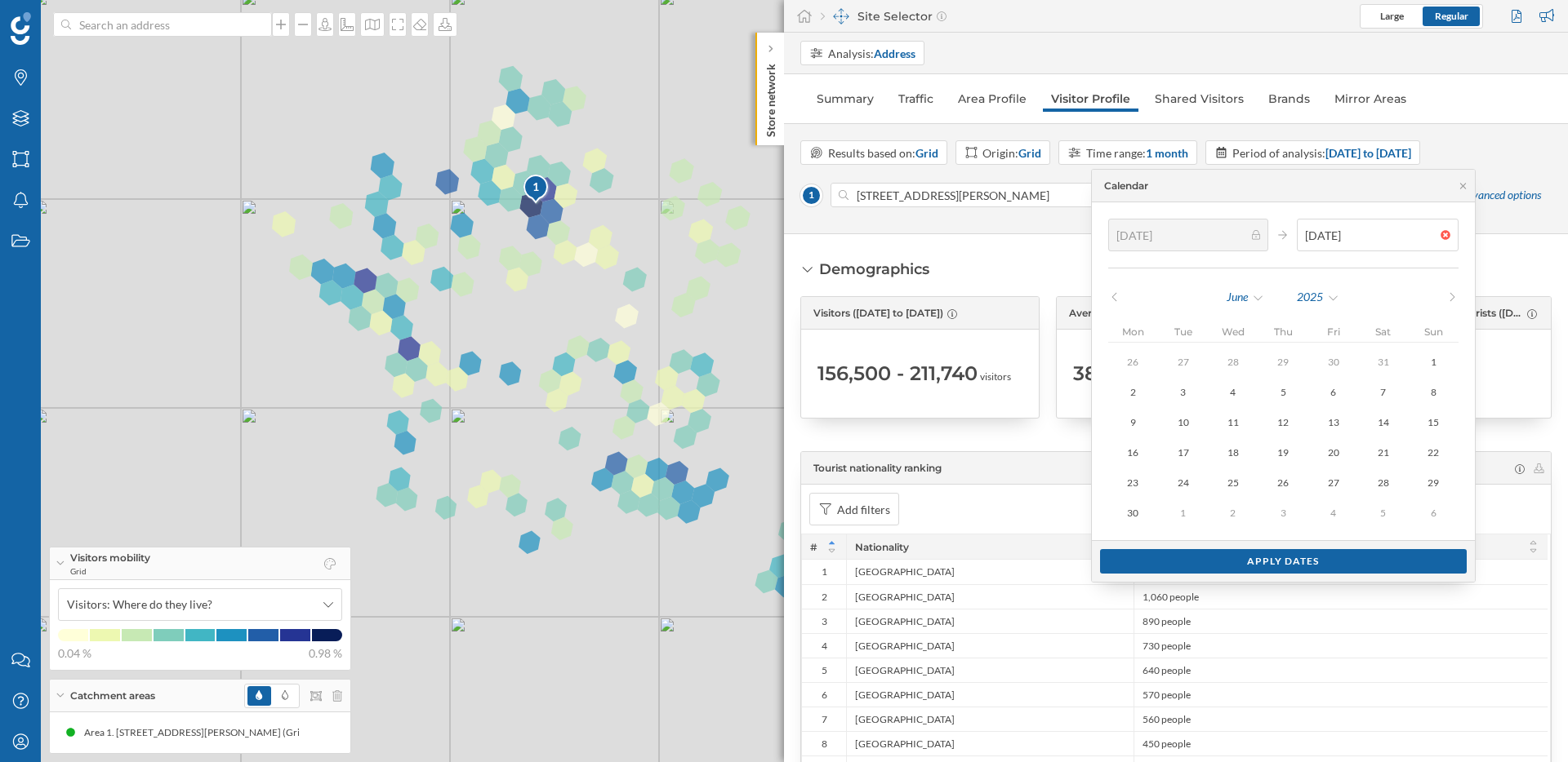
click at [1121, 296] on icon at bounding box center [1114, 297] width 13 height 10
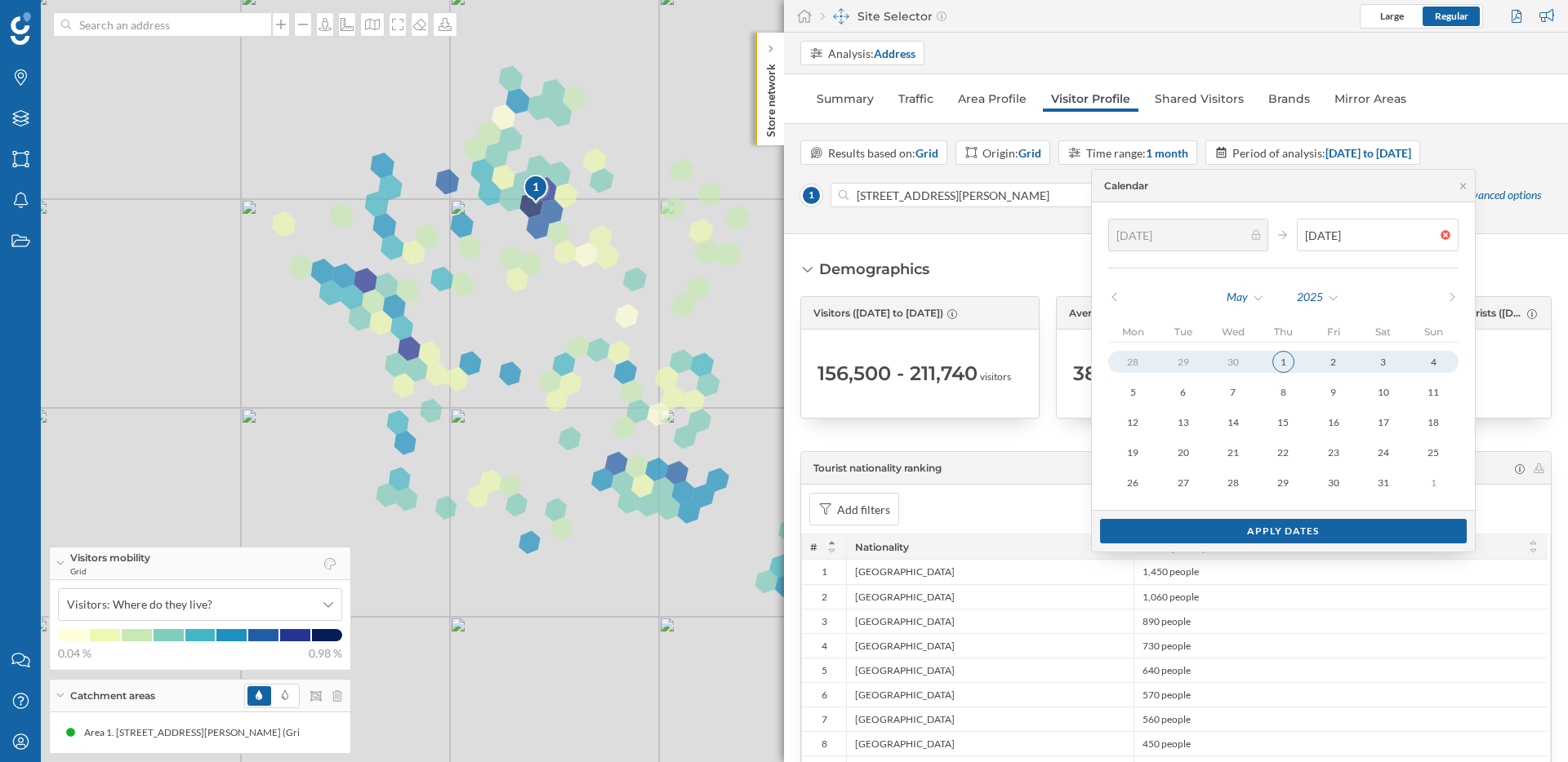
type input "07/04/2025"
type input "04/05/2025"
click at [1295, 358] on div "1" at bounding box center [1283, 362] width 22 height 22
type input "05/05/2025"
type input "01/06/2025"
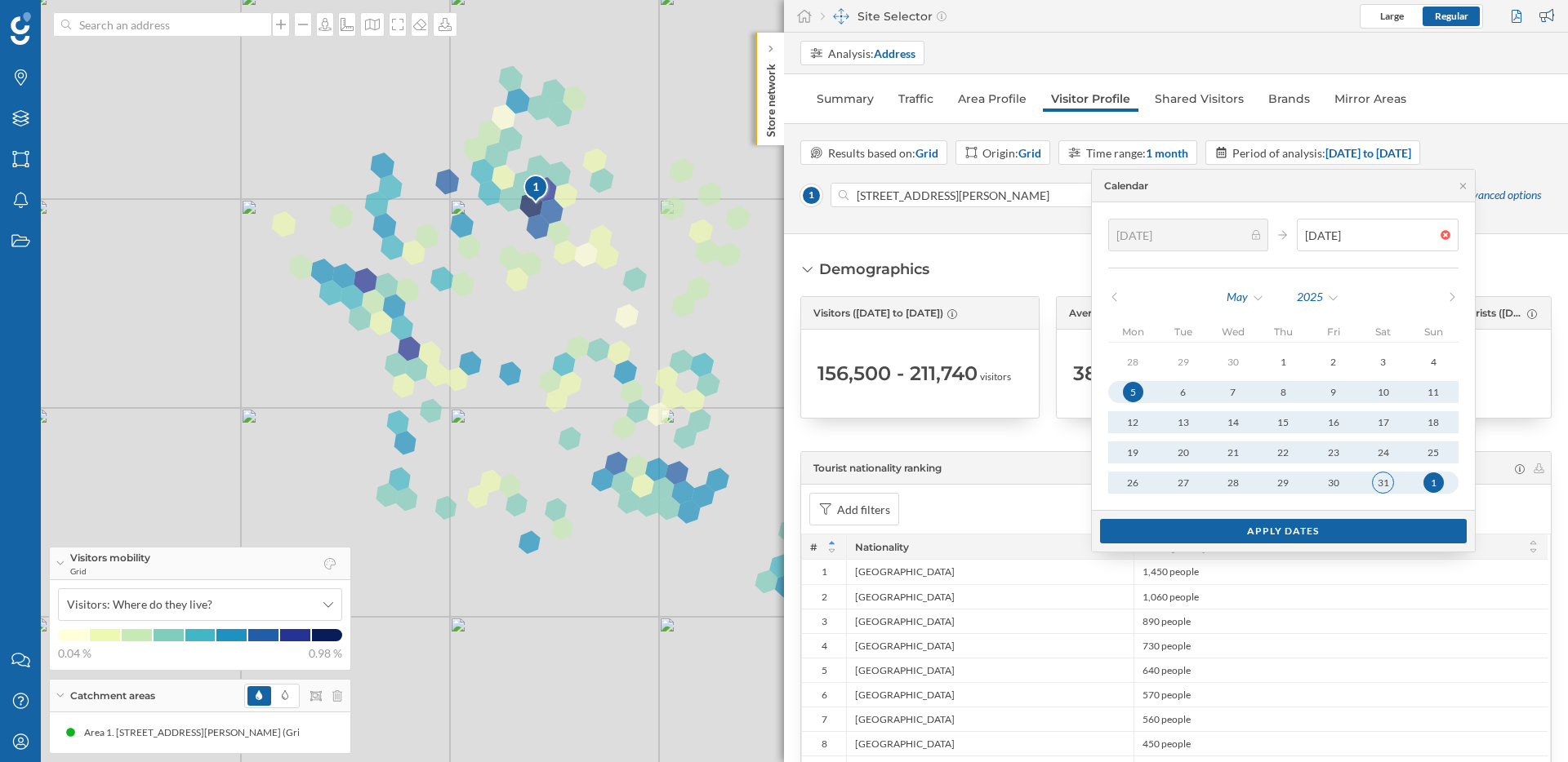
click at [1391, 478] on div "31" at bounding box center [1383, 482] width 22 height 22
click at [1385, 537] on div "Apply dates" at bounding box center [1283, 530] width 367 height 24
